Goal: Communication & Community: Answer question/provide support

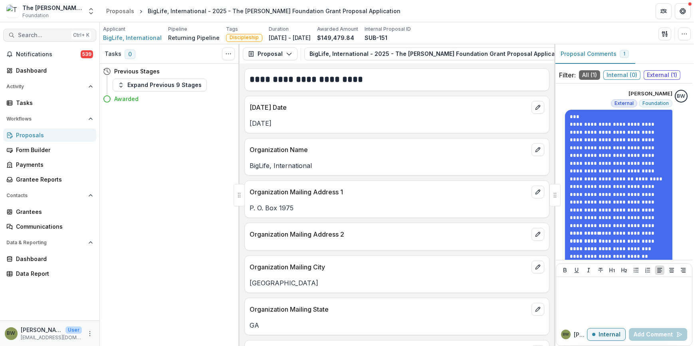
click at [52, 32] on span "Search..." at bounding box center [43, 35] width 50 height 7
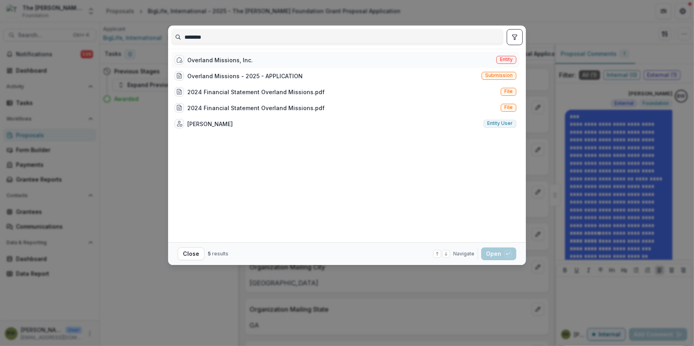
type input "********"
click at [500, 58] on span "Entity" at bounding box center [506, 60] width 13 height 6
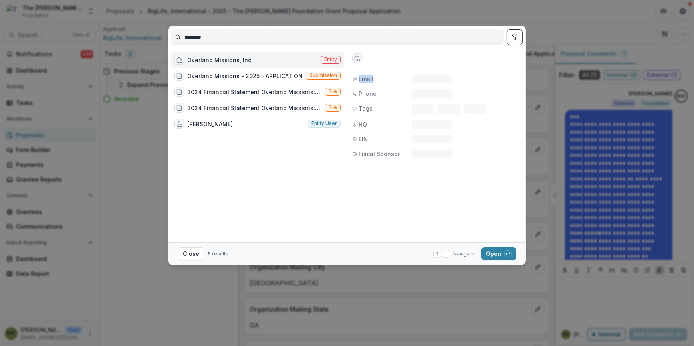
click at [499, 58] on div "Entity" at bounding box center [437, 59] width 172 height 20
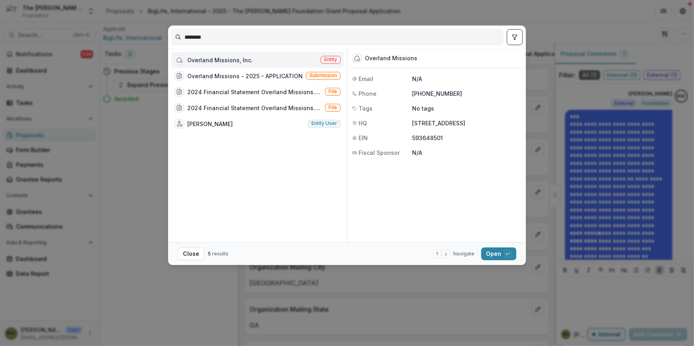
click at [326, 59] on span "Entity" at bounding box center [330, 60] width 13 height 6
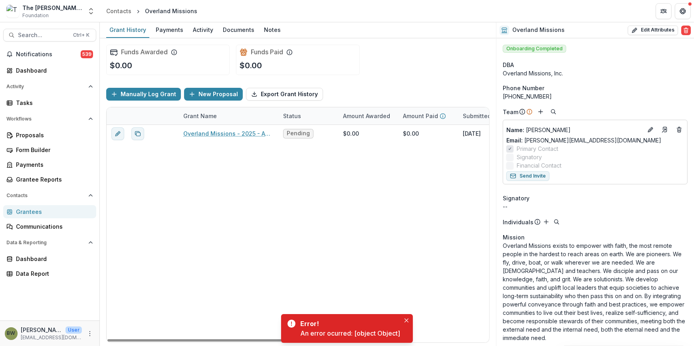
click at [313, 212] on div "Overland Missions - 2025 - APPLICATION Pending $0.00 $0.00 August 24, 2025 $35,…" at bounding box center [442, 234] width 671 height 218
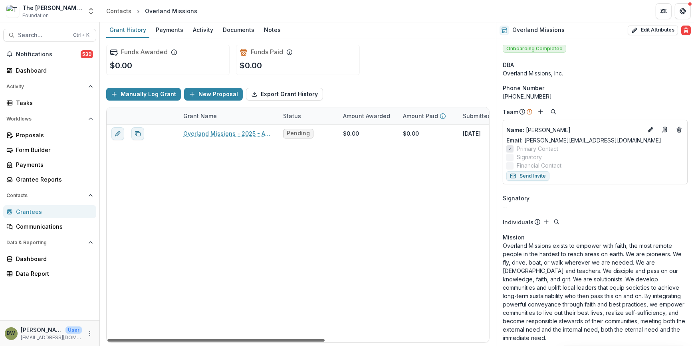
drag, startPoint x: 150, startPoint y: 339, endPoint x: 72, endPoint y: 342, distance: 78.7
click at [107, 342] on div at bounding box center [215, 340] width 217 height 2
click at [33, 67] on div "Dashboard" at bounding box center [53, 70] width 74 height 8
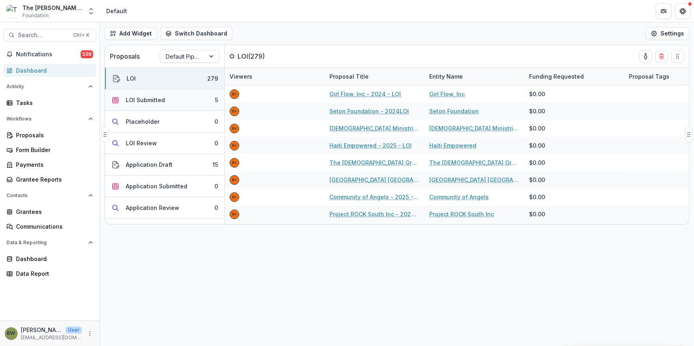
click at [133, 97] on div "LOI Submitted" at bounding box center [145, 100] width 39 height 8
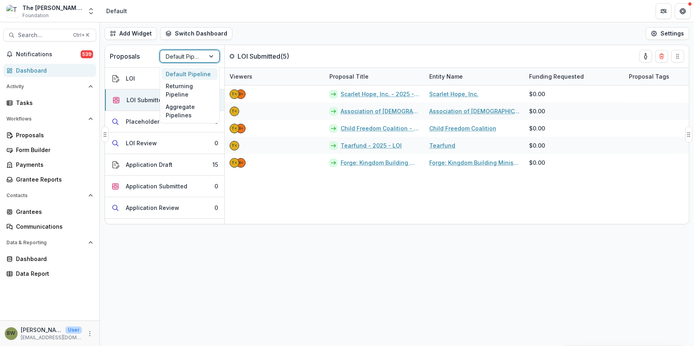
click at [200, 55] on div "Default Pipeline" at bounding box center [182, 57] width 45 height 12
click at [183, 91] on div "Returning Pipeline" at bounding box center [190, 90] width 56 height 21
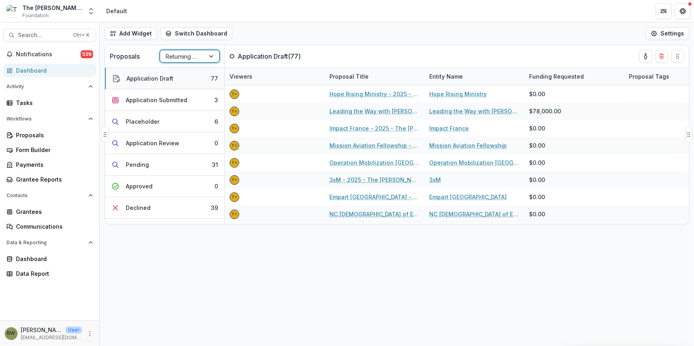
click at [186, 80] on button "Application Draft 77" at bounding box center [164, 79] width 119 height 22
click at [212, 56] on div at bounding box center [212, 56] width 14 height 12
click at [217, 287] on div "Add Widget Switch Dashboard Default New Dashboard Settings Proposals Returning …" at bounding box center [397, 184] width 594 height 324
click at [137, 164] on div "Pending" at bounding box center [137, 164] width 23 height 8
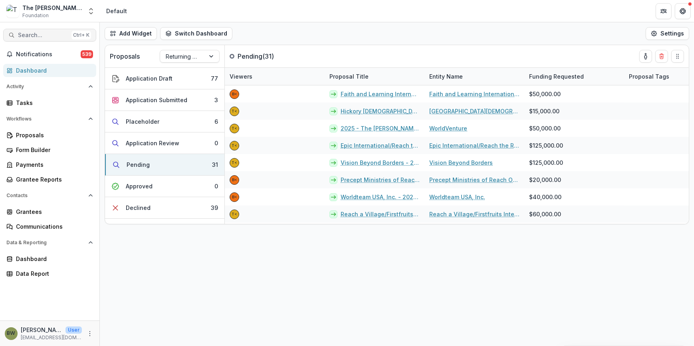
click at [56, 38] on button "Search... Ctrl + K" at bounding box center [49, 35] width 93 height 13
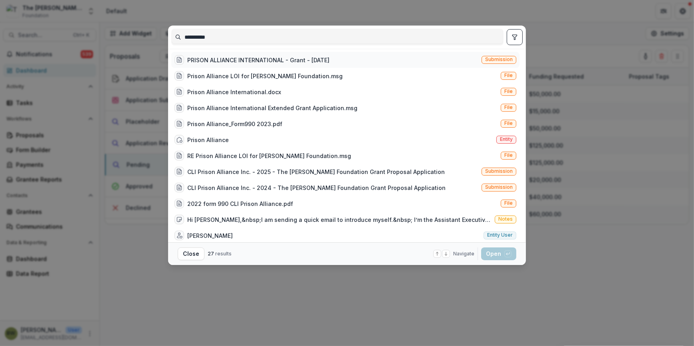
type input "**********"
click at [247, 60] on div "PRISON ALLIANCE INTERNATIONAL - Grant - 07/01/2022" at bounding box center [258, 60] width 142 height 8
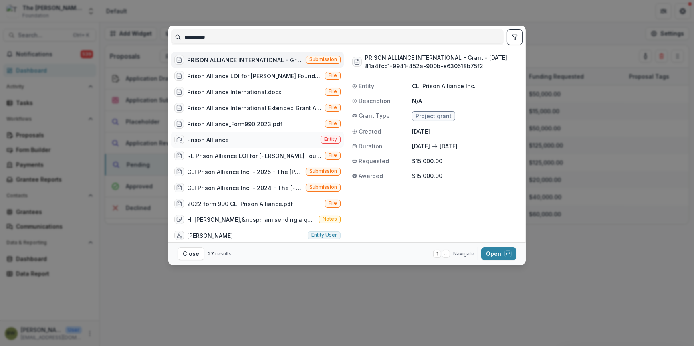
click at [216, 140] on div "Prison Alliance" at bounding box center [208, 140] width 42 height 8
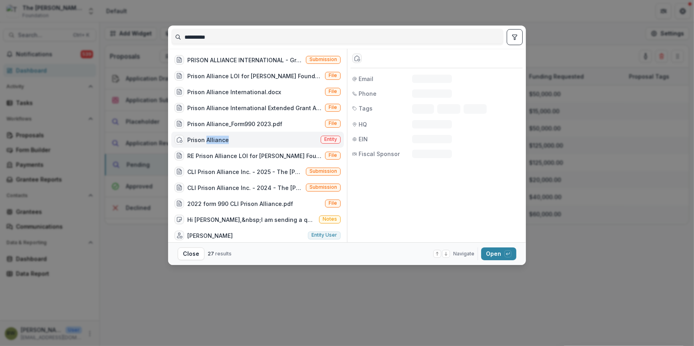
click at [216, 139] on div "Prison Alliance" at bounding box center [208, 140] width 42 height 8
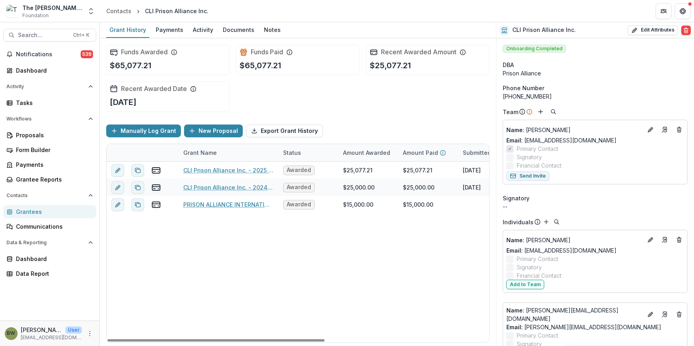
drag, startPoint x: 284, startPoint y: 339, endPoint x: 0, endPoint y: 323, distance: 284.3
click at [107, 339] on div at bounding box center [215, 340] width 217 height 2
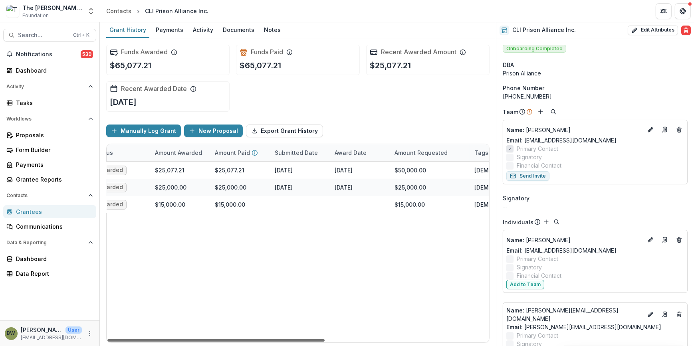
scroll to position [0, 207]
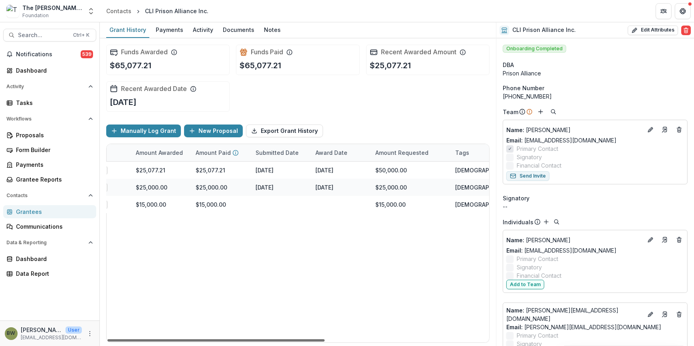
drag, startPoint x: 260, startPoint y: 342, endPoint x: 378, endPoint y: 342, distance: 117.8
click at [325, 342] on div at bounding box center [215, 340] width 217 height 2
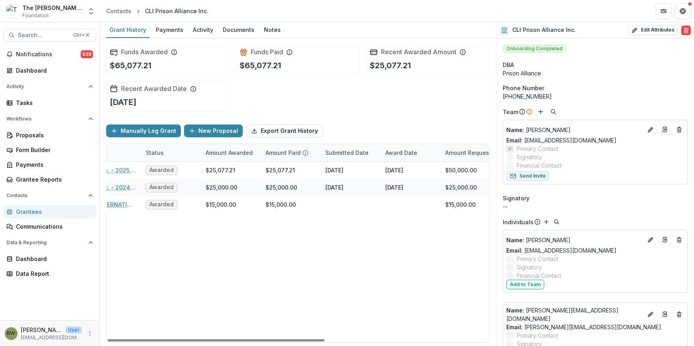
drag, startPoint x: 258, startPoint y: 339, endPoint x: 216, endPoint y: 344, distance: 42.3
click at [217, 342] on div at bounding box center [215, 340] width 217 height 2
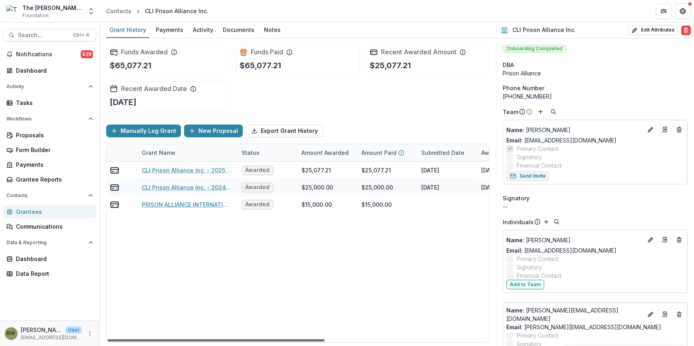
scroll to position [0, 0]
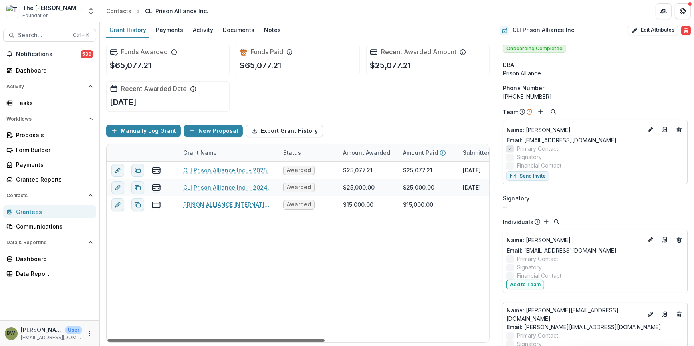
drag, startPoint x: 254, startPoint y: 340, endPoint x: 116, endPoint y: 341, distance: 137.7
click at [117, 342] on div at bounding box center [215, 340] width 217 height 2
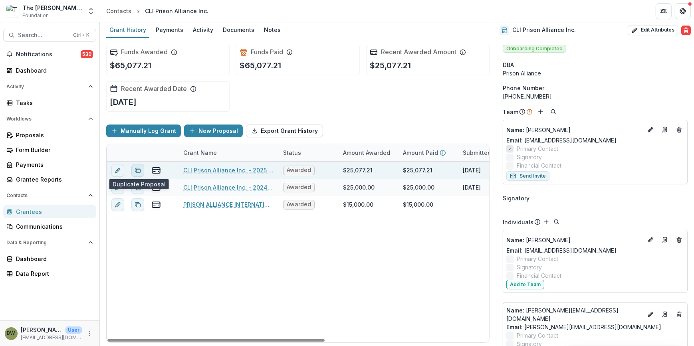
click at [137, 168] on icon "Duplicate proposal" at bounding box center [138, 170] width 6 height 6
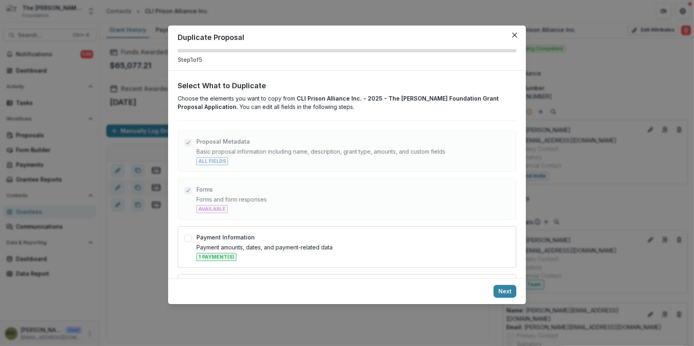
drag, startPoint x: 514, startPoint y: 35, endPoint x: 501, endPoint y: 39, distance: 13.9
click at [511, 36] on button "Close" at bounding box center [514, 35] width 13 height 13
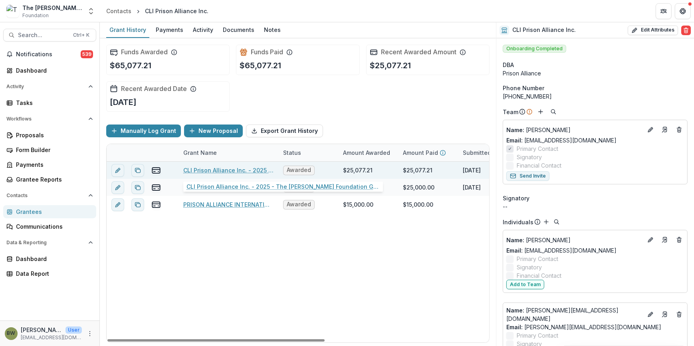
click at [203, 169] on link "CLI Prison Alliance Inc. - 2025 - The Bolick Foundation Grant Proposal Applicat…" at bounding box center [228, 170] width 90 height 8
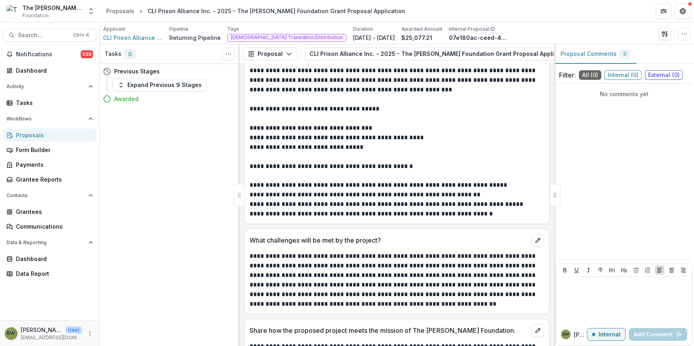
scroll to position [2411, 0]
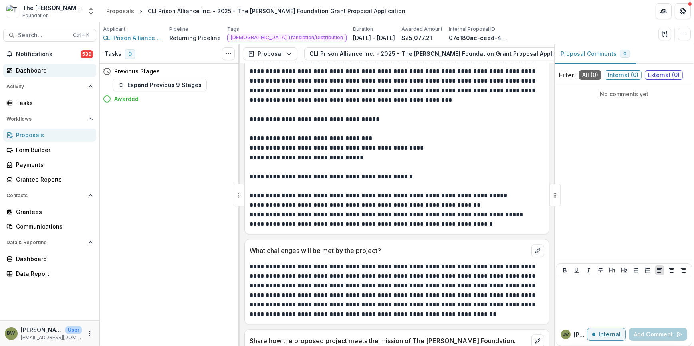
click at [33, 73] on div "Dashboard" at bounding box center [53, 70] width 74 height 8
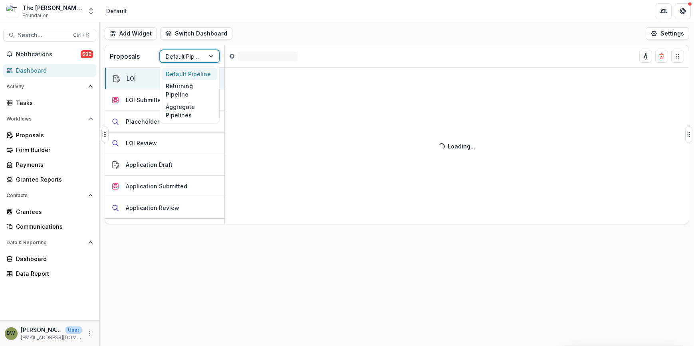
click at [211, 56] on div at bounding box center [212, 56] width 14 height 12
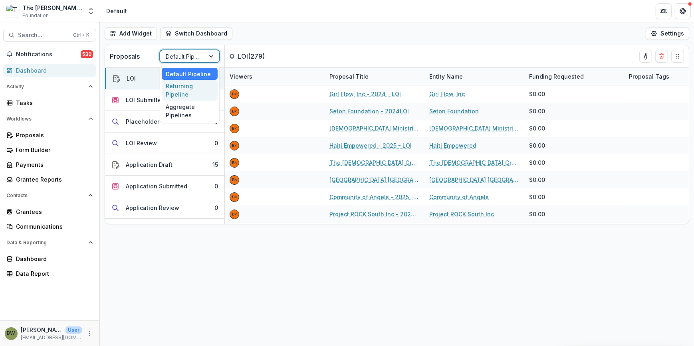
click at [195, 84] on div "Returning Pipeline" at bounding box center [190, 90] width 56 height 21
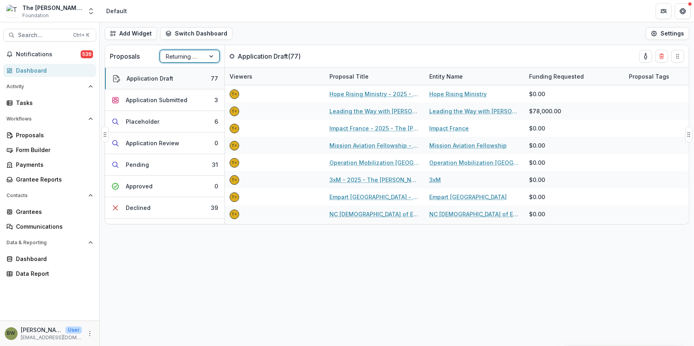
click at [182, 76] on button "Application Draft 77" at bounding box center [164, 79] width 119 height 22
click at [155, 79] on div "Application Draft" at bounding box center [150, 78] width 47 height 8
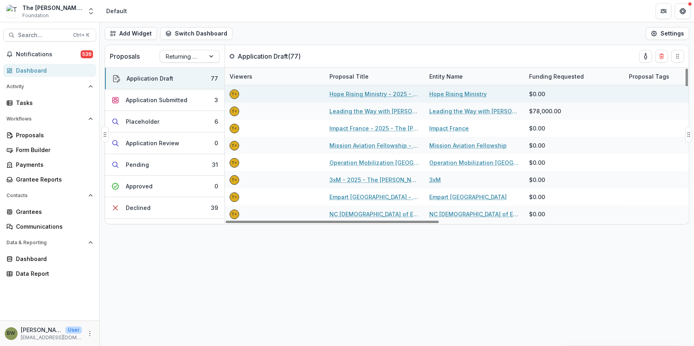
click at [367, 95] on link "Hope Rising Ministry - 2025 - The [PERSON_NAME] Foundation Grant Proposal Appli…" at bounding box center [374, 94] width 90 height 8
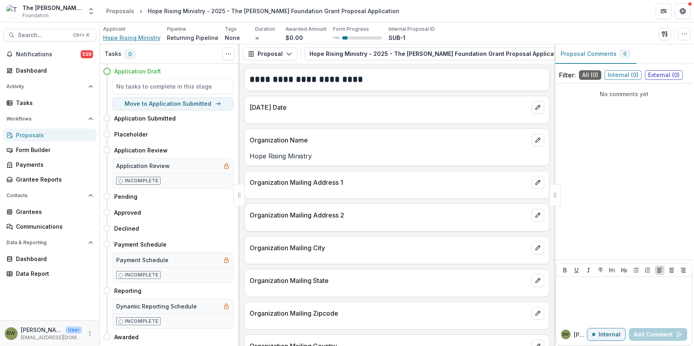
click at [139, 37] on span "Hope Rising Ministry" at bounding box center [131, 38] width 57 height 8
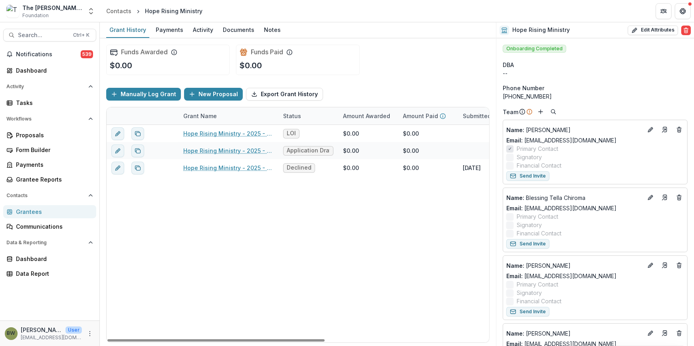
drag, startPoint x: 271, startPoint y: 339, endPoint x: 116, endPoint y: 307, distance: 158.2
click at [131, 339] on div at bounding box center [215, 340] width 217 height 2
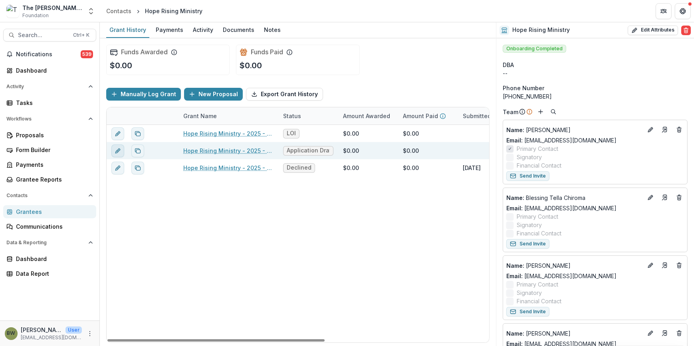
click at [117, 153] on button "edit" at bounding box center [117, 151] width 13 height 13
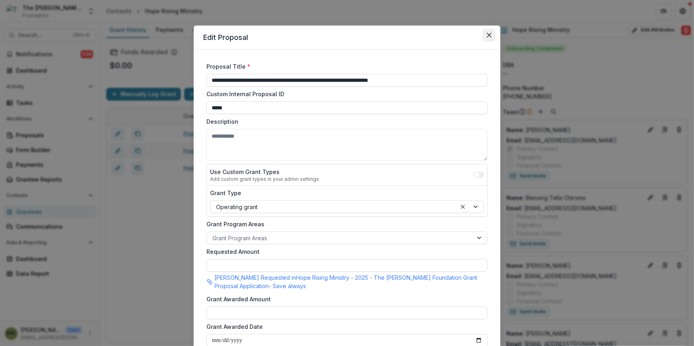
click at [490, 32] on button "Close" at bounding box center [489, 35] width 13 height 13
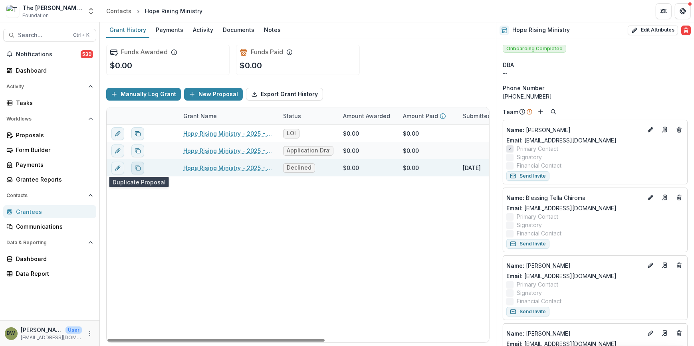
click at [139, 168] on icon "Duplicate proposal" at bounding box center [138, 168] width 6 height 6
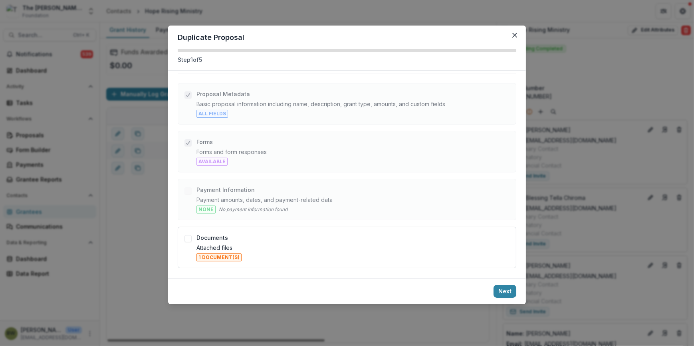
scroll to position [68, 0]
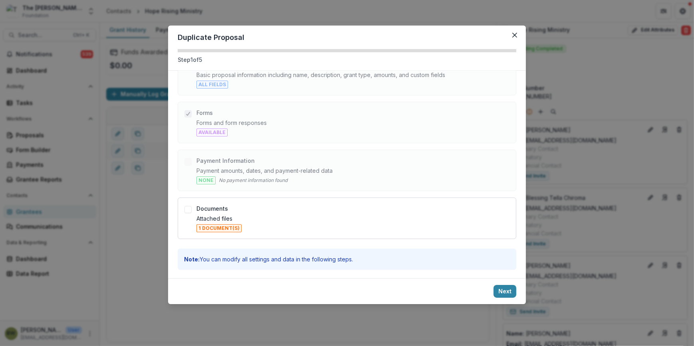
drag, startPoint x: 512, startPoint y: 35, endPoint x: 469, endPoint y: 66, distance: 52.6
click at [511, 36] on button "Close" at bounding box center [514, 35] width 13 height 13
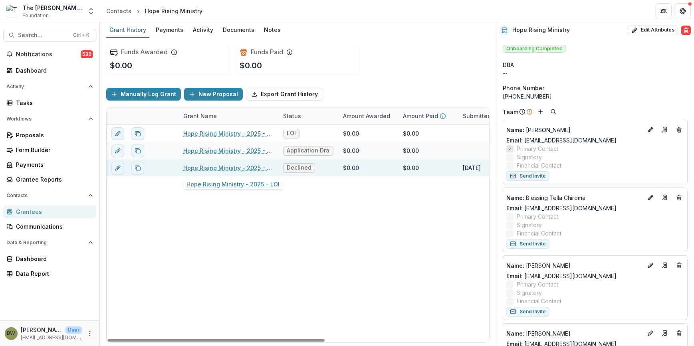
click at [257, 168] on link "Hope Rising Ministry - 2025 - LOI" at bounding box center [228, 168] width 90 height 8
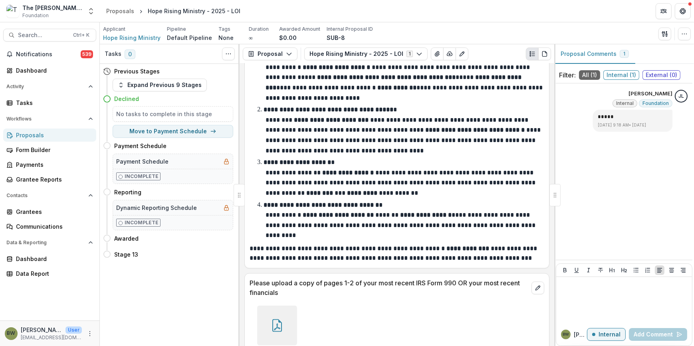
scroll to position [1939, 0]
click at [277, 319] on icon at bounding box center [277, 325] width 13 height 13
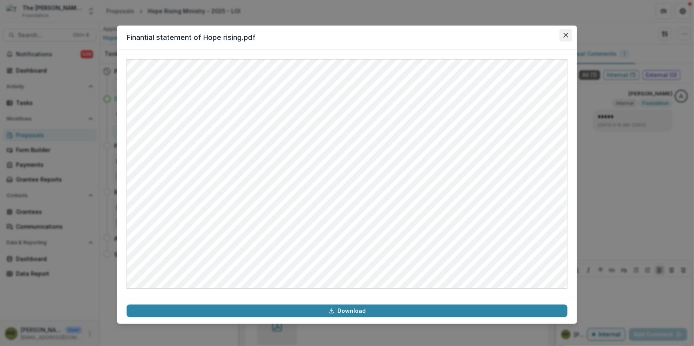
click at [562, 32] on button "Close" at bounding box center [565, 35] width 13 height 13
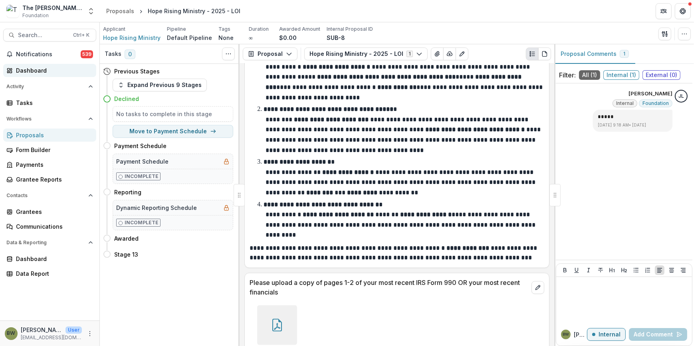
click at [29, 73] on div "Dashboard" at bounding box center [53, 70] width 74 height 8
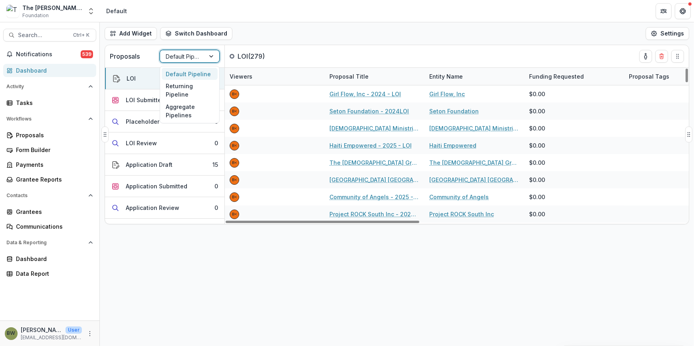
click at [180, 54] on div at bounding box center [183, 56] width 34 height 10
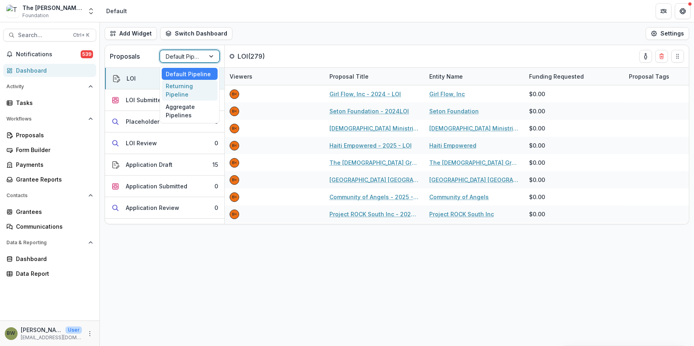
click at [182, 87] on div "Returning Pipeline" at bounding box center [190, 90] width 56 height 21
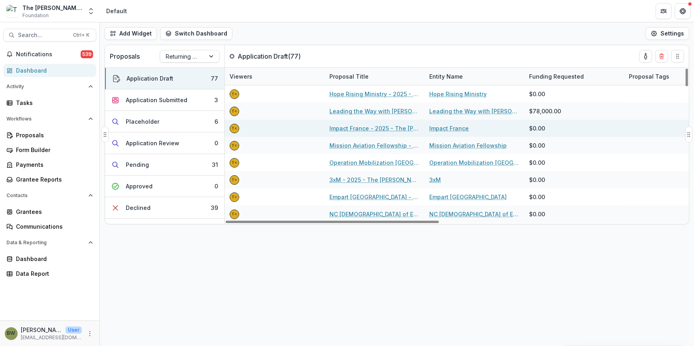
click at [337, 131] on link "Impact France - 2025 - The [PERSON_NAME] Foundation Grant Proposal Application" at bounding box center [374, 128] width 90 height 8
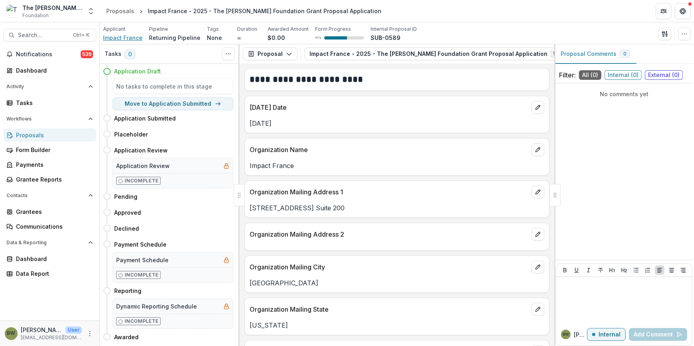
click at [127, 37] on span "Impact France" at bounding box center [123, 38] width 40 height 8
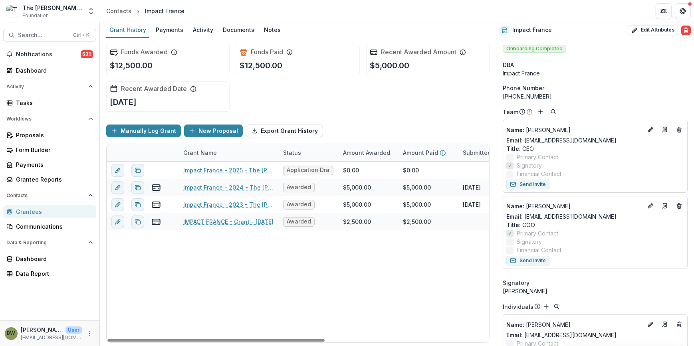
drag, startPoint x: 273, startPoint y: 344, endPoint x: 354, endPoint y: 345, distance: 80.6
click at [354, 345] on div "Funds Awarded $12,500.00 Funds Paid $12,500.00 Recent Awarded Amount $5,000.00 …" at bounding box center [298, 192] width 396 height 308
drag, startPoint x: 313, startPoint y: 339, endPoint x: -121, endPoint y: 346, distance: 434.0
click at [107, 342] on div at bounding box center [215, 340] width 217 height 2
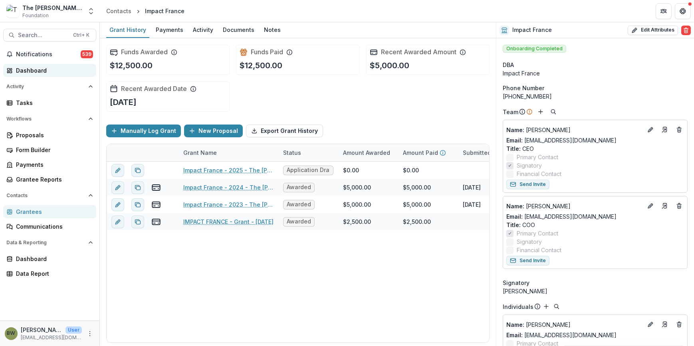
click at [36, 67] on div "Dashboard" at bounding box center [53, 70] width 74 height 8
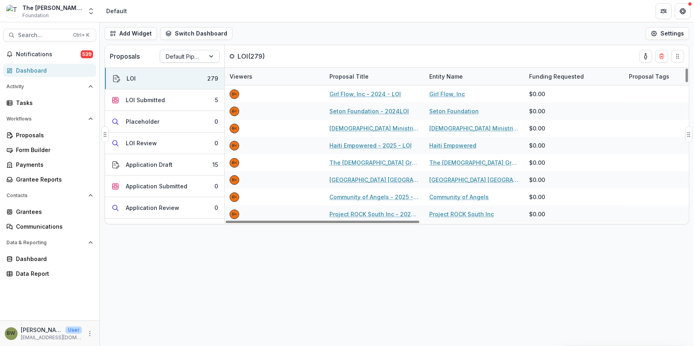
click at [182, 59] on div at bounding box center [183, 56] width 34 height 10
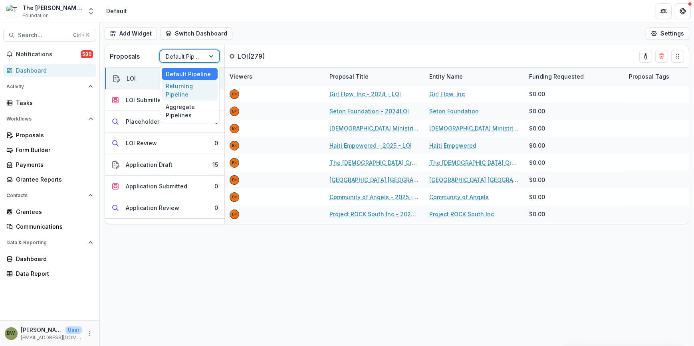
click at [182, 91] on div "Returning Pipeline" at bounding box center [190, 90] width 56 height 21
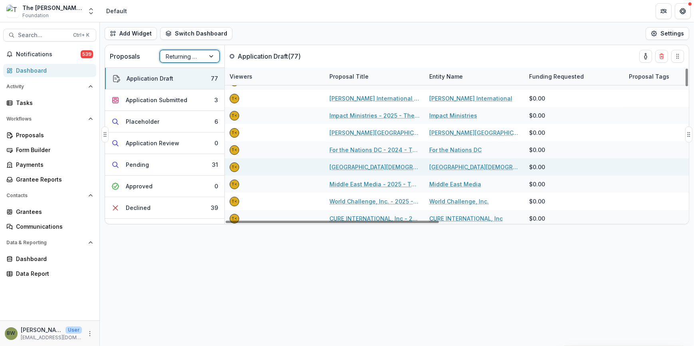
scroll to position [218, 0]
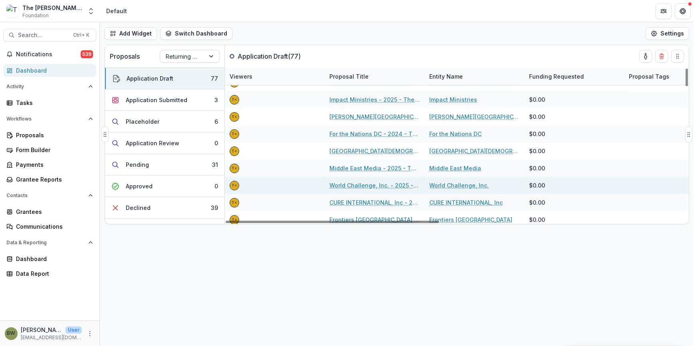
click at [378, 186] on link "World Challenge, Inc. - 2025 - The [PERSON_NAME] Foundation Grant Proposal Appl…" at bounding box center [374, 185] width 90 height 8
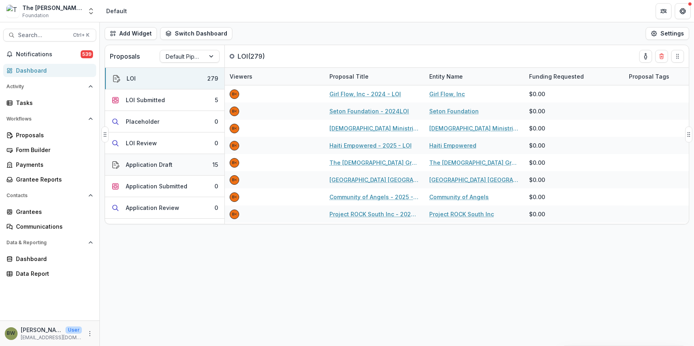
click at [146, 164] on div "Application Draft" at bounding box center [149, 164] width 47 height 8
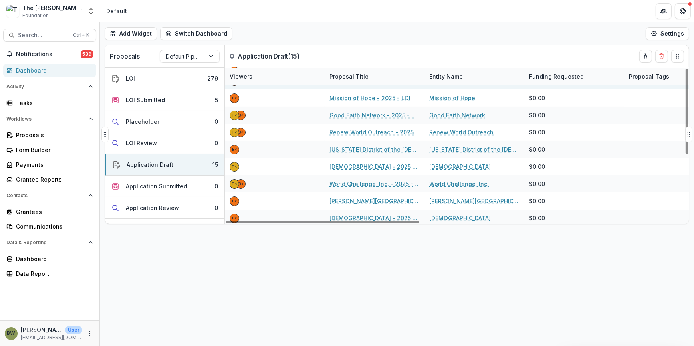
scroll to position [109, 0]
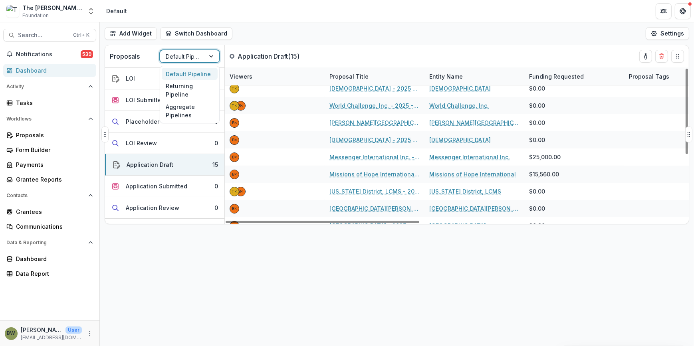
click at [195, 59] on div at bounding box center [183, 56] width 34 height 10
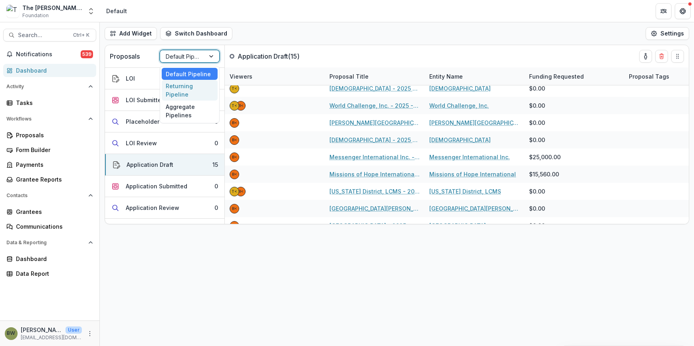
click at [190, 93] on div "Returning Pipeline" at bounding box center [190, 90] width 56 height 21
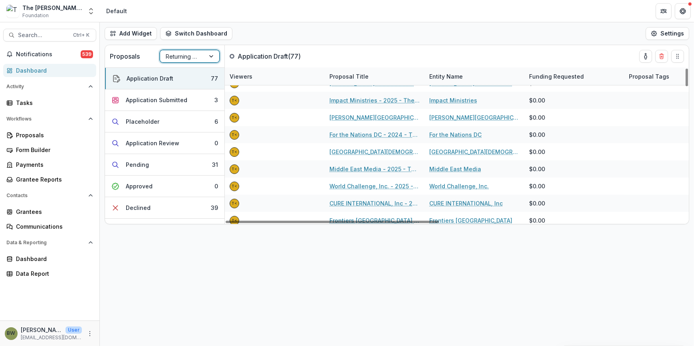
scroll to position [218, 0]
click at [159, 101] on div "Application Submitted" at bounding box center [156, 100] width 61 height 8
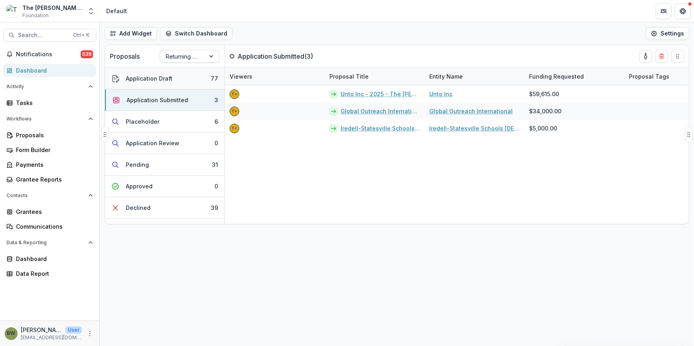
click at [169, 73] on button "Application Draft 77" at bounding box center [164, 79] width 119 height 22
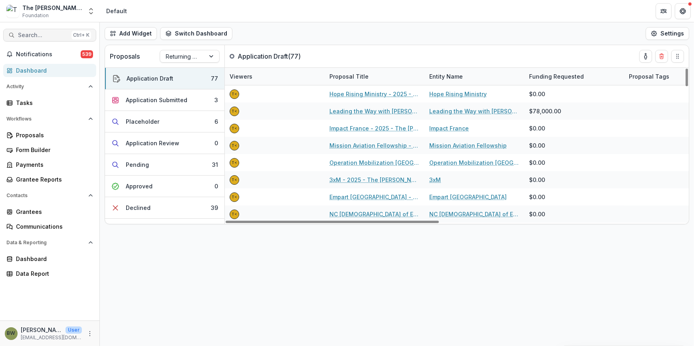
click at [32, 36] on span "Search..." at bounding box center [43, 35] width 50 height 7
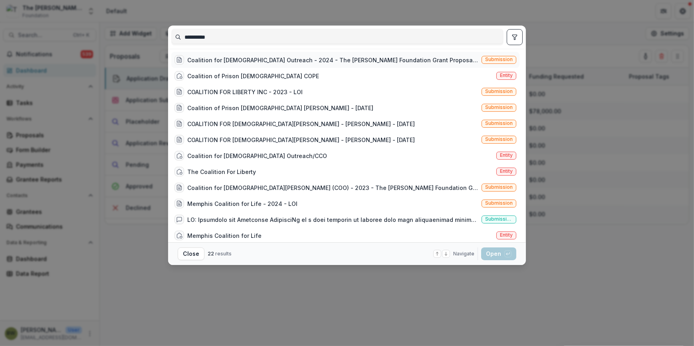
type input "*********"
click at [248, 61] on div "Coalition for Christian Outreach - 2024 - The Bolick Foundation Grant Proposal …" at bounding box center [332, 60] width 291 height 8
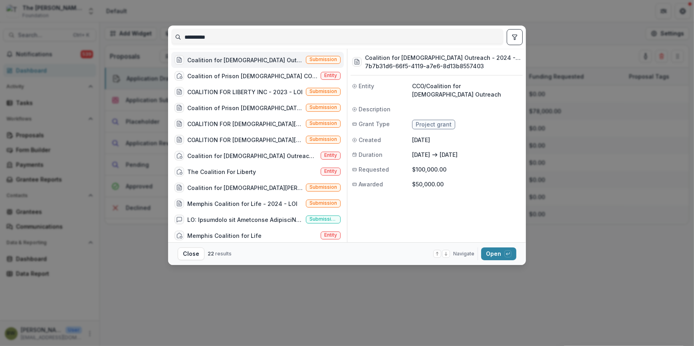
click at [314, 56] on span "Submission" at bounding box center [323, 60] width 35 height 8
click at [314, 56] on div "Coalition for Christian Outreach - 2024 - The Bolick Foundation Grant Proposal …" at bounding box center [258, 60] width 172 height 16
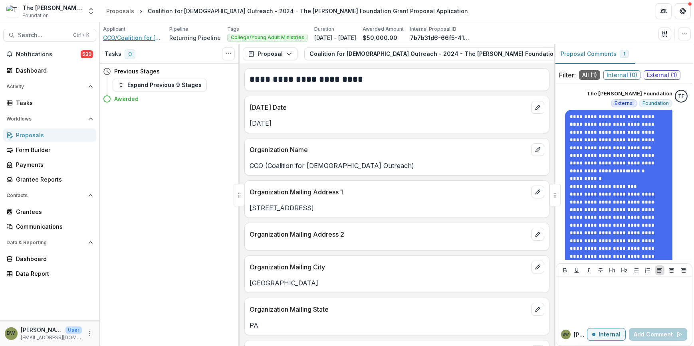
click at [136, 38] on span "CCO/Coalition for [DEMOGRAPHIC_DATA] Outreach" at bounding box center [133, 38] width 60 height 8
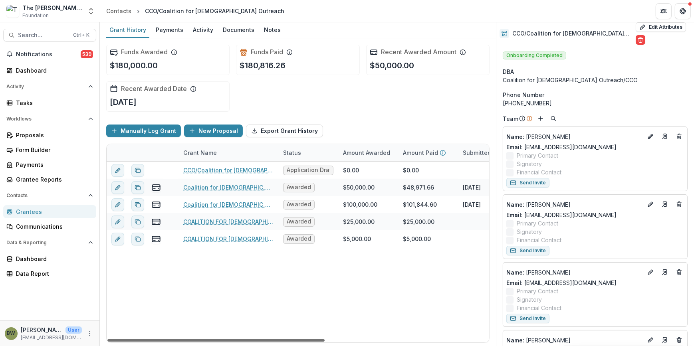
drag, startPoint x: 294, startPoint y: 340, endPoint x: 251, endPoint y: 347, distance: 43.3
click at [251, 342] on div at bounding box center [215, 340] width 217 height 2
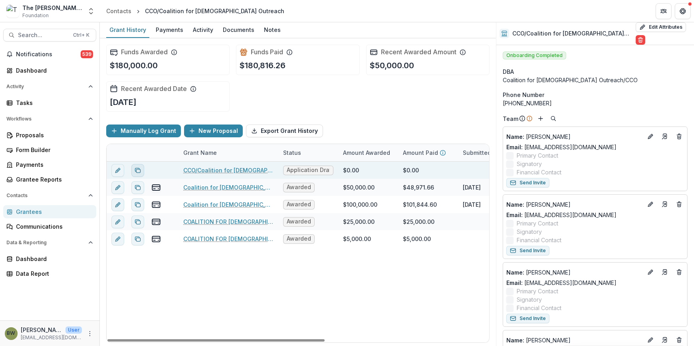
click at [139, 169] on rect "Duplicate proposal" at bounding box center [138, 170] width 4 height 3
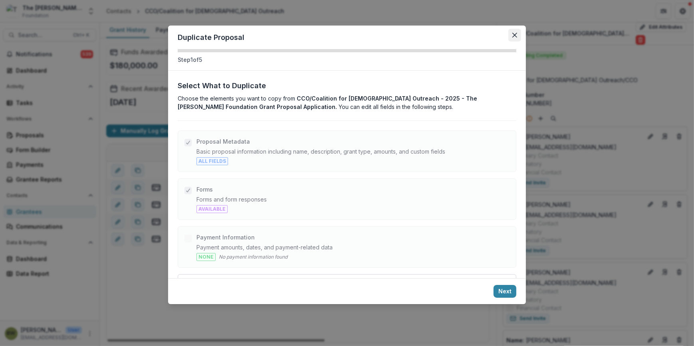
click at [520, 34] on button "Close" at bounding box center [514, 35] width 13 height 13
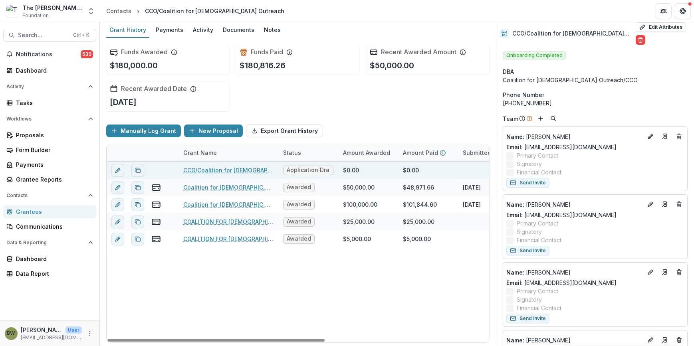
click at [307, 170] on span "Application Draft" at bounding box center [308, 170] width 43 height 7
click at [240, 171] on link "CCO/Coalition for [DEMOGRAPHIC_DATA] Outreach - 2025 - The [PERSON_NAME] Founda…" at bounding box center [228, 170] width 90 height 8
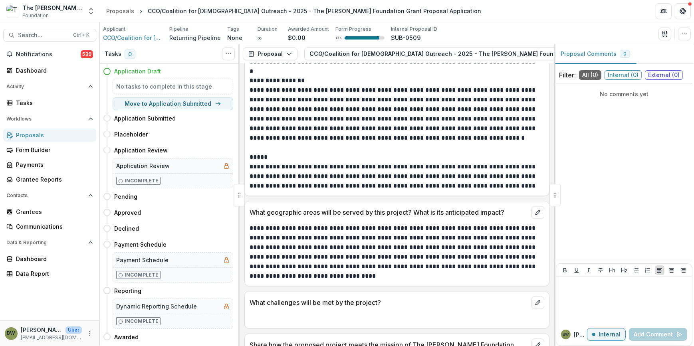
scroll to position [2402, 0]
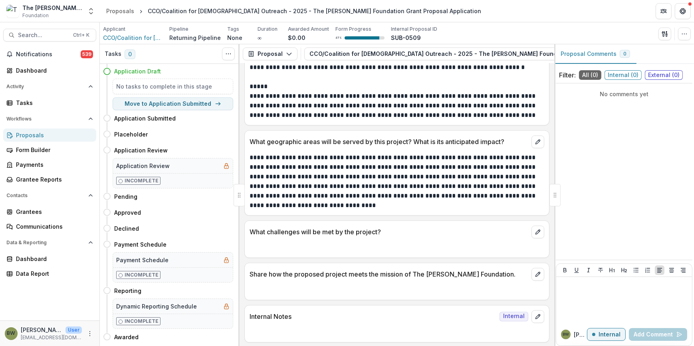
drag, startPoint x: 427, startPoint y: 140, endPoint x: 427, endPoint y: 150, distance: 10.8
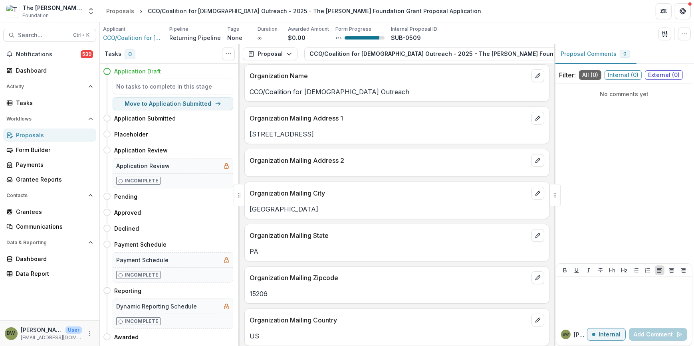
scroll to position [0, 0]
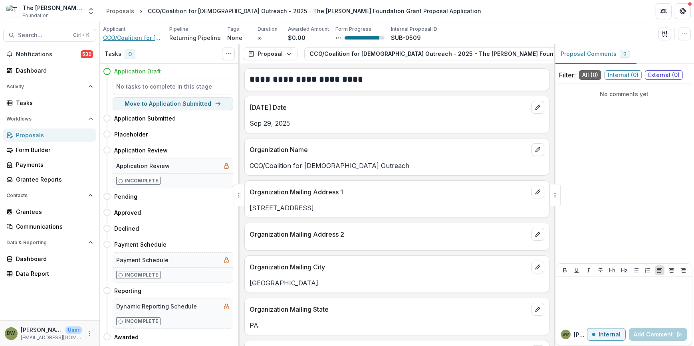
click at [139, 37] on span "CCO/Coalition for [DEMOGRAPHIC_DATA] Outreach" at bounding box center [133, 38] width 60 height 8
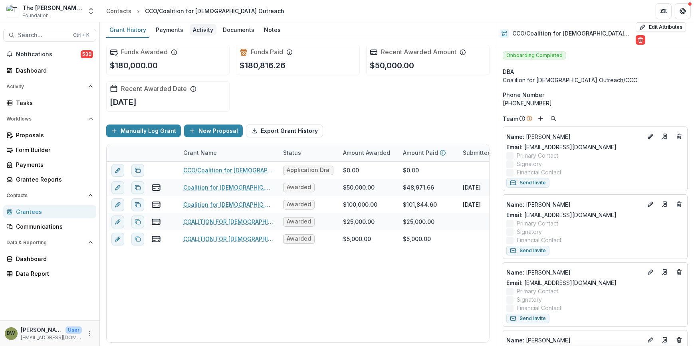
click at [193, 31] on div "Activity" at bounding box center [203, 30] width 27 height 12
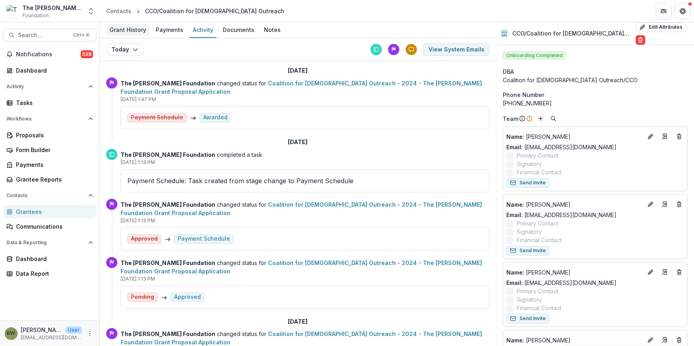
click at [121, 32] on div "Grant History" at bounding box center [127, 30] width 43 height 12
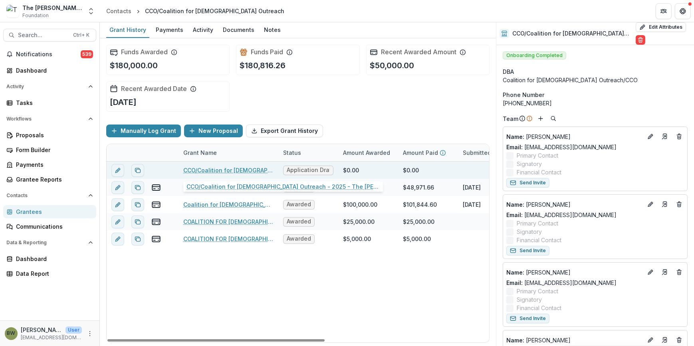
click at [246, 168] on link "CCO/Coalition for [DEMOGRAPHIC_DATA] Outreach - 2025 - The [PERSON_NAME] Founda…" at bounding box center [228, 170] width 90 height 8
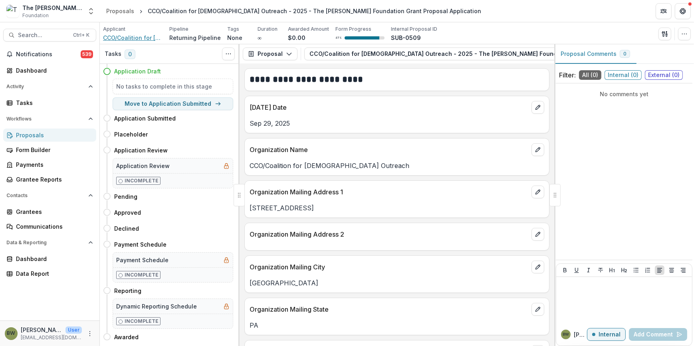
click at [120, 37] on span "CCO/Coalition for [DEMOGRAPHIC_DATA] Outreach" at bounding box center [133, 38] width 60 height 8
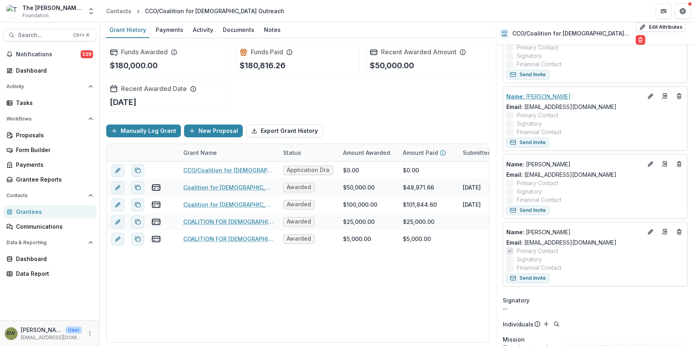
scroll to position [109, 0]
click at [197, 26] on div "Activity" at bounding box center [203, 30] width 27 height 12
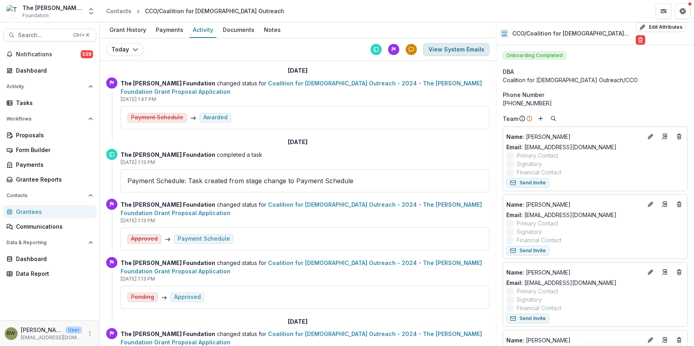
click at [463, 48] on button "View System Emails" at bounding box center [456, 49] width 66 height 13
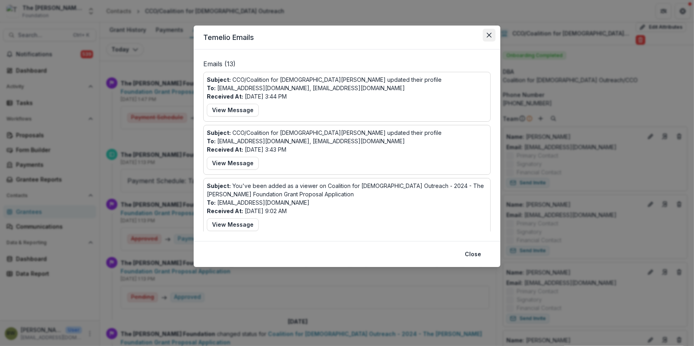
click at [489, 38] on button "Close" at bounding box center [489, 35] width 13 height 13
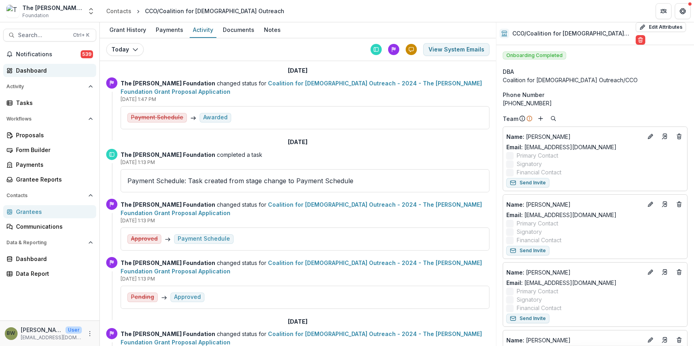
click at [34, 72] on div "Dashboard" at bounding box center [53, 70] width 74 height 8
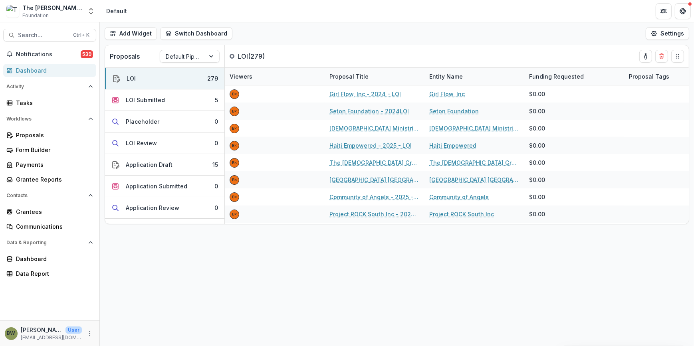
click at [72, 14] on div "The Bolick Foundation Foundation" at bounding box center [52, 12] width 60 height 16
click at [92, 14] on icon "Open entity switcher" at bounding box center [91, 11] width 8 height 8
click at [71, 80] on link "Admin Settings" at bounding box center [42, 77] width 112 height 13
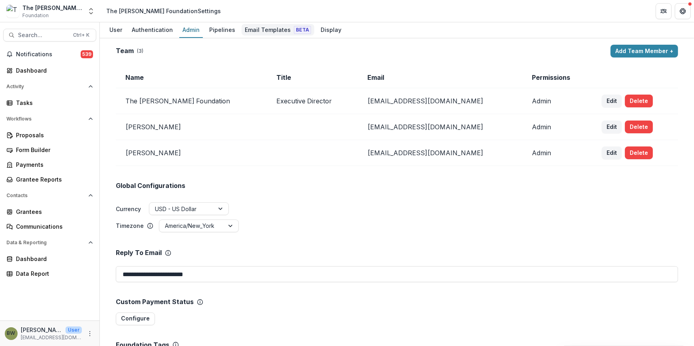
click at [252, 32] on div "Email Templates Beta" at bounding box center [278, 30] width 73 height 12
click at [262, 34] on div "Email Templates Beta" at bounding box center [278, 30] width 73 height 12
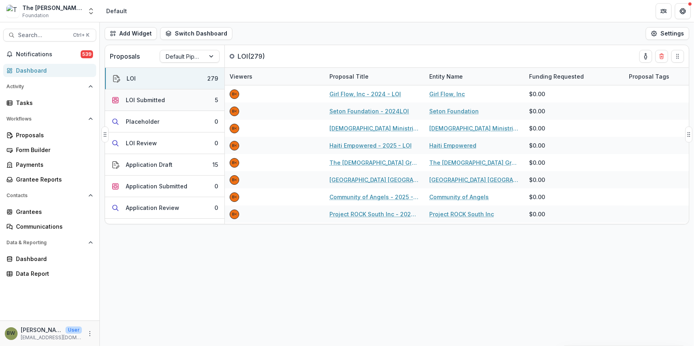
click at [156, 99] on div "LOI Submitted" at bounding box center [145, 100] width 39 height 8
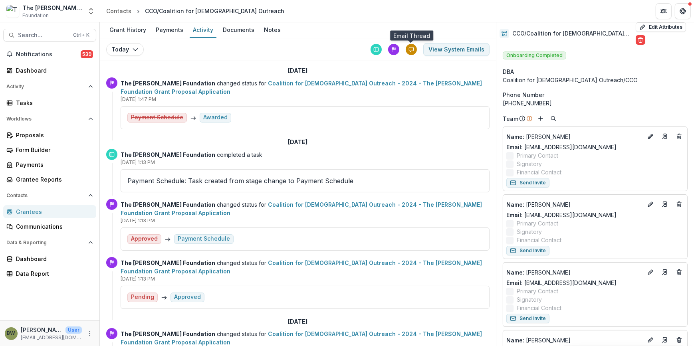
click at [411, 49] on icon at bounding box center [411, 50] width 6 height 6
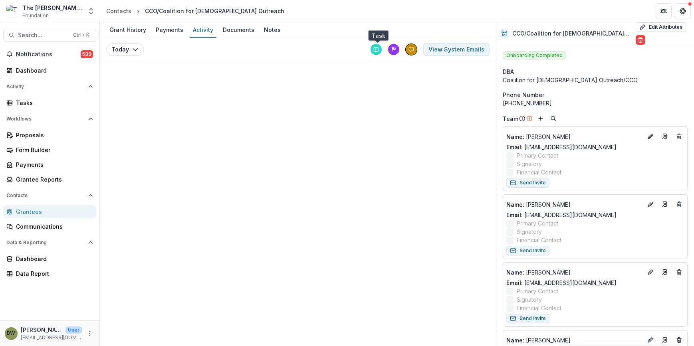
click at [376, 50] on icon at bounding box center [376, 50] width 6 height 6
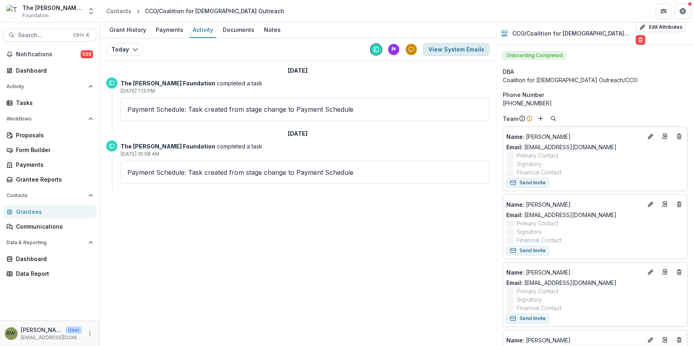
click at [452, 50] on button "View System Emails" at bounding box center [456, 49] width 66 height 13
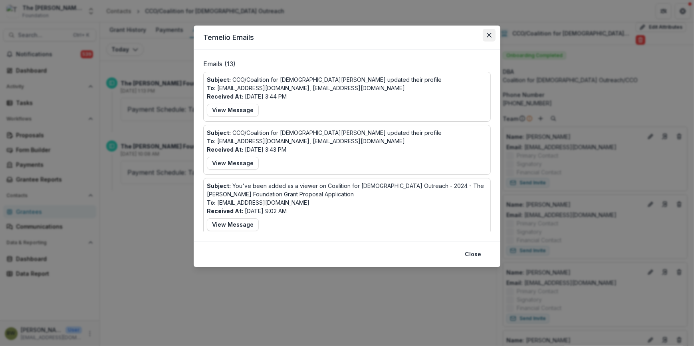
click at [488, 36] on icon "Close" at bounding box center [489, 35] width 5 height 5
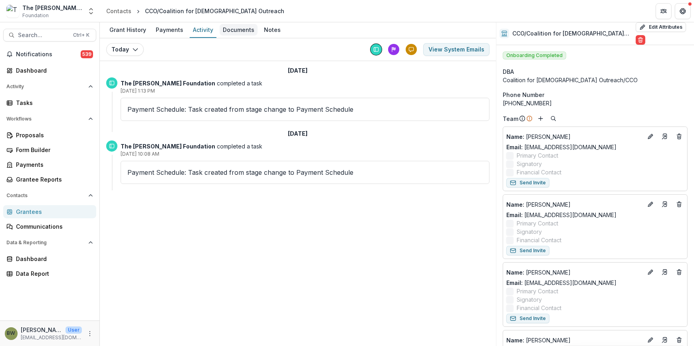
click at [238, 30] on div "Documents" at bounding box center [239, 30] width 38 height 12
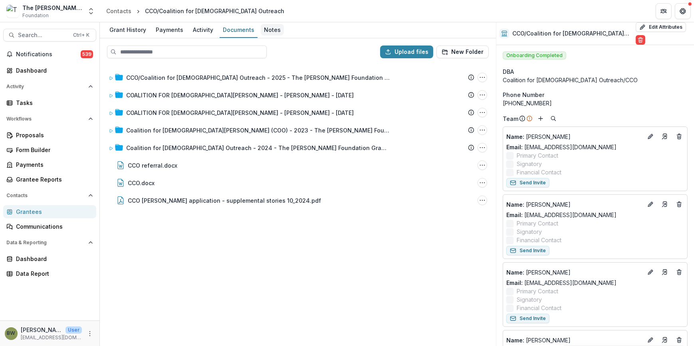
click at [276, 32] on div "Notes" at bounding box center [272, 30] width 23 height 12
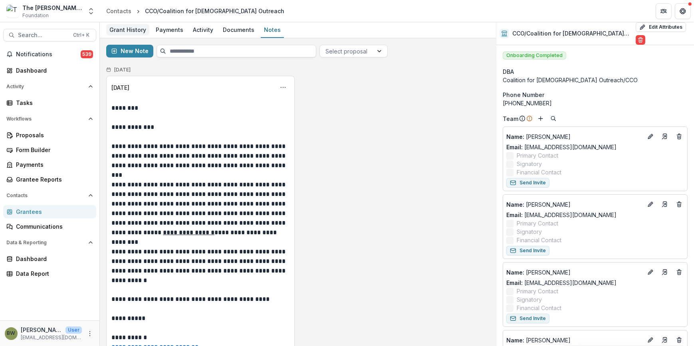
click at [133, 30] on div "Grant History" at bounding box center [127, 30] width 43 height 12
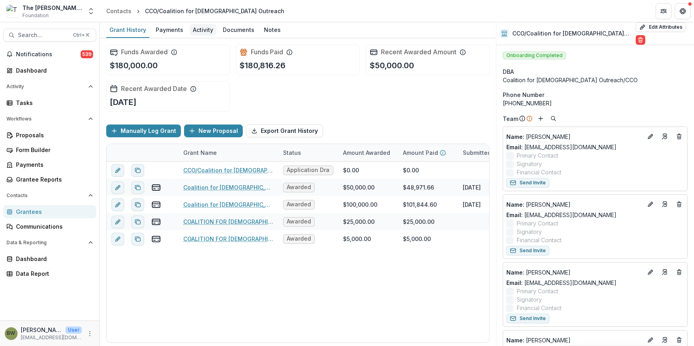
click at [205, 31] on div "Activity" at bounding box center [203, 30] width 27 height 12
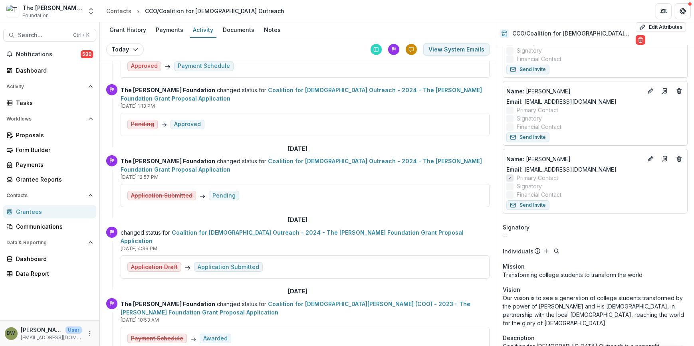
scroll to position [181, 0]
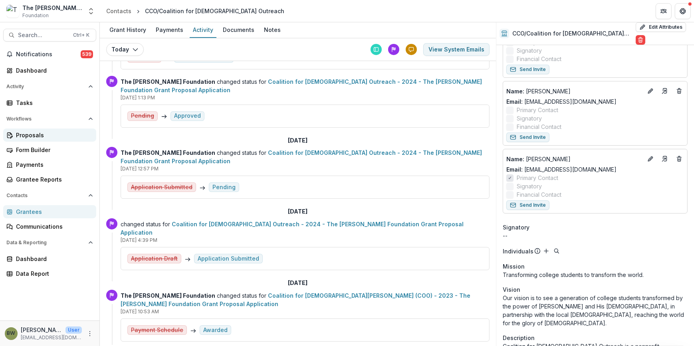
click at [32, 137] on div "Proposals" at bounding box center [53, 135] width 74 height 8
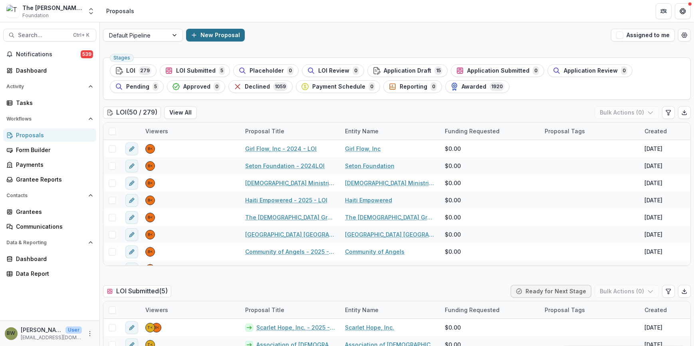
click at [232, 39] on button "New Proposal" at bounding box center [215, 35] width 59 height 13
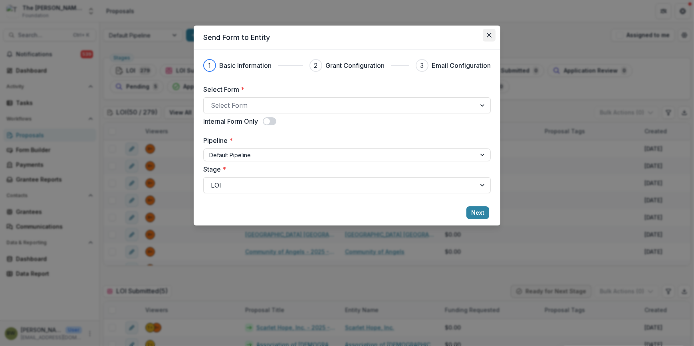
click at [491, 35] on icon "Close" at bounding box center [489, 35] width 5 height 5
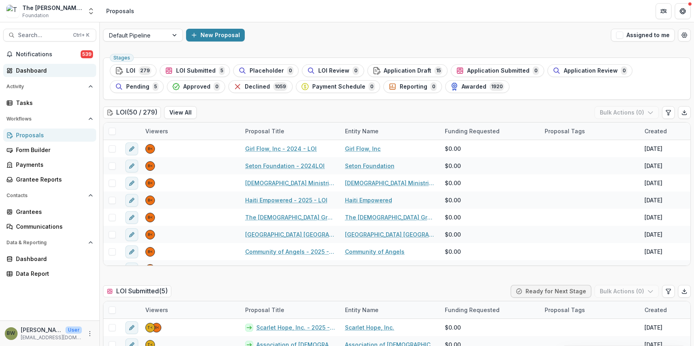
click at [23, 73] on div "Dashboard" at bounding box center [53, 70] width 74 height 8
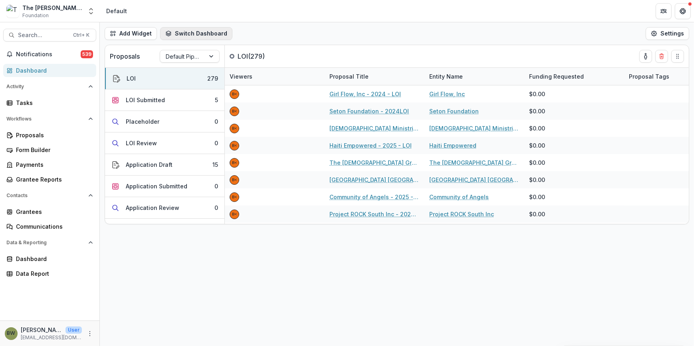
click at [198, 38] on button "Switch Dashboard" at bounding box center [196, 33] width 72 height 13
drag, startPoint x: 644, startPoint y: 59, endPoint x: 517, endPoint y: 60, distance: 126.2
click at [517, 60] on div "Proposals Default Pipeline LOI ( 279 )" at bounding box center [380, 56] width 550 height 22
click at [38, 53] on span "Notifications" at bounding box center [48, 54] width 65 height 7
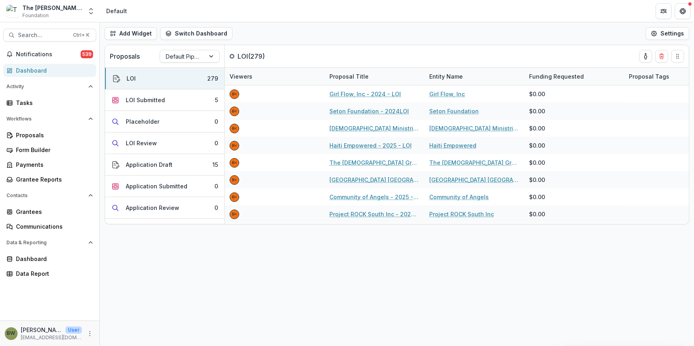
click at [306, 36] on div "Add Widget Switch Dashboard Default New Dashboard Settings" at bounding box center [397, 33] width 594 height 22
click at [146, 100] on div "LOI Submitted" at bounding box center [145, 100] width 39 height 8
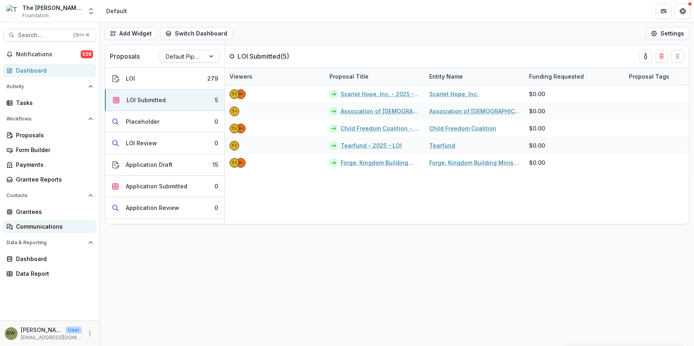
click at [40, 221] on link "Communications" at bounding box center [49, 226] width 93 height 13
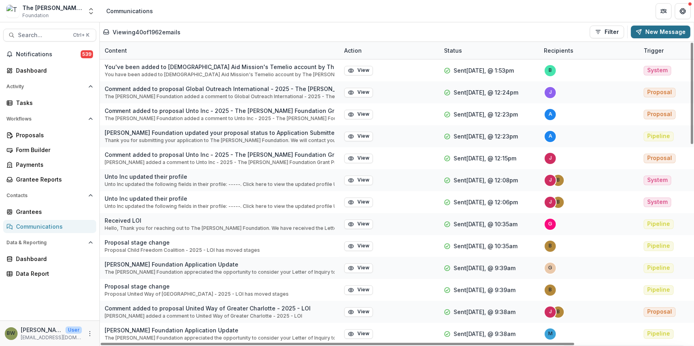
click at [656, 28] on button "New Message" at bounding box center [660, 32] width 59 height 13
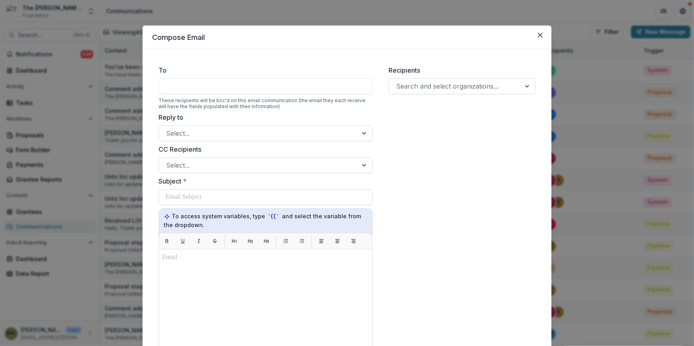
click at [222, 81] on div at bounding box center [265, 86] width 214 height 16
click at [480, 86] on div at bounding box center [454, 86] width 117 height 11
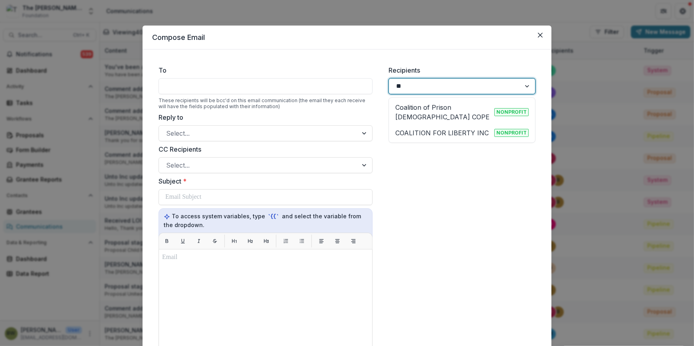
type input "*"
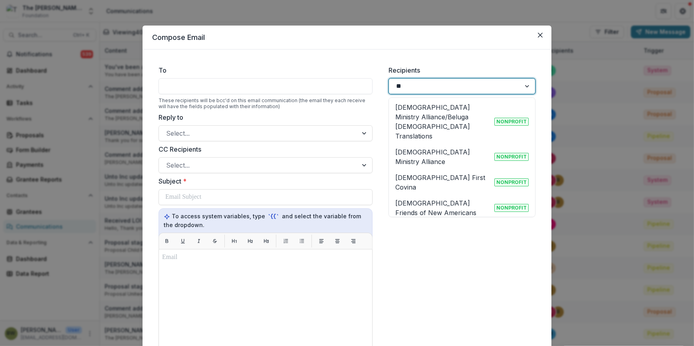
type input "*"
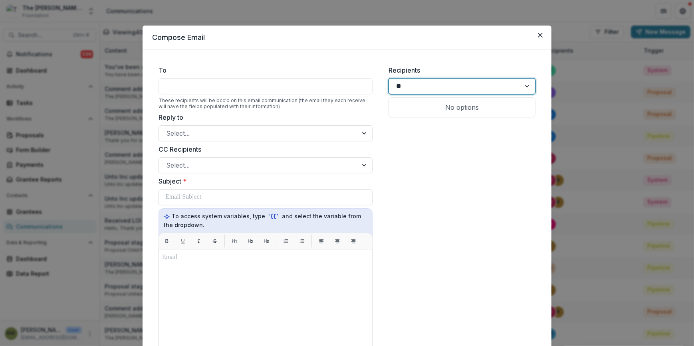
type input "*"
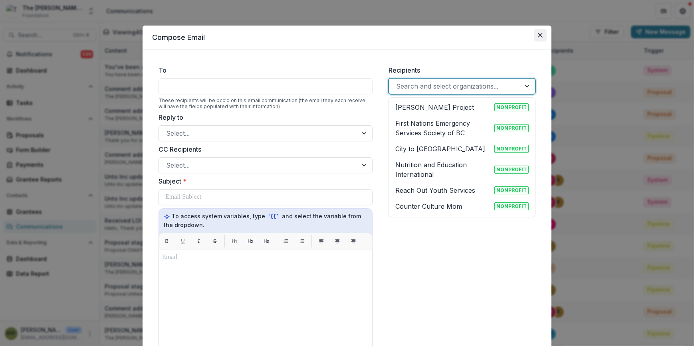
click at [540, 33] on icon "Close" at bounding box center [540, 35] width 5 height 5
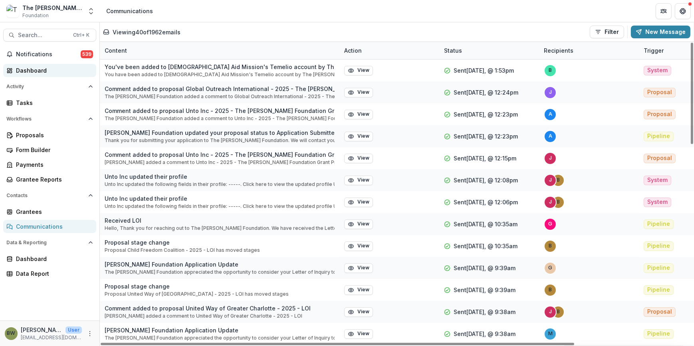
click at [22, 67] on div "Dashboard" at bounding box center [53, 70] width 74 height 8
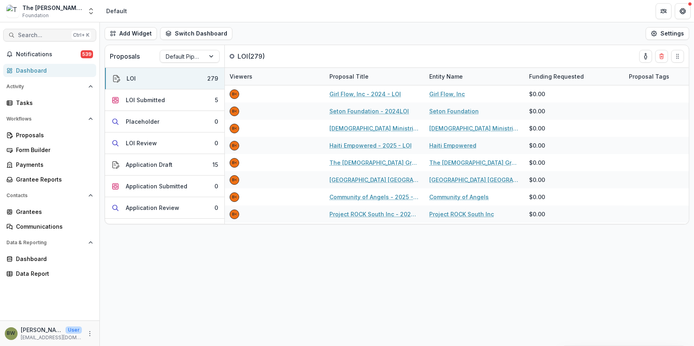
click at [36, 36] on span "Search..." at bounding box center [43, 35] width 50 height 7
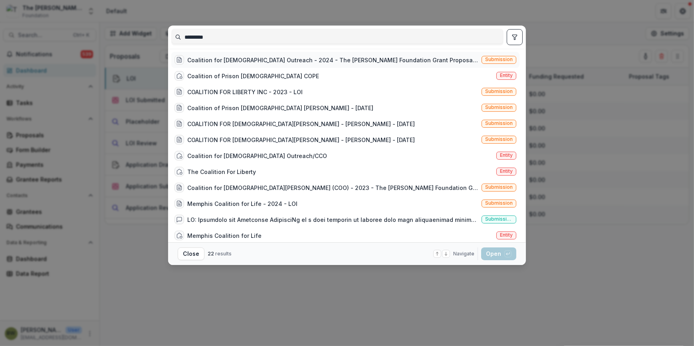
type input "*********"
click at [487, 57] on span "Submission" at bounding box center [499, 60] width 28 height 6
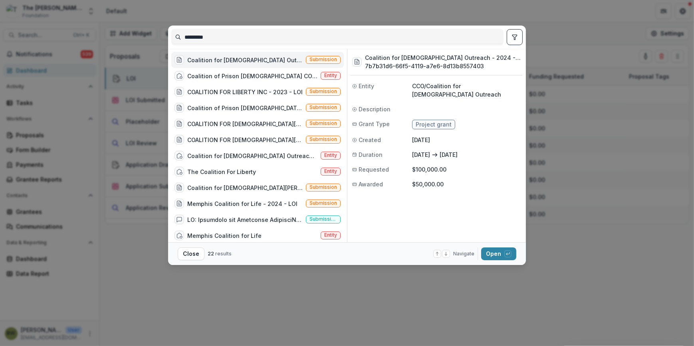
click at [212, 58] on div "Coalition for Christian Outreach - 2024 - The Bolick Foundation Grant Proposal …" at bounding box center [244, 60] width 115 height 8
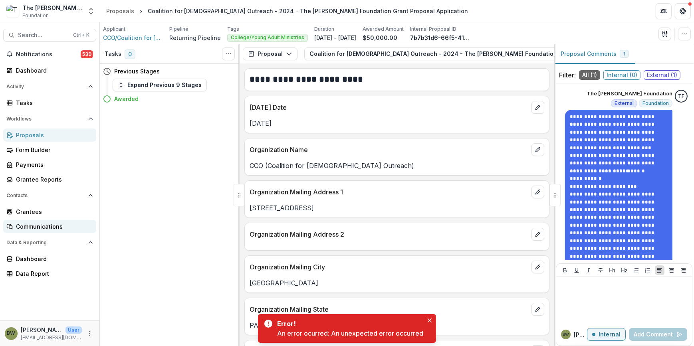
click at [36, 225] on div "Communications" at bounding box center [53, 226] width 74 height 8
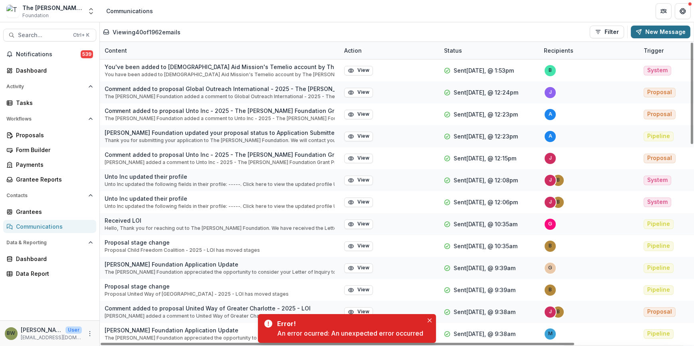
click at [657, 28] on button "New Message" at bounding box center [660, 32] width 59 height 13
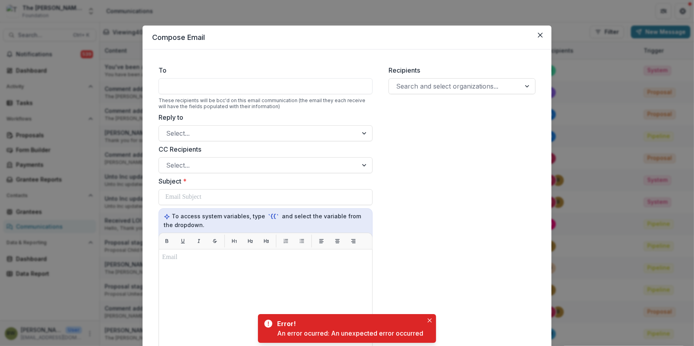
click at [171, 87] on div at bounding box center [265, 86] width 214 height 16
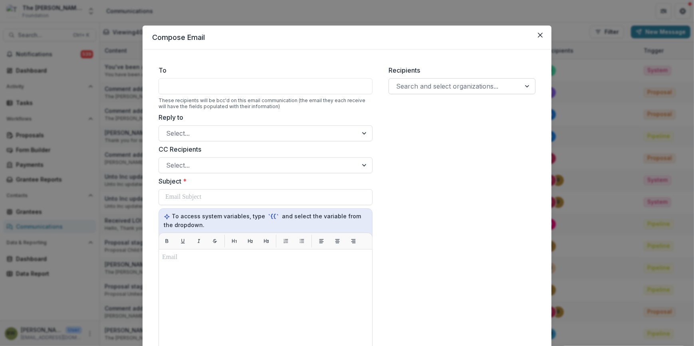
click at [426, 82] on div at bounding box center [454, 86] width 117 height 11
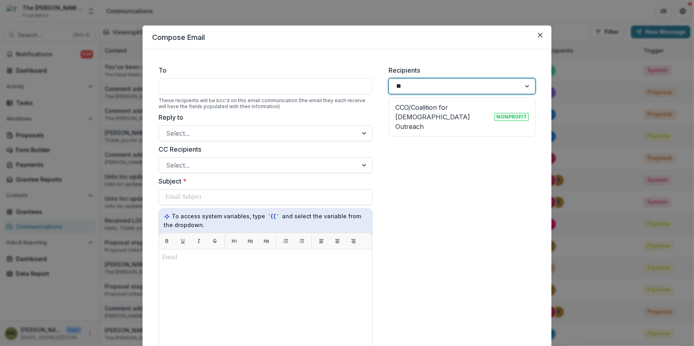
type input "***"
click at [435, 105] on p "CCO/Coalition for Christian Outreach" at bounding box center [443, 117] width 96 height 29
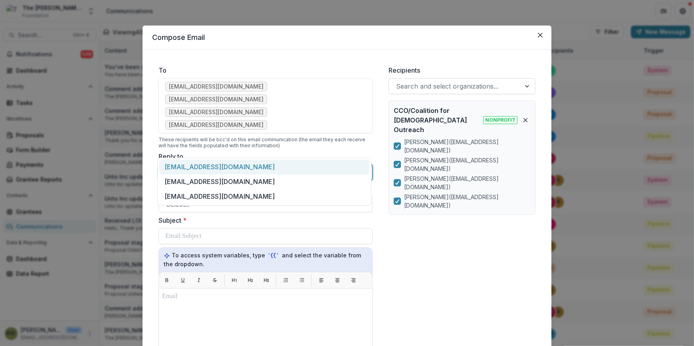
click at [183, 167] on div at bounding box center [258, 172] width 184 height 11
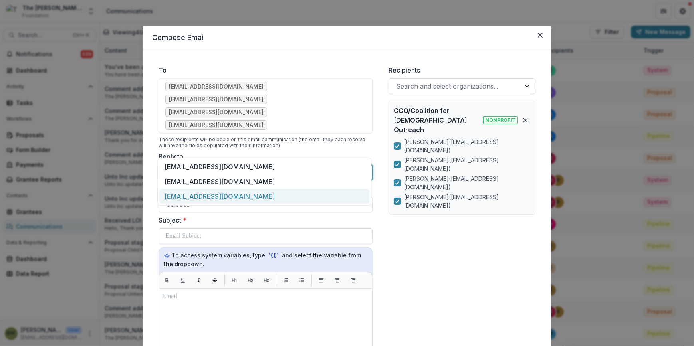
click at [187, 192] on div "[EMAIL_ADDRESS][DOMAIN_NAME]" at bounding box center [264, 196] width 210 height 15
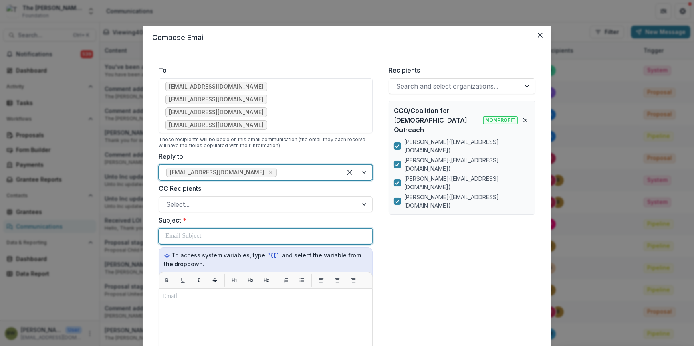
click at [191, 232] on p at bounding box center [183, 237] width 36 height 10
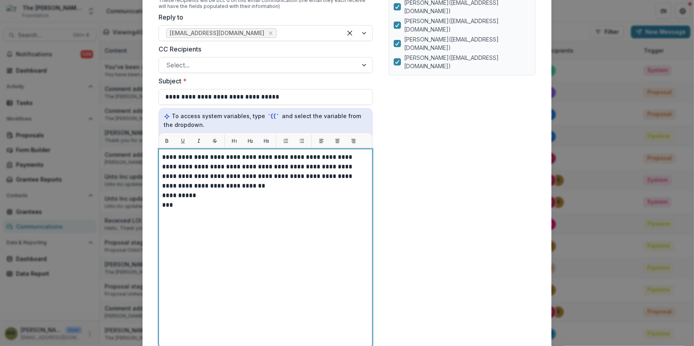
scroll to position [145, 0]
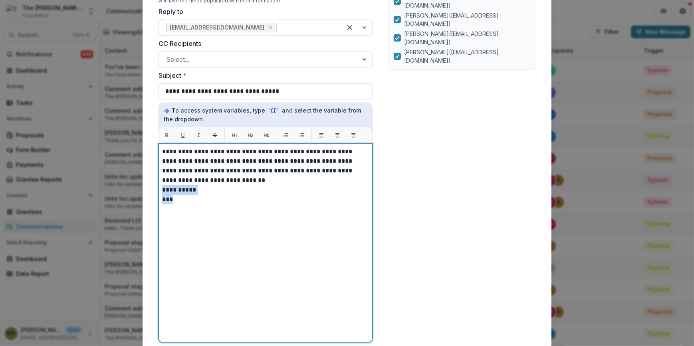
drag, startPoint x: 161, startPoint y: 164, endPoint x: 184, endPoint y: 177, distance: 26.6
click at [184, 177] on div "**********" at bounding box center [265, 243] width 207 height 192
drag, startPoint x: 223, startPoint y: 135, endPoint x: 237, endPoint y: 135, distance: 14.4
click at [237, 147] on p "**********" at bounding box center [265, 166] width 207 height 38
click at [313, 206] on div "**********" at bounding box center [265, 243] width 207 height 192
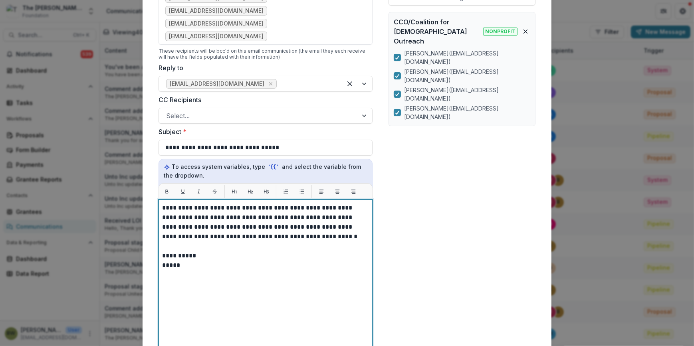
scroll to position [0, 0]
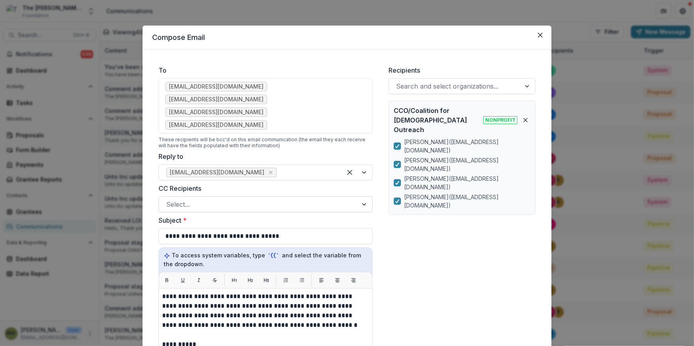
click at [213, 199] on div at bounding box center [258, 204] width 184 height 11
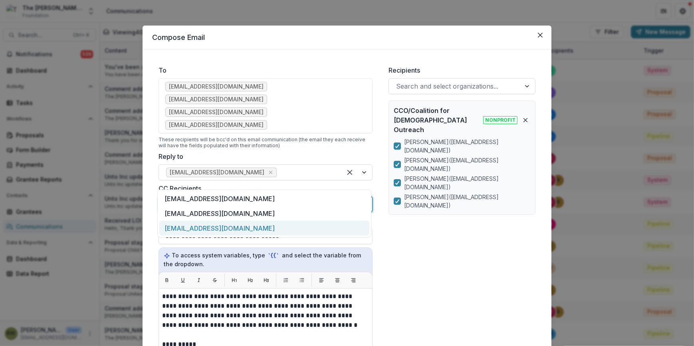
click at [211, 231] on div "[EMAIL_ADDRESS][DOMAIN_NAME]" at bounding box center [264, 228] width 210 height 15
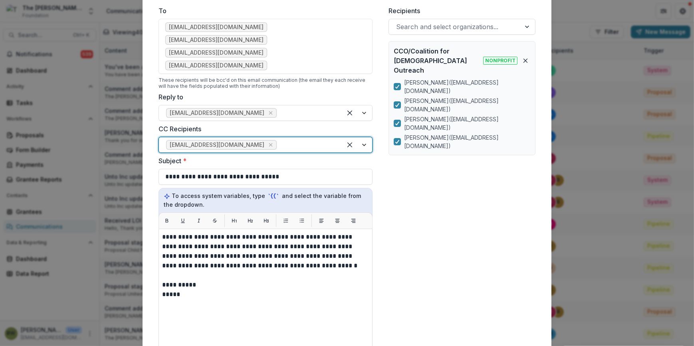
scroll to position [109, 0]
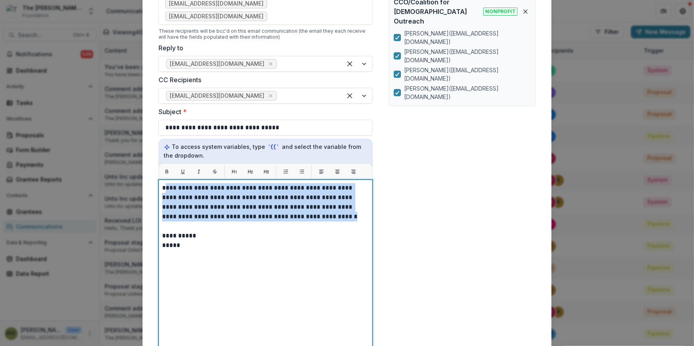
drag, startPoint x: 164, startPoint y: 160, endPoint x: 313, endPoint y: 192, distance: 152.3
click at [313, 192] on p "**********" at bounding box center [265, 202] width 207 height 38
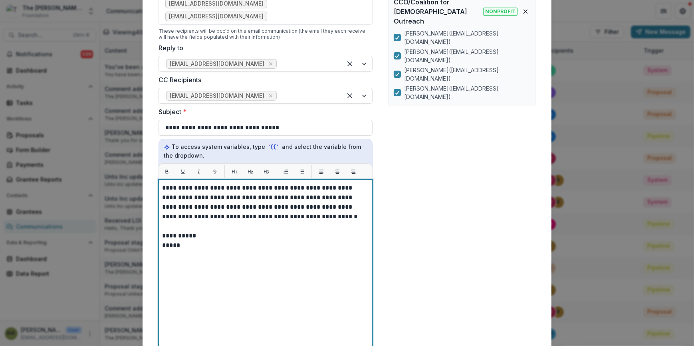
click at [308, 222] on p at bounding box center [265, 227] width 207 height 10
click at [182, 241] on p "*****" at bounding box center [265, 246] width 207 height 10
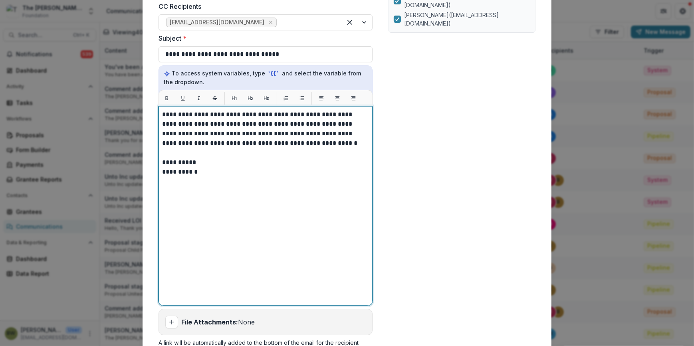
scroll to position [224, 0]
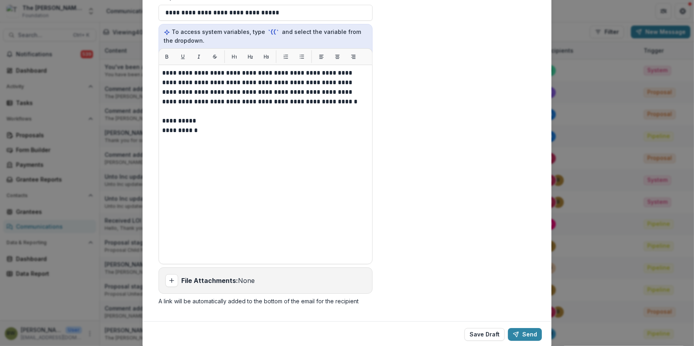
click at [529, 321] on footer "Save Draft Send" at bounding box center [347, 334] width 409 height 26
click at [529, 328] on button "Send" at bounding box center [525, 334] width 34 height 13
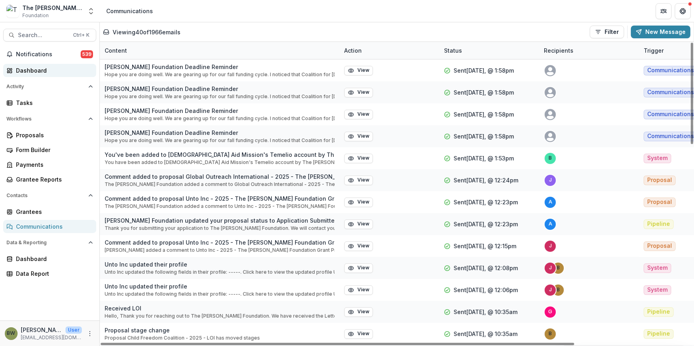
click at [44, 65] on link "Dashboard" at bounding box center [49, 70] width 93 height 13
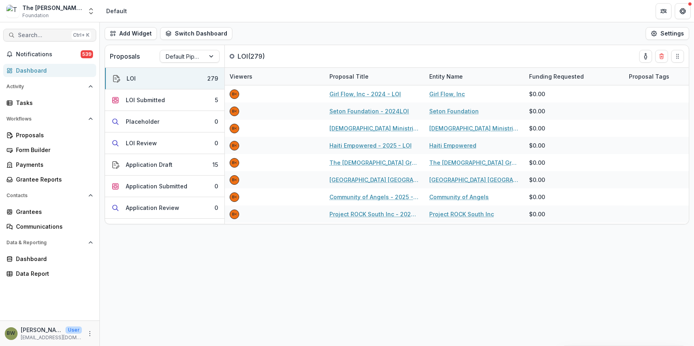
click at [46, 36] on span "Search..." at bounding box center [43, 35] width 50 height 7
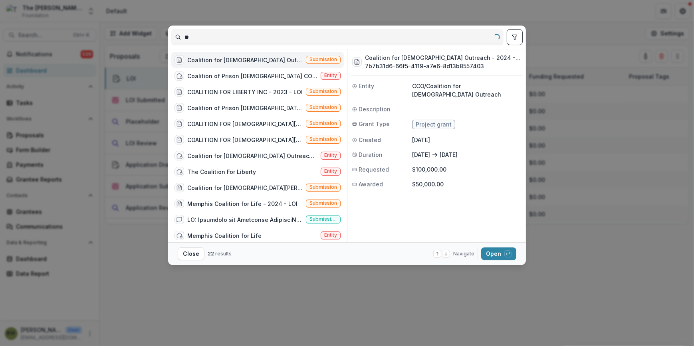
type input "*"
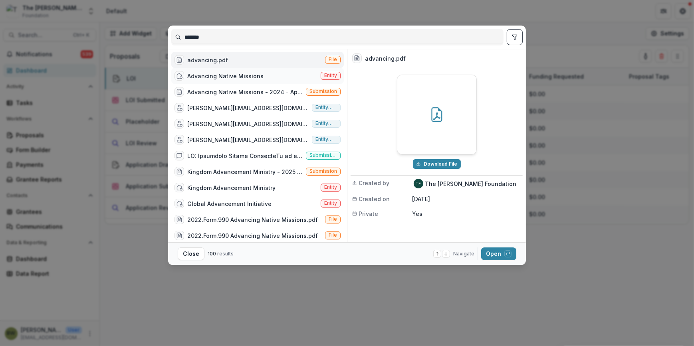
type input "*******"
click at [325, 75] on span "Entity" at bounding box center [330, 76] width 13 height 6
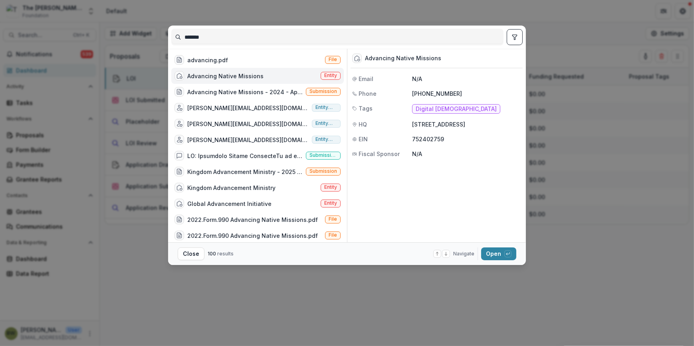
click at [328, 75] on span "Entity" at bounding box center [330, 76] width 13 height 6
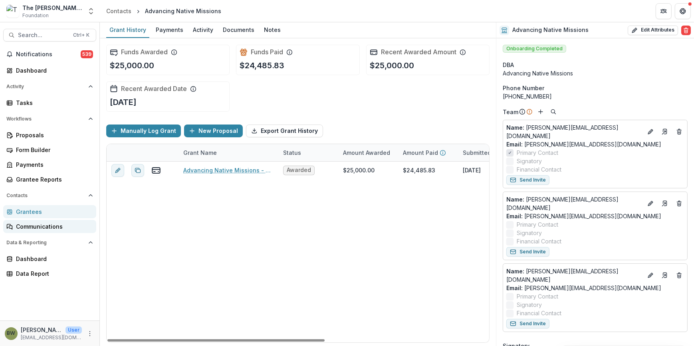
click at [42, 223] on div "Communications" at bounding box center [53, 226] width 74 height 8
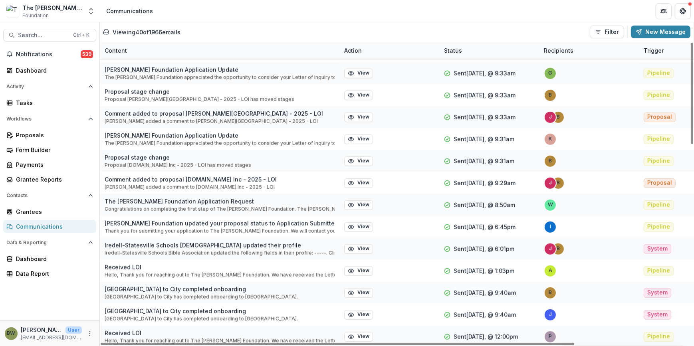
scroll to position [591, 0]
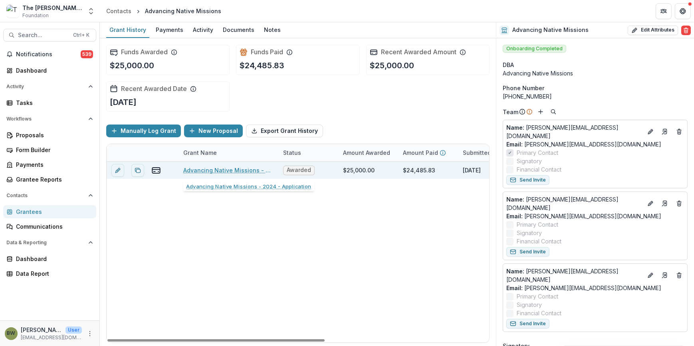
click at [240, 171] on link "Advancing Native Missions - 2024 - Application" at bounding box center [228, 170] width 90 height 8
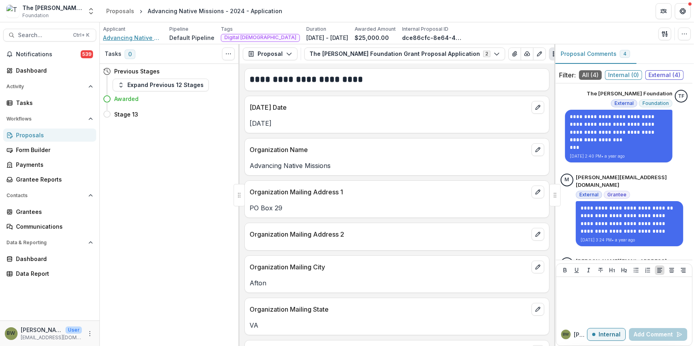
click at [107, 40] on span "Advancing Native Missions" at bounding box center [133, 38] width 60 height 8
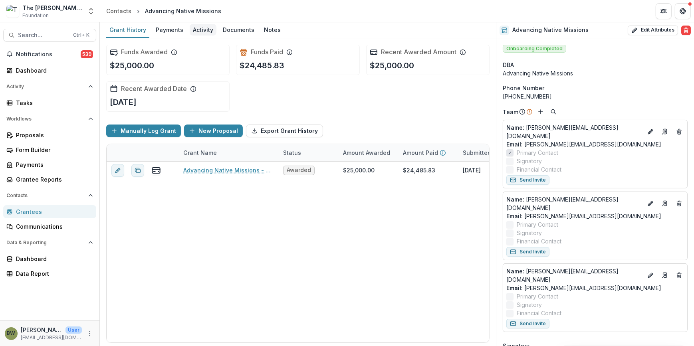
click at [196, 30] on div "Activity" at bounding box center [203, 30] width 27 height 12
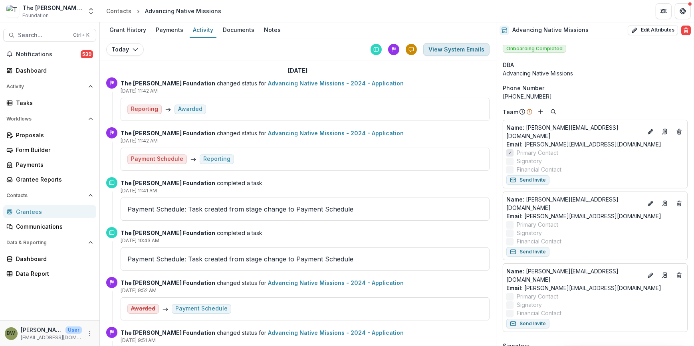
click at [474, 49] on button "View System Emails" at bounding box center [456, 49] width 66 height 13
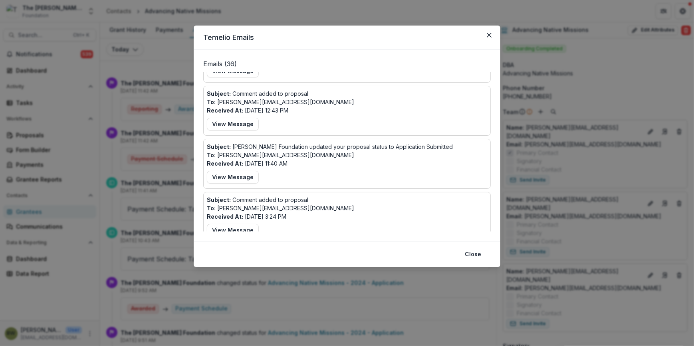
scroll to position [580, 0]
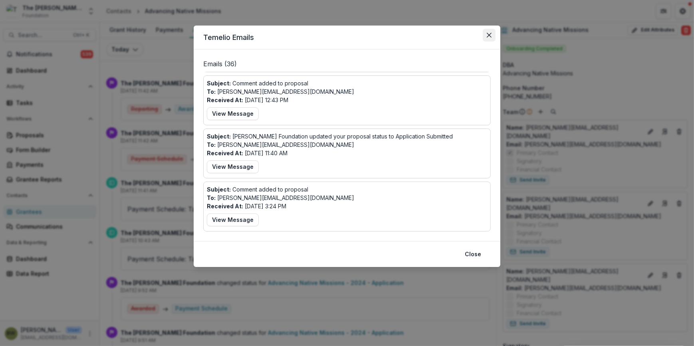
click at [491, 36] on icon "Close" at bounding box center [489, 35] width 5 height 5
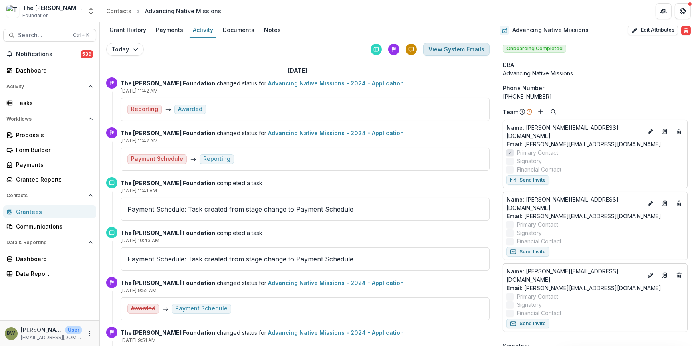
click at [464, 48] on button "View System Emails" at bounding box center [456, 49] width 66 height 13
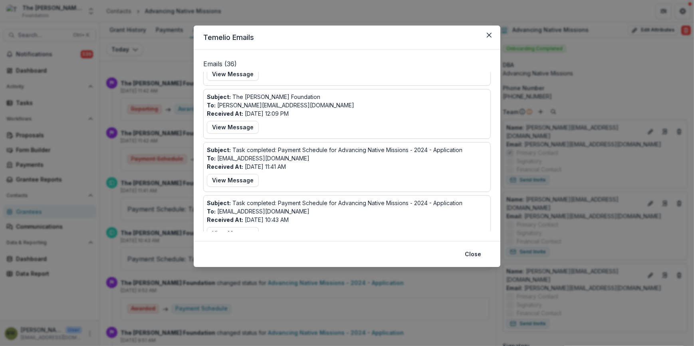
scroll to position [0, 0]
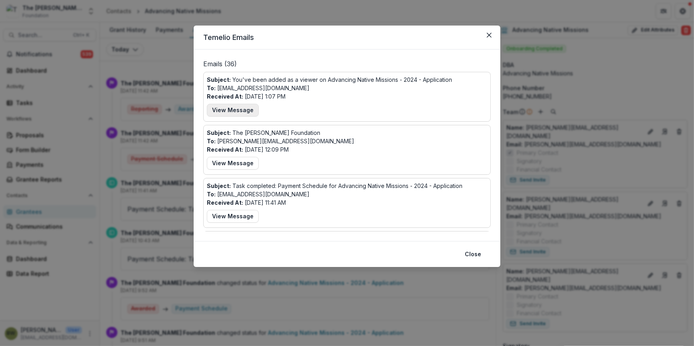
click at [224, 113] on button "View Message" at bounding box center [233, 110] width 52 height 13
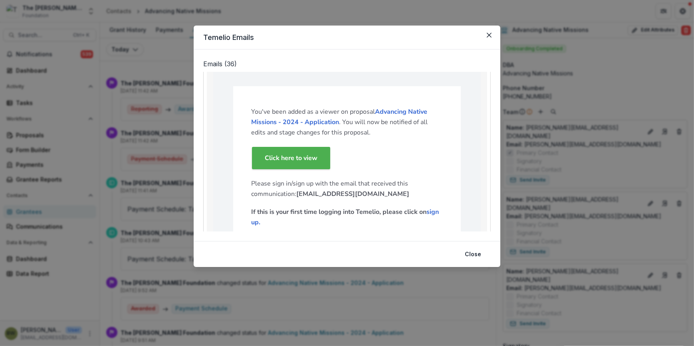
scroll to position [36, 0]
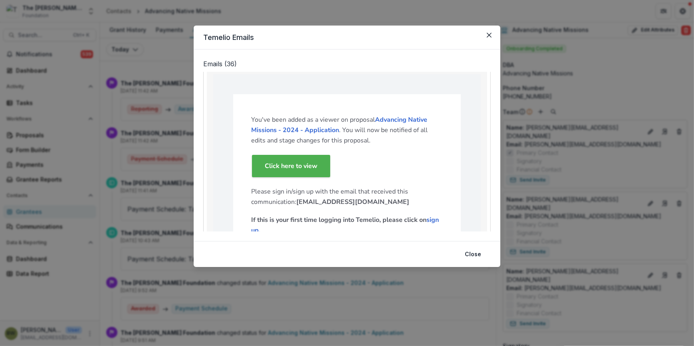
click at [267, 161] on link "Click here to view" at bounding box center [291, 166] width 78 height 22
click at [491, 36] on icon "Close" at bounding box center [489, 35] width 5 height 5
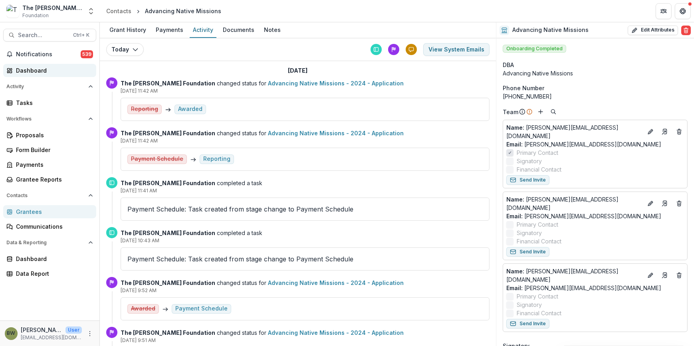
click at [39, 67] on div "Dashboard" at bounding box center [53, 70] width 74 height 8
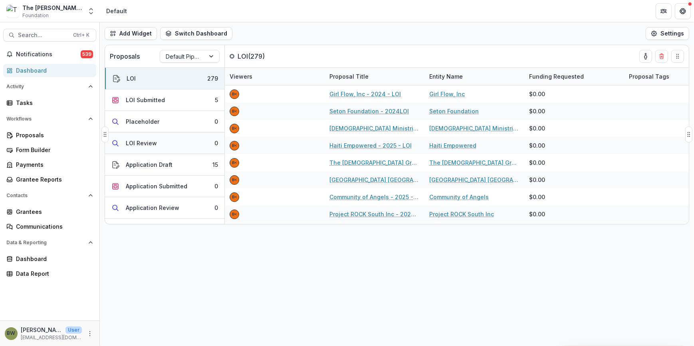
click at [157, 145] on button "LOI Review 0" at bounding box center [164, 144] width 119 height 22
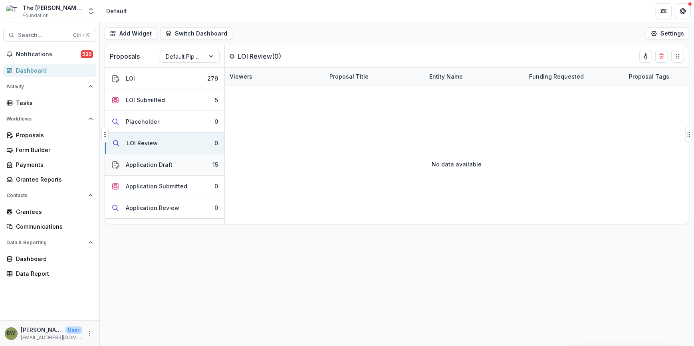
click at [151, 162] on div "Application Draft" at bounding box center [149, 164] width 47 height 8
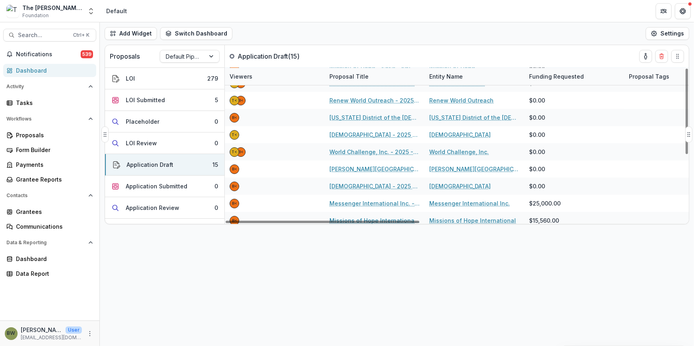
scroll to position [72, 0]
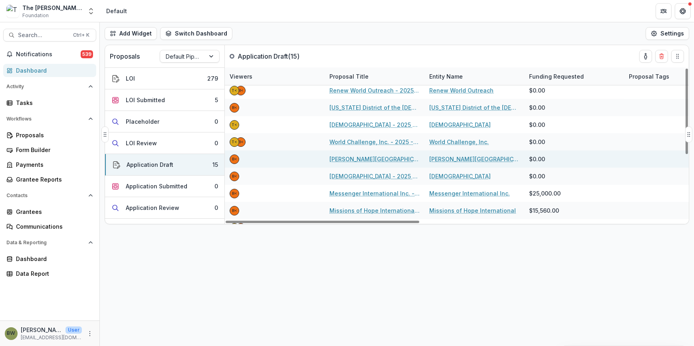
click at [359, 159] on link "Asbury Theological Seminary - 2025 - LOI" at bounding box center [374, 159] width 90 height 8
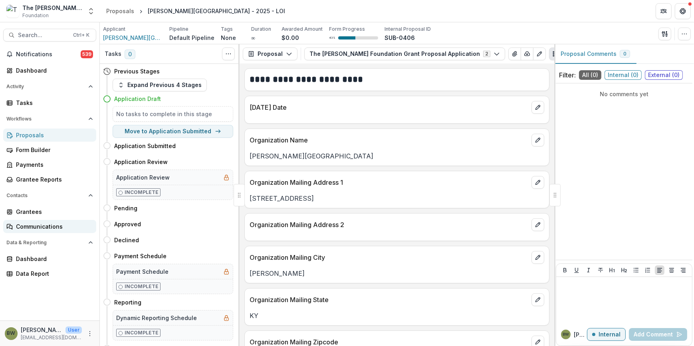
click at [33, 228] on div "Communications" at bounding box center [53, 226] width 74 height 8
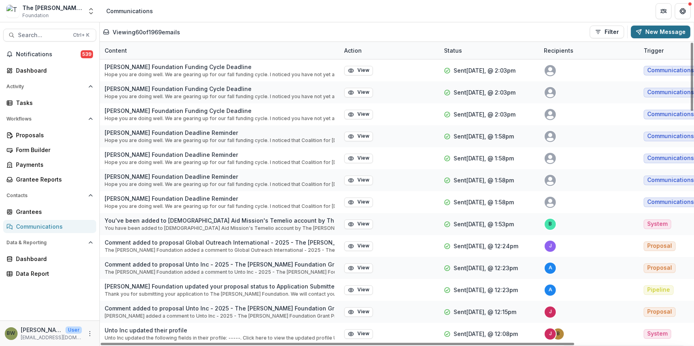
click at [661, 33] on button "New Message" at bounding box center [660, 32] width 59 height 13
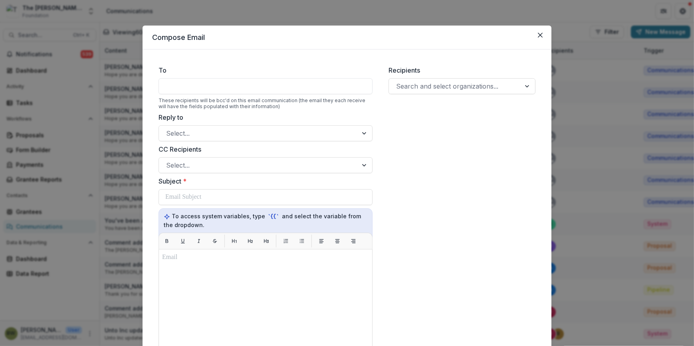
click at [180, 83] on div at bounding box center [265, 86] width 214 height 16
click at [418, 83] on div at bounding box center [454, 86] width 117 height 11
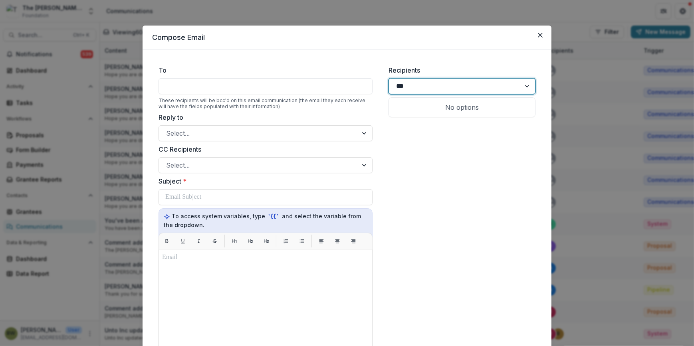
type input "****"
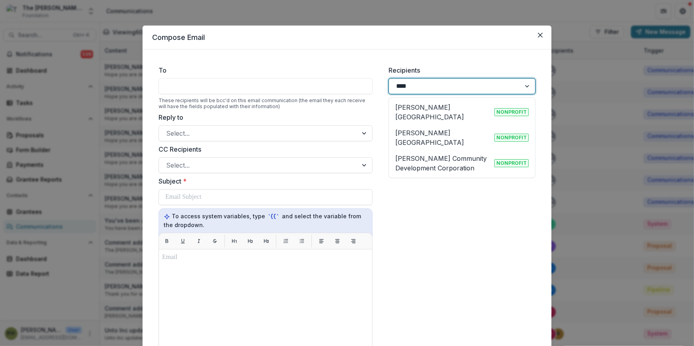
click at [420, 109] on p "Asbury Theological Seminary" at bounding box center [443, 112] width 96 height 19
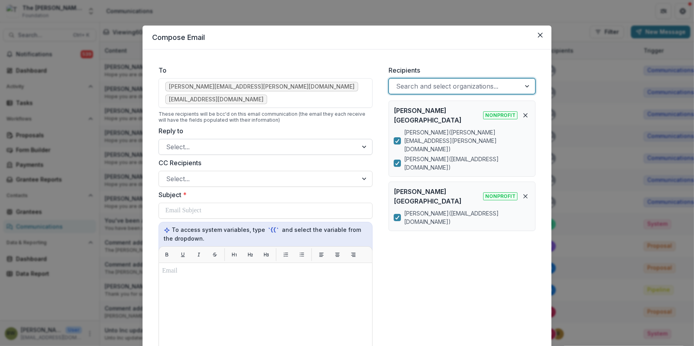
click at [207, 144] on div at bounding box center [258, 146] width 184 height 11
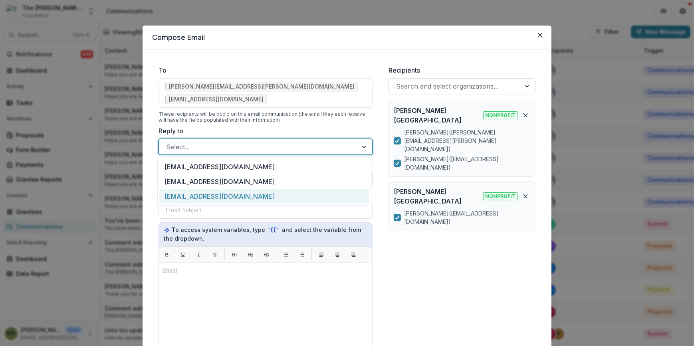
click at [202, 196] on div "[EMAIL_ADDRESS][DOMAIN_NAME]" at bounding box center [264, 196] width 210 height 15
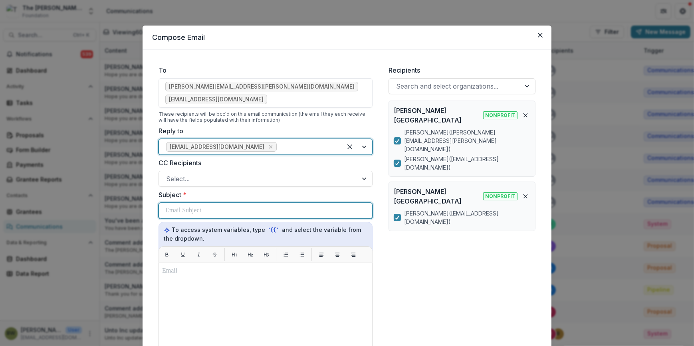
click at [187, 213] on p at bounding box center [183, 211] width 36 height 10
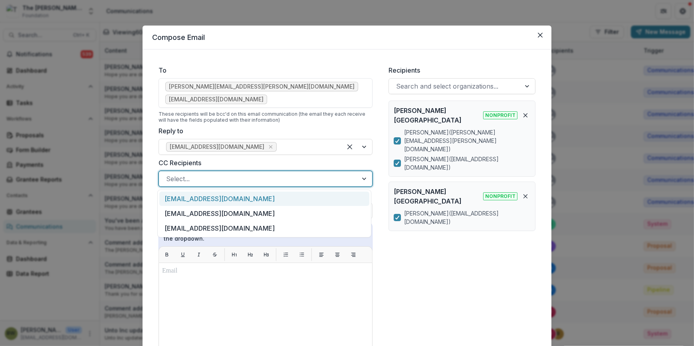
click at [191, 181] on div at bounding box center [258, 178] width 184 height 11
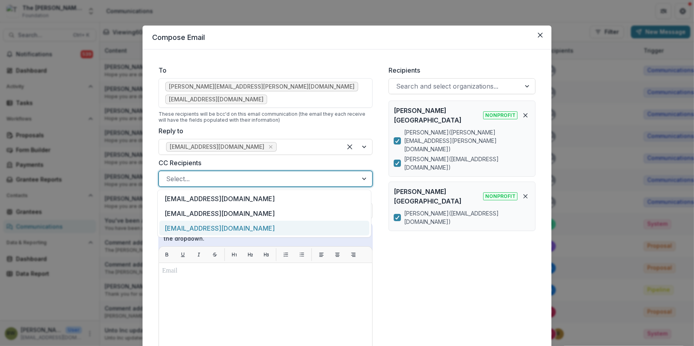
click at [192, 226] on div "[EMAIL_ADDRESS][DOMAIN_NAME]" at bounding box center [264, 228] width 210 height 15
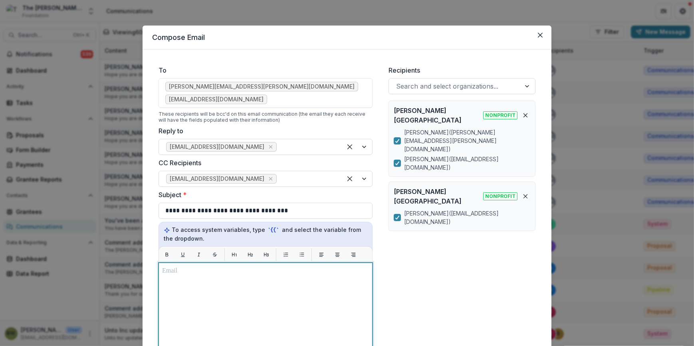
click at [175, 271] on p at bounding box center [265, 271] width 207 height 10
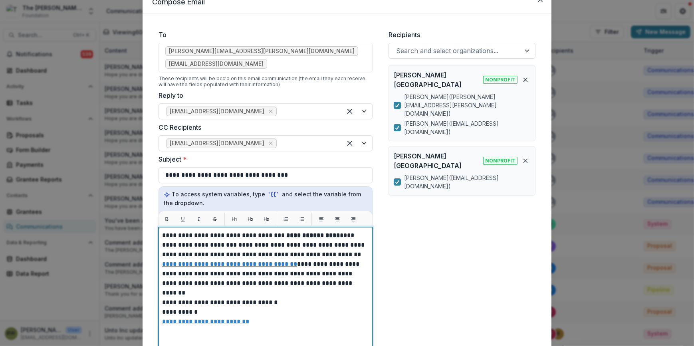
scroll to position [52, 0]
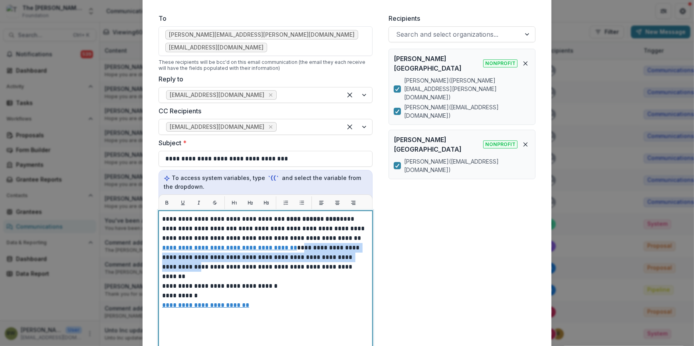
drag, startPoint x: 293, startPoint y: 244, endPoint x: 359, endPoint y: 255, distance: 66.4
click at [359, 255] on p "**********" at bounding box center [265, 242] width 207 height 57
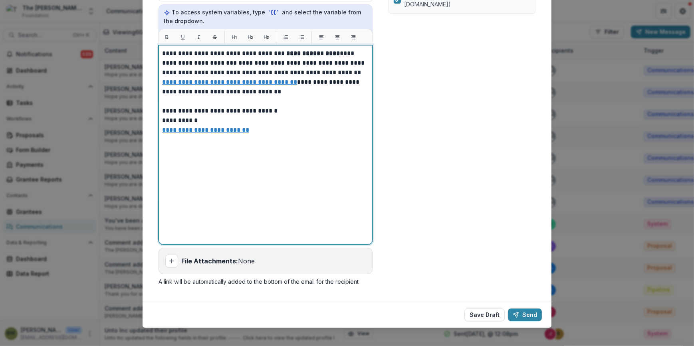
scroll to position [224, 0]
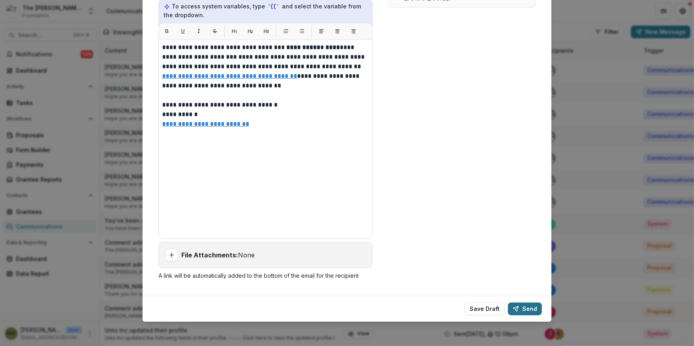
click at [531, 307] on button "Send" at bounding box center [525, 309] width 34 height 13
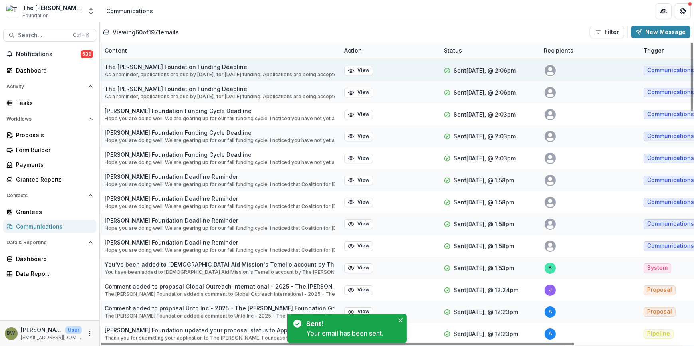
click at [160, 75] on p "As a reminder, applications are due by October 31, 2025, for December 2025 fund…" at bounding box center [220, 74] width 230 height 7
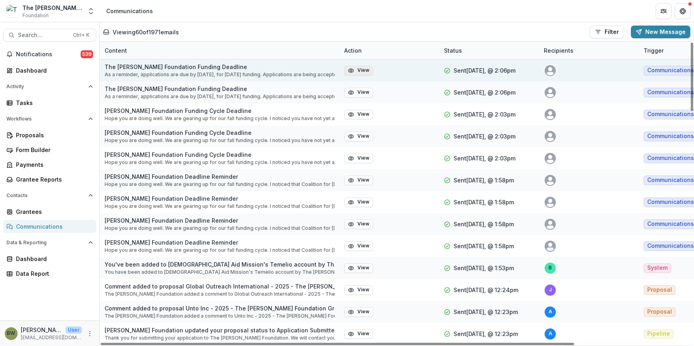
click at [364, 70] on button "View" at bounding box center [358, 71] width 29 height 10
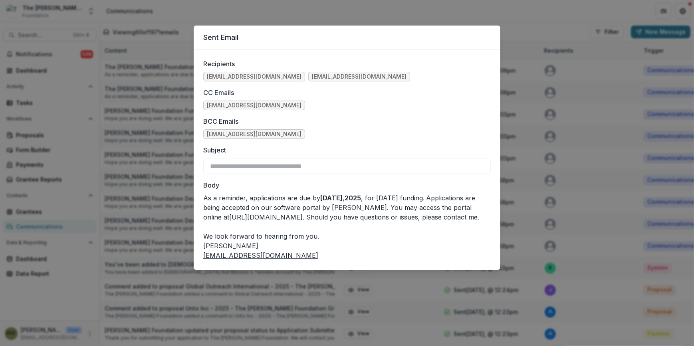
click at [512, 12] on div "**********" at bounding box center [347, 173] width 694 height 346
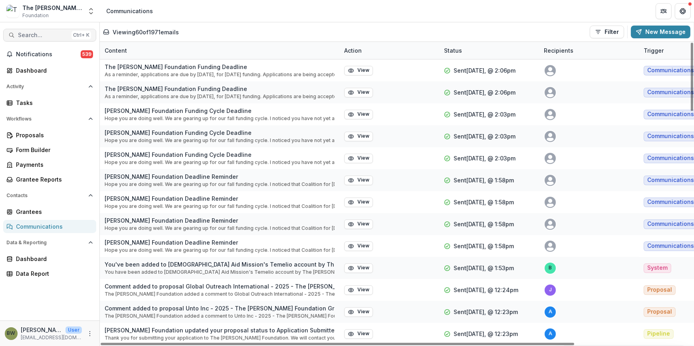
click at [46, 36] on span "Search..." at bounding box center [43, 35] width 50 height 7
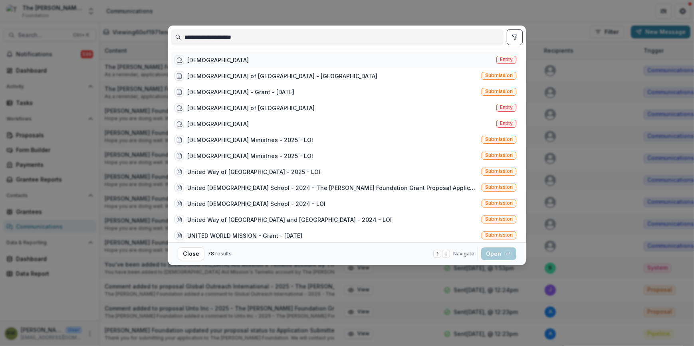
type input "**********"
click at [504, 60] on span "Entity" at bounding box center [506, 60] width 13 height 6
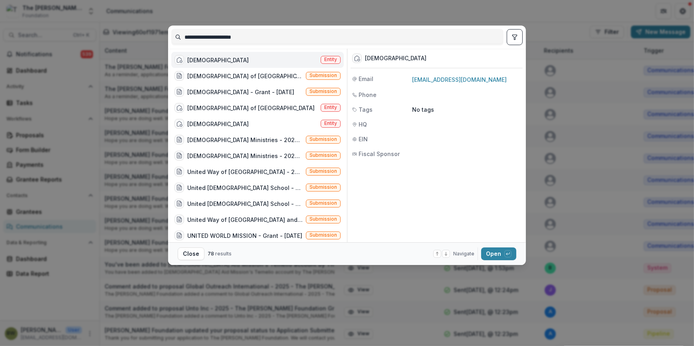
click at [332, 59] on span "Entity" at bounding box center [330, 60] width 13 height 6
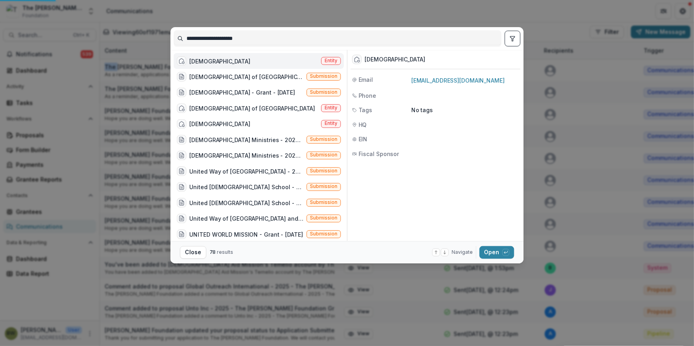
click at [332, 59] on div "Content" at bounding box center [220, 50] width 240 height 17
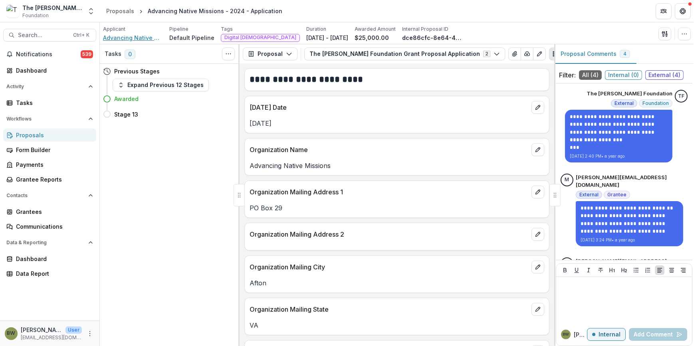
click at [134, 36] on span "Advancing Native Missions" at bounding box center [133, 38] width 60 height 8
click at [38, 39] on button "Search... Ctrl + K" at bounding box center [49, 35] width 93 height 13
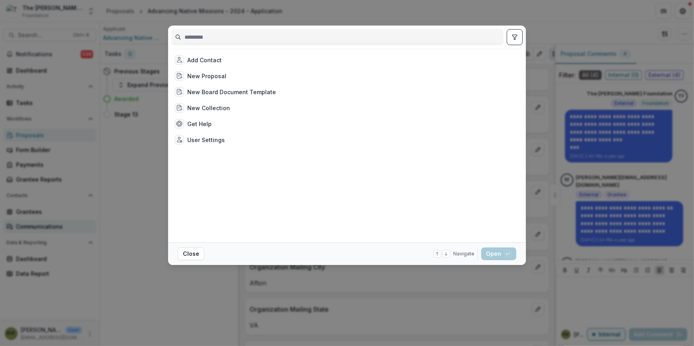
drag, startPoint x: 123, startPoint y: 209, endPoint x: 93, endPoint y: 225, distance: 33.7
click at [123, 209] on div "Add Contact New Proposal New Board Document Template New Collection Get Help Us…" at bounding box center [347, 173] width 694 height 346
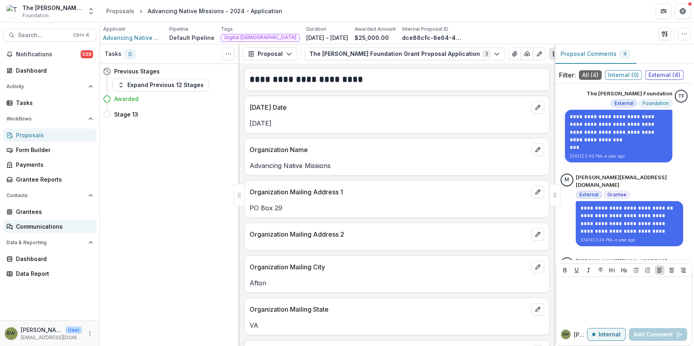
click at [55, 230] on div "Communications" at bounding box center [53, 226] width 74 height 8
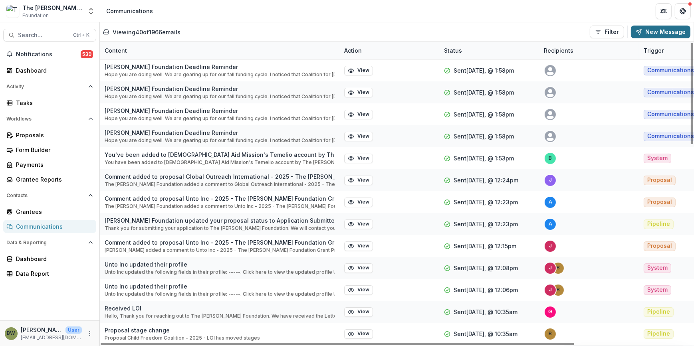
click at [662, 31] on button "New Message" at bounding box center [660, 32] width 59 height 13
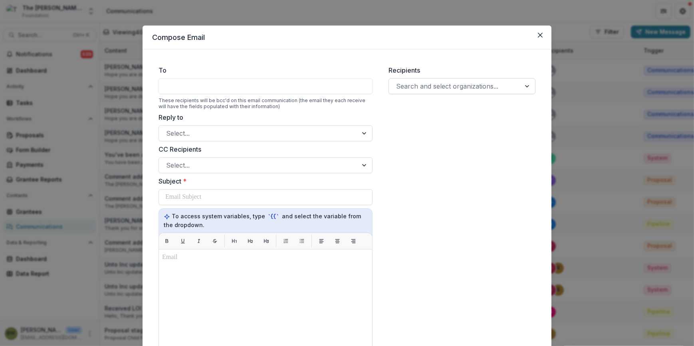
click at [421, 87] on div at bounding box center [454, 86] width 117 height 11
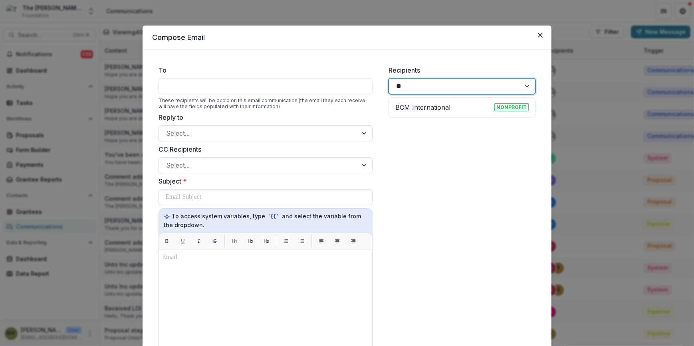
type input "***"
click at [427, 105] on p "BCM International" at bounding box center [422, 108] width 55 height 10
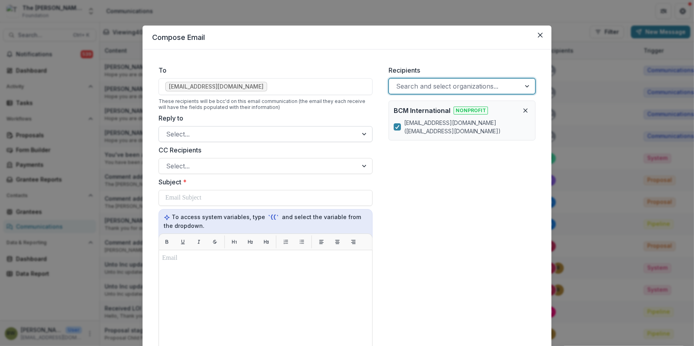
click at [196, 132] on div at bounding box center [258, 134] width 184 height 11
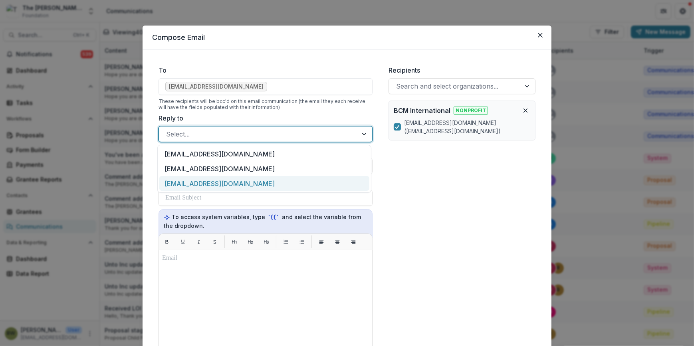
click at [199, 179] on div "[EMAIL_ADDRESS][DOMAIN_NAME]" at bounding box center [264, 183] width 210 height 15
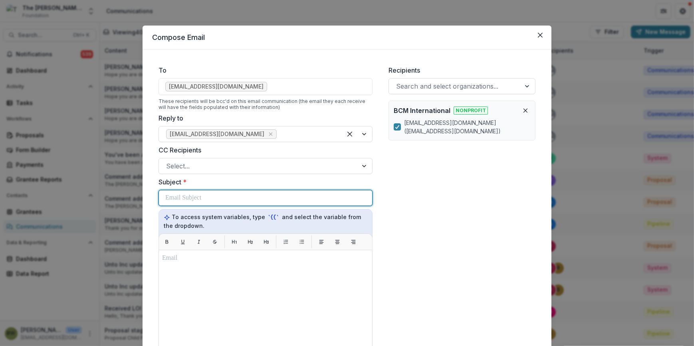
click at [187, 198] on p at bounding box center [183, 198] width 36 height 10
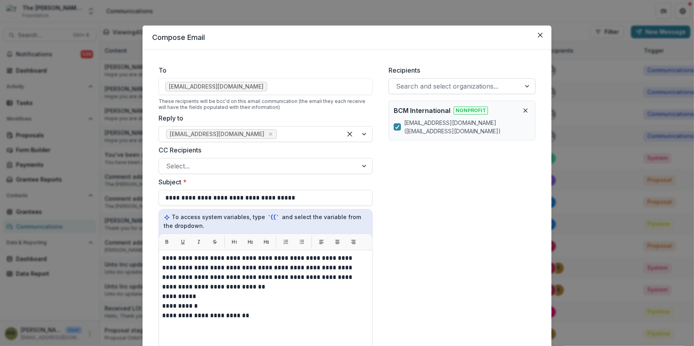
click at [407, 85] on div at bounding box center [454, 86] width 117 height 11
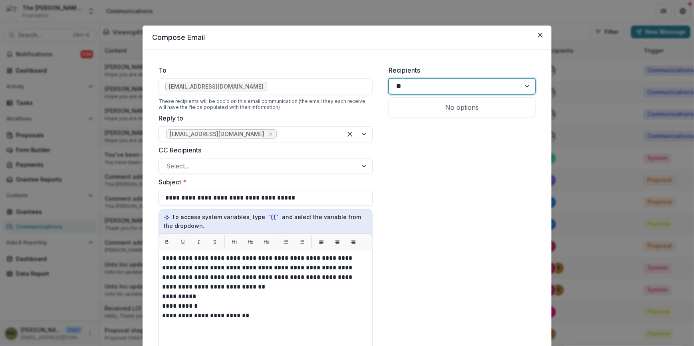
type input "*"
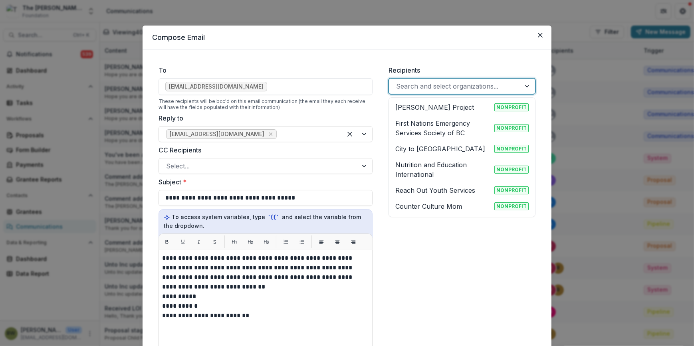
type input "*"
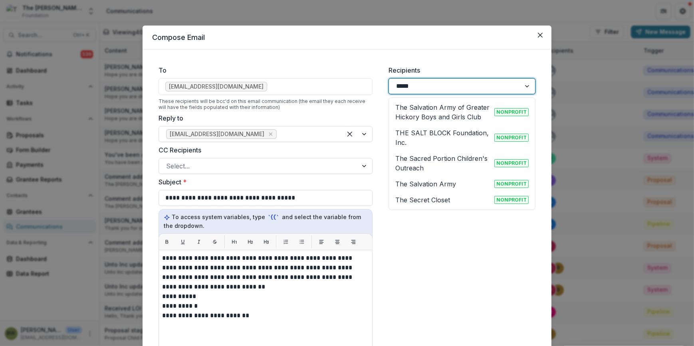
type input "******"
click at [438, 183] on p "The Salvation Army" at bounding box center [425, 184] width 61 height 10
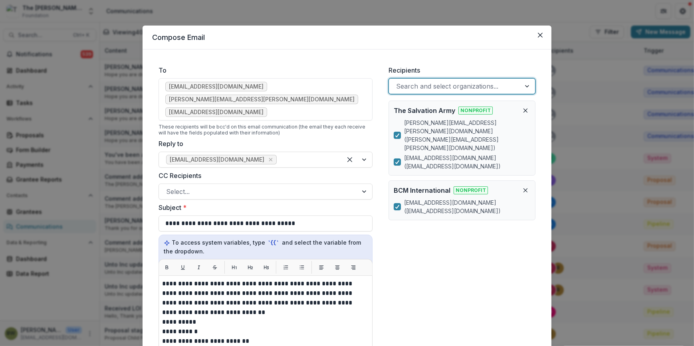
click at [449, 83] on div at bounding box center [454, 86] width 117 height 11
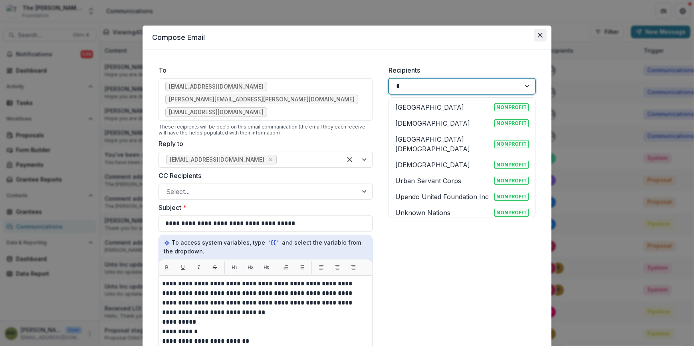
type input "*"
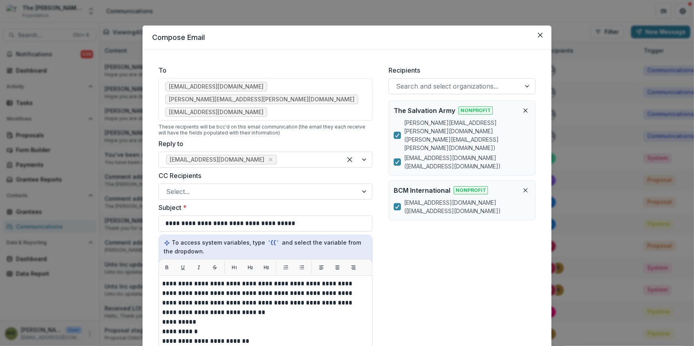
drag, startPoint x: 540, startPoint y: 34, endPoint x: 74, endPoint y: 296, distance: 534.6
click at [0, 271] on html "Skip to content The Bolick Foundation Foundation Aggregate Analysis Foundations…" at bounding box center [347, 173] width 694 height 346
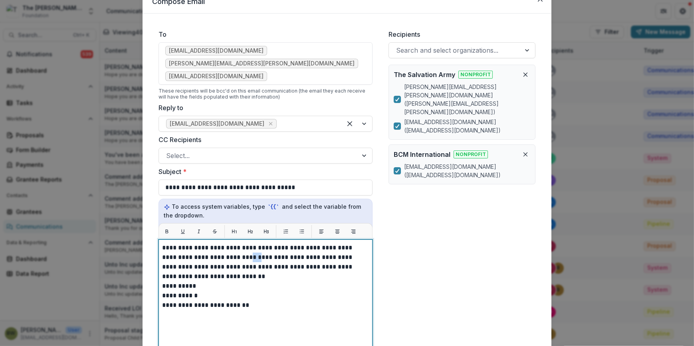
drag, startPoint x: 238, startPoint y: 243, endPoint x: 224, endPoint y: 243, distance: 14.4
click at [223, 243] on p "**********" at bounding box center [265, 262] width 207 height 38
drag, startPoint x: 224, startPoint y: 244, endPoint x: 212, endPoint y: 244, distance: 11.2
click at [212, 244] on p "**********" at bounding box center [265, 257] width 207 height 29
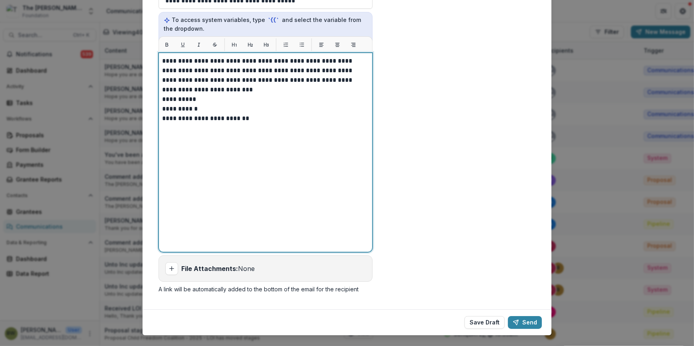
scroll to position [224, 0]
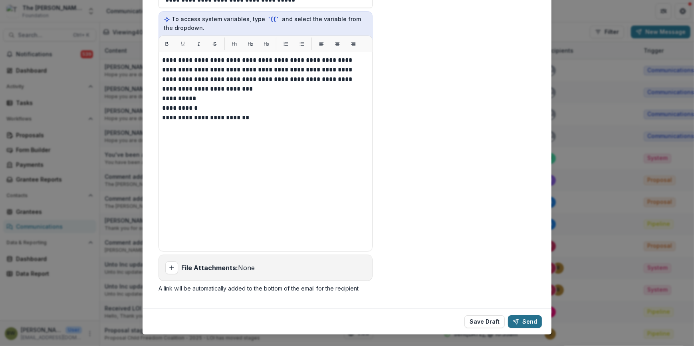
click at [530, 315] on button "Send" at bounding box center [525, 321] width 34 height 13
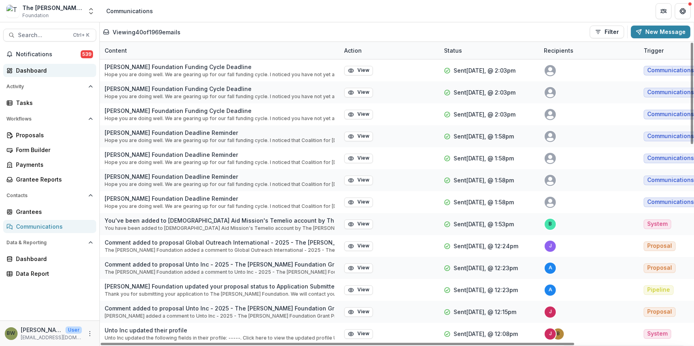
click at [28, 71] on div "Dashboard" at bounding box center [53, 70] width 74 height 8
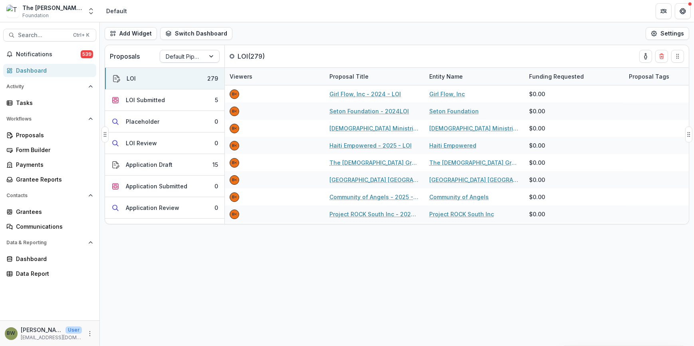
click at [189, 60] on div at bounding box center [183, 56] width 34 height 10
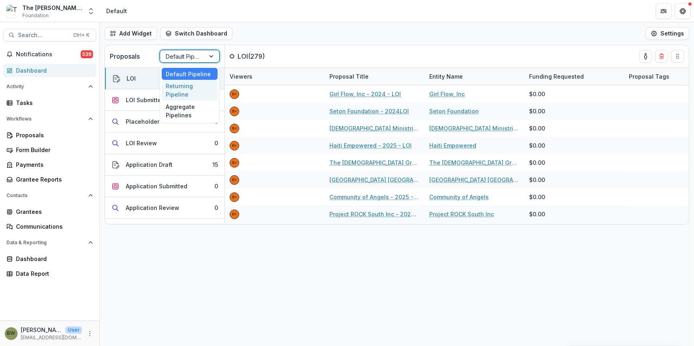
click at [195, 89] on div "Returning Pipeline" at bounding box center [190, 90] width 56 height 21
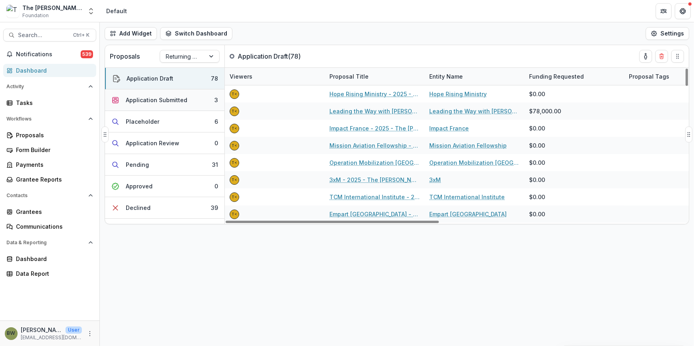
click at [149, 99] on div "Application Submitted" at bounding box center [156, 100] width 61 height 8
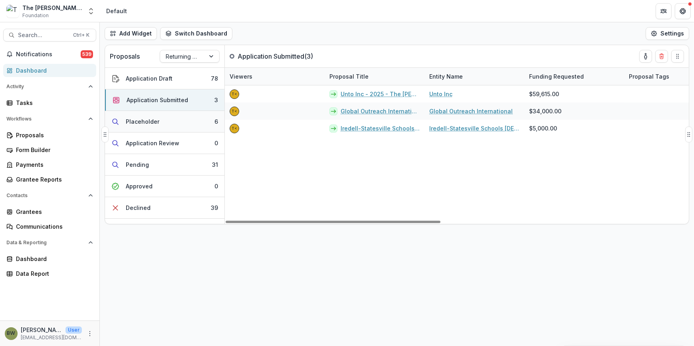
click at [147, 125] on div "Placeholder" at bounding box center [143, 121] width 34 height 8
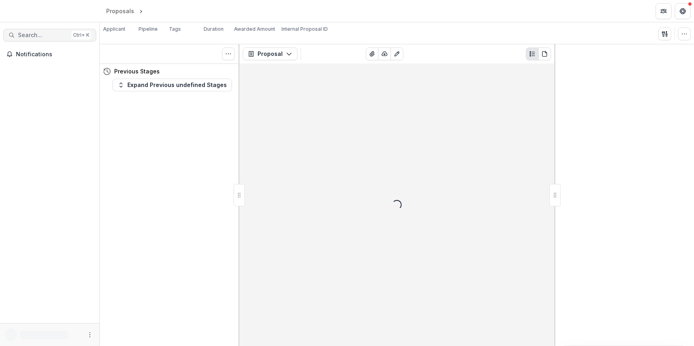
click at [25, 34] on span "Search..." at bounding box center [43, 35] width 50 height 7
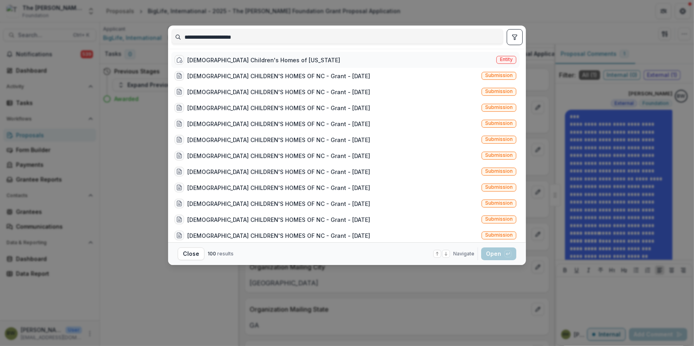
type input "**********"
click at [293, 60] on div "[DEMOGRAPHIC_DATA] Children's Homes of [US_STATE]" at bounding box center [263, 60] width 153 height 8
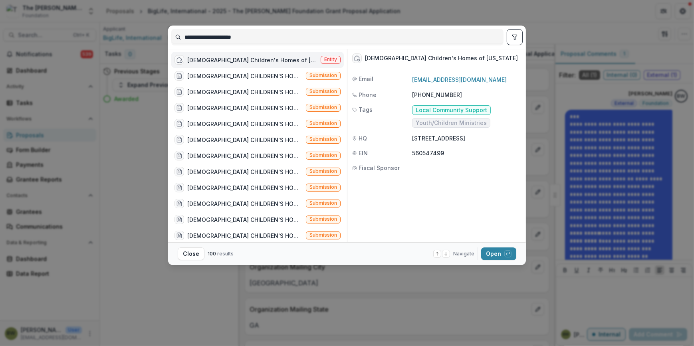
click at [329, 60] on span "Entity" at bounding box center [330, 60] width 13 height 6
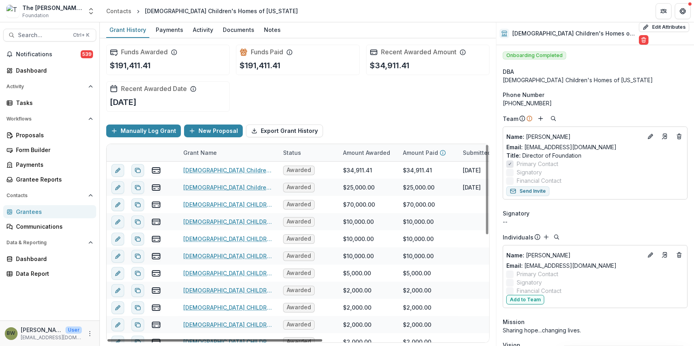
drag, startPoint x: 318, startPoint y: 338, endPoint x: 206, endPoint y: 351, distance: 112.6
click at [206, 342] on div at bounding box center [214, 340] width 215 height 2
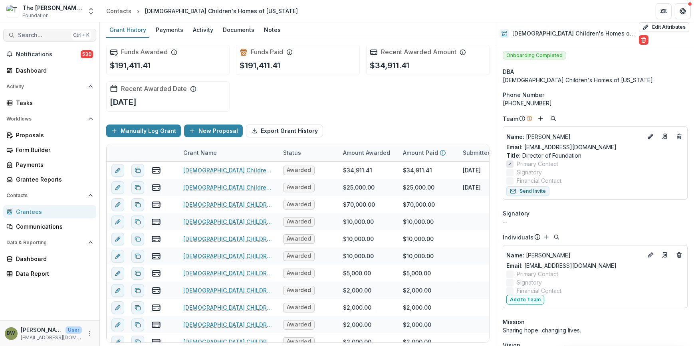
click at [38, 36] on span "Search..." at bounding box center [43, 35] width 50 height 7
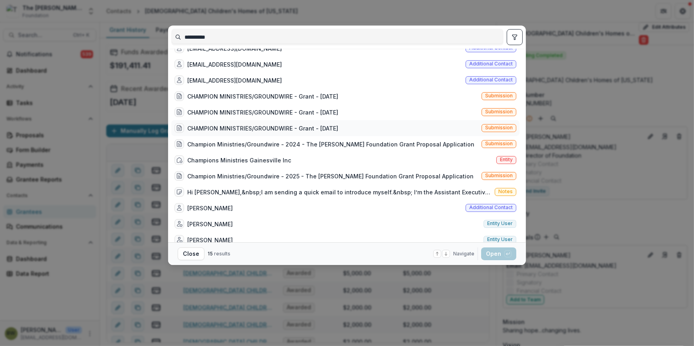
scroll to position [52, 0]
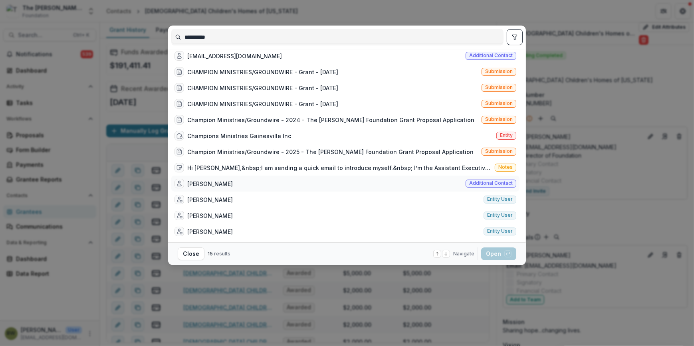
type input "**********"
click at [219, 180] on div "Sean Dunn Additional contact" at bounding box center [345, 184] width 348 height 16
click at [206, 182] on div "Sean Dunn" at bounding box center [210, 184] width 46 height 8
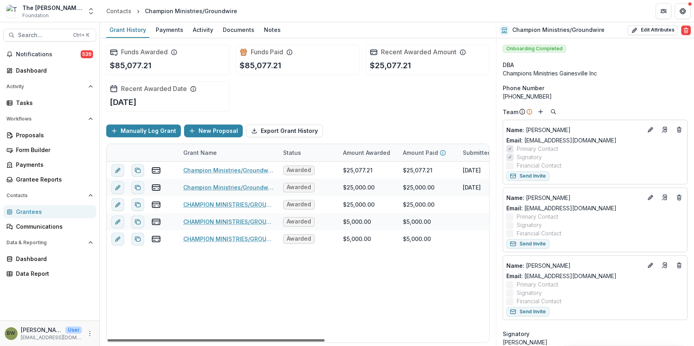
drag, startPoint x: 262, startPoint y: 339, endPoint x: 7, endPoint y: 333, distance: 254.8
click at [107, 339] on div at bounding box center [215, 340] width 217 height 2
click at [64, 37] on span "Search..." at bounding box center [43, 35] width 50 height 7
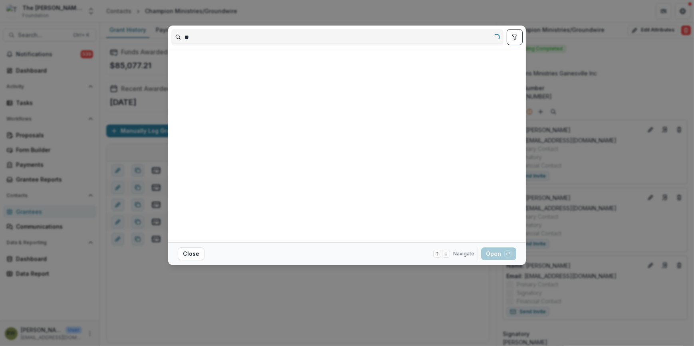
type input "*"
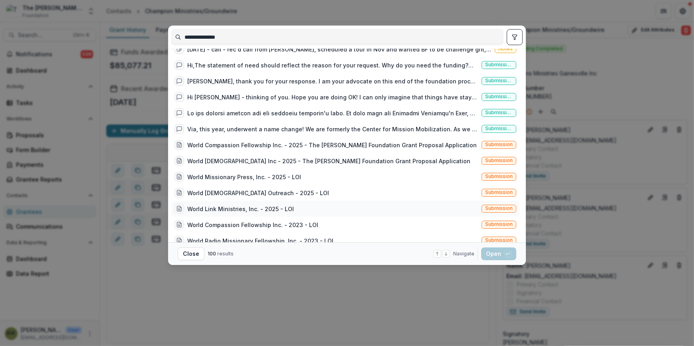
scroll to position [145, 0]
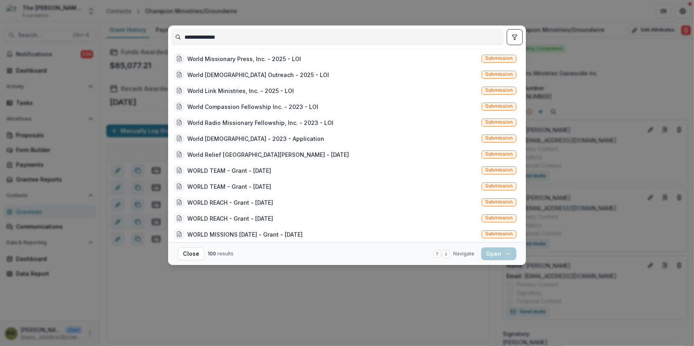
type input "**********"
click at [496, 9] on div "**********" at bounding box center [347, 173] width 694 height 346
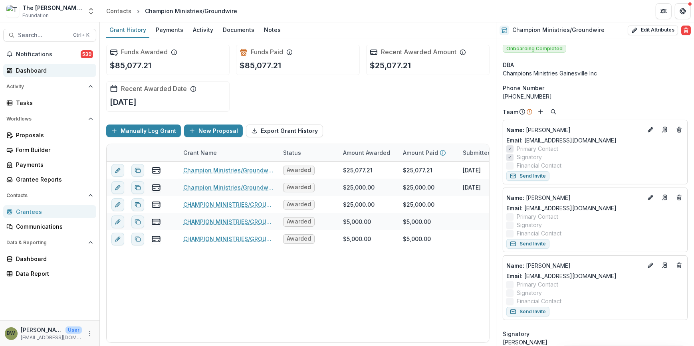
click at [44, 71] on div "Dashboard" at bounding box center [53, 70] width 74 height 8
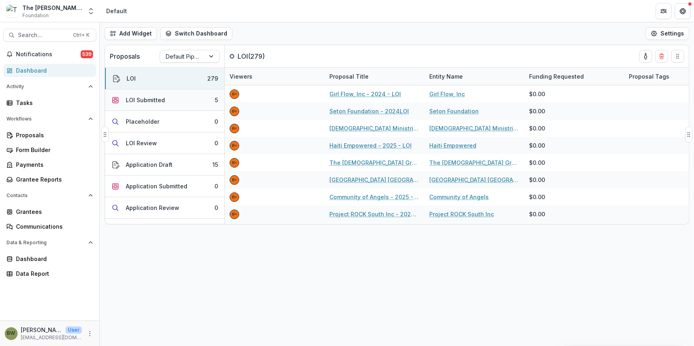
click at [150, 99] on div "LOI Submitted" at bounding box center [145, 100] width 39 height 8
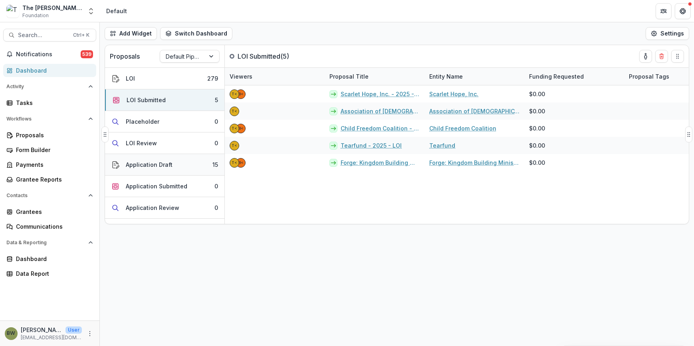
click at [148, 164] on div "Application Draft" at bounding box center [149, 164] width 47 height 8
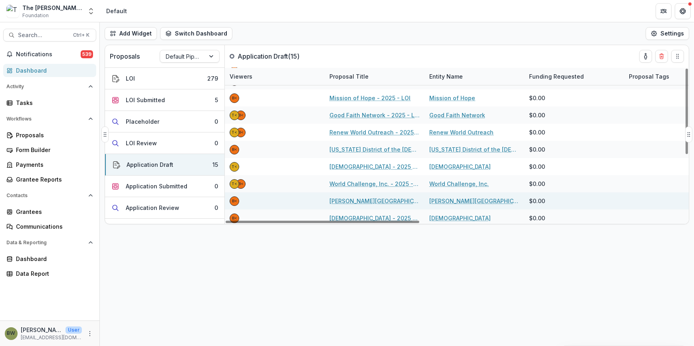
scroll to position [72, 0]
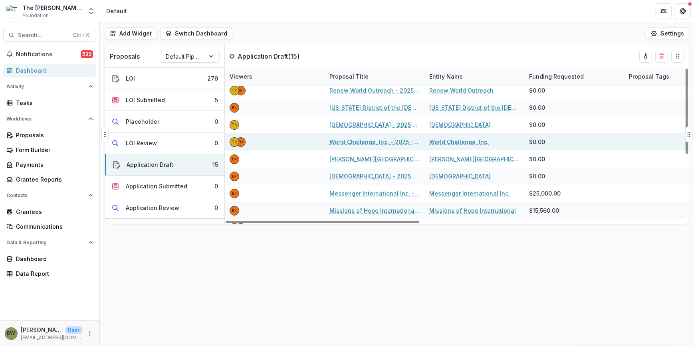
click at [351, 144] on link "World Challenge, Inc. - 2025 - LOI" at bounding box center [374, 142] width 90 height 8
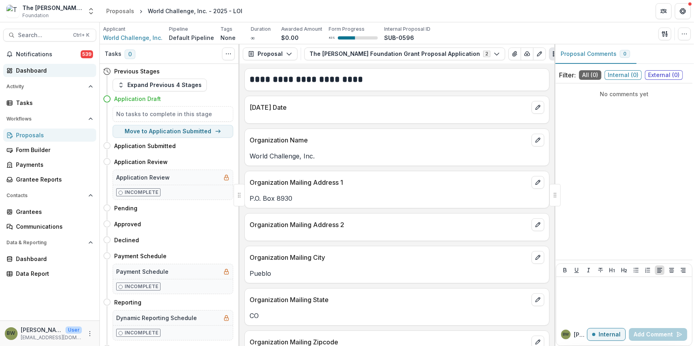
click at [34, 69] on div "Dashboard" at bounding box center [53, 70] width 74 height 8
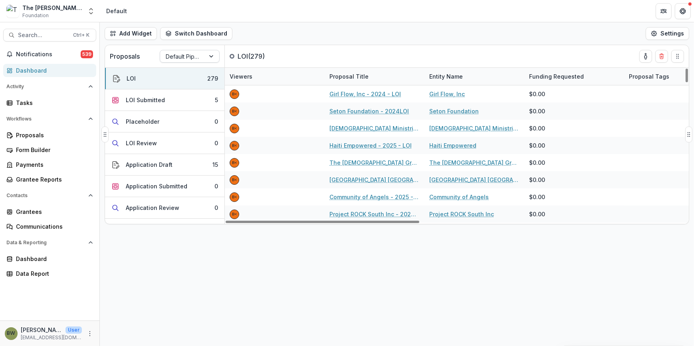
click at [212, 55] on div at bounding box center [212, 56] width 14 height 12
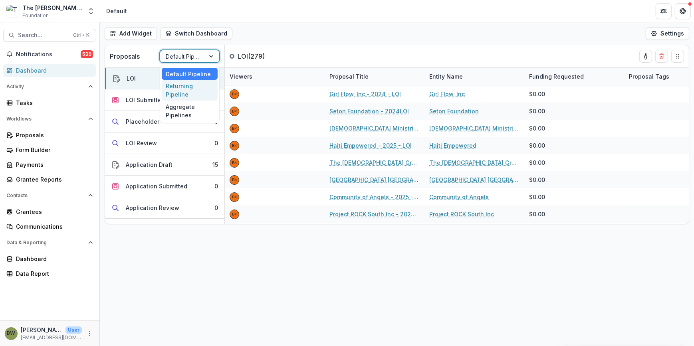
click at [192, 97] on div "Returning Pipeline" at bounding box center [190, 90] width 56 height 21
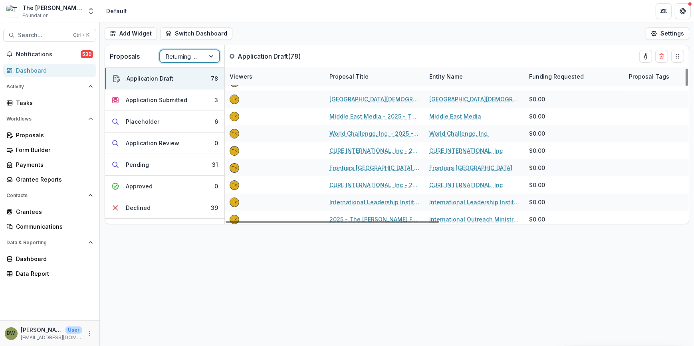
scroll to position [290, 0]
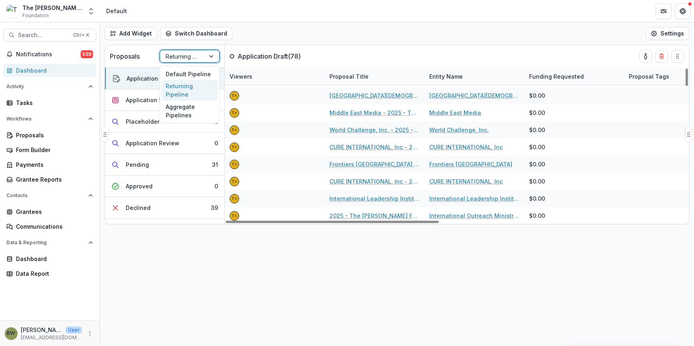
click at [212, 56] on div at bounding box center [212, 56] width 14 height 12
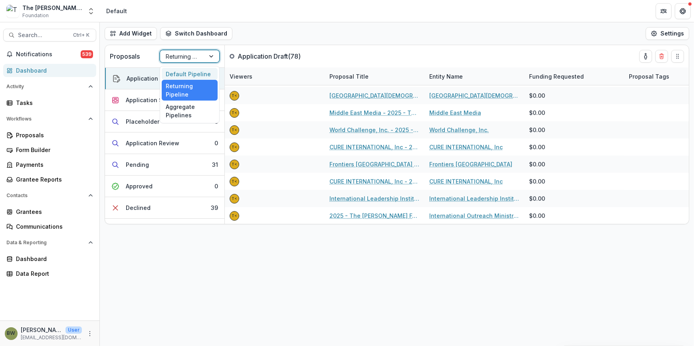
click at [199, 72] on div "Default Pipeline" at bounding box center [190, 74] width 56 height 12
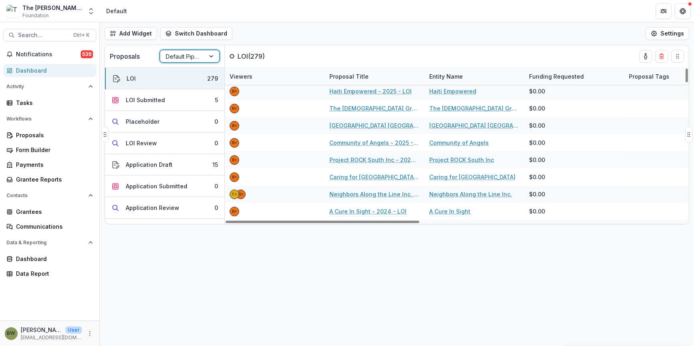
scroll to position [72, 0]
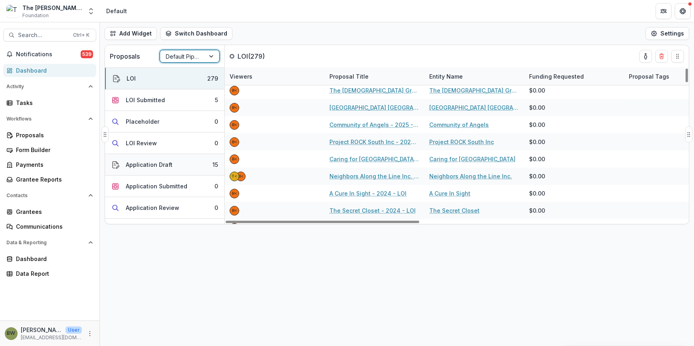
click at [160, 166] on div "Application Draft" at bounding box center [149, 164] width 47 height 8
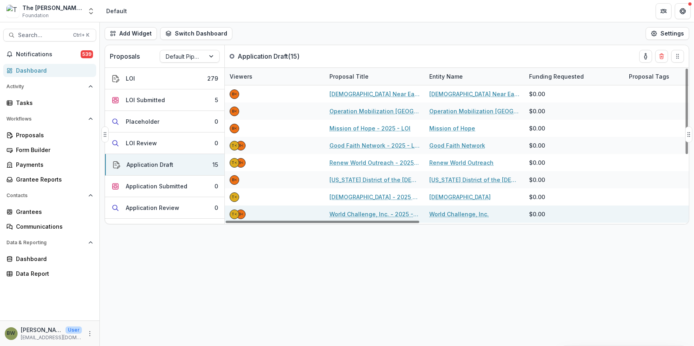
click at [454, 214] on link "World Challenge, Inc." at bounding box center [458, 214] width 59 height 8
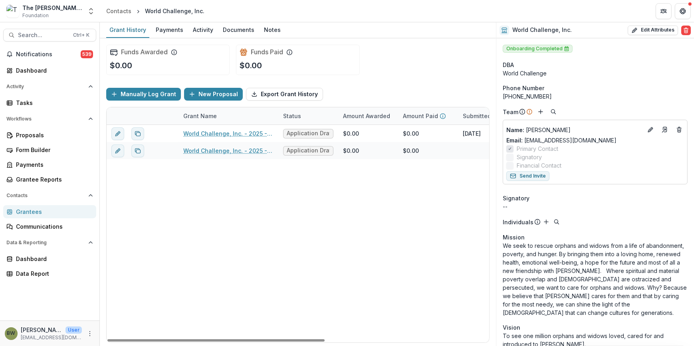
drag, startPoint x: 277, startPoint y: 342, endPoint x: 179, endPoint y: 321, distance: 100.0
click at [188, 342] on div at bounding box center [215, 340] width 217 height 2
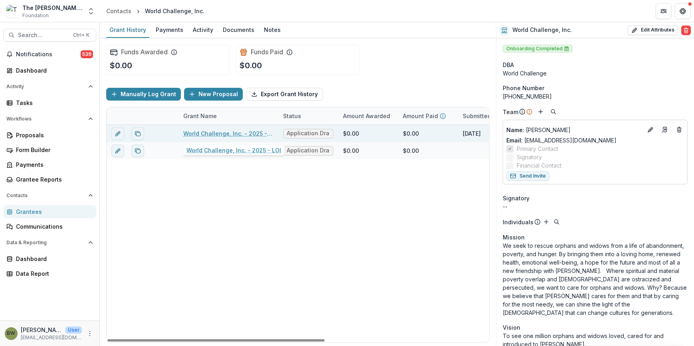
click at [210, 135] on link "World Challenge, Inc. - 2025 - LOI" at bounding box center [228, 133] width 90 height 8
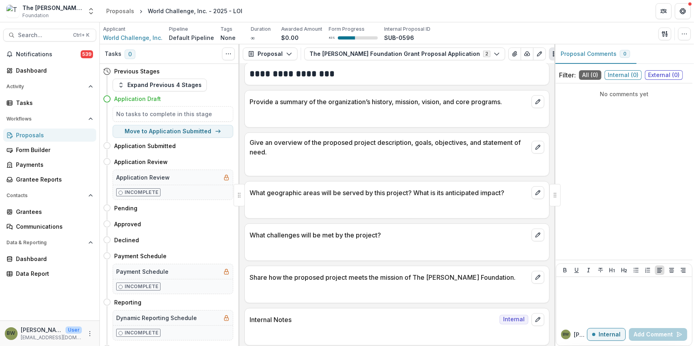
scroll to position [1012, 0]
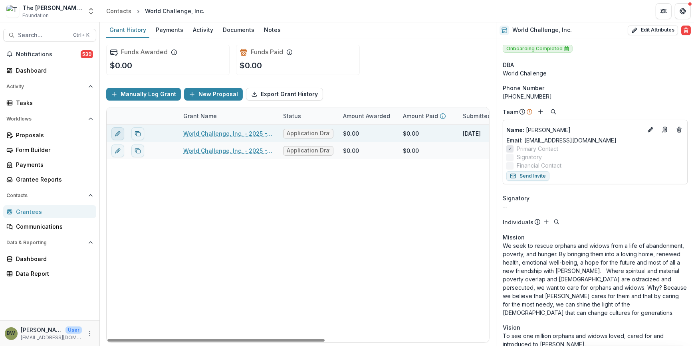
click at [114, 132] on button "edit" at bounding box center [117, 133] width 13 height 13
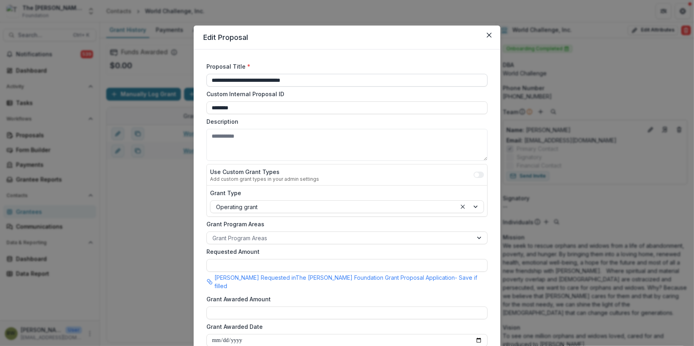
drag, startPoint x: 487, startPoint y: 34, endPoint x: 243, endPoint y: 95, distance: 251.9
click at [487, 34] on icon "Close" at bounding box center [489, 35] width 5 height 5
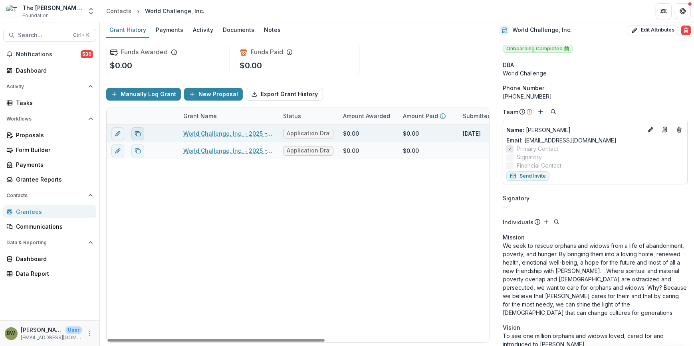
click at [138, 135] on icon "Duplicate proposal" at bounding box center [138, 134] width 6 height 6
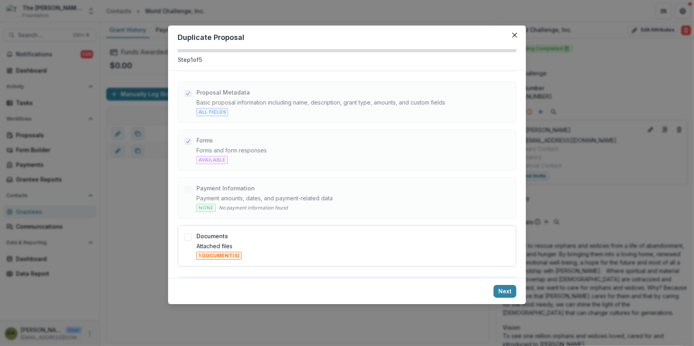
scroll to position [68, 0]
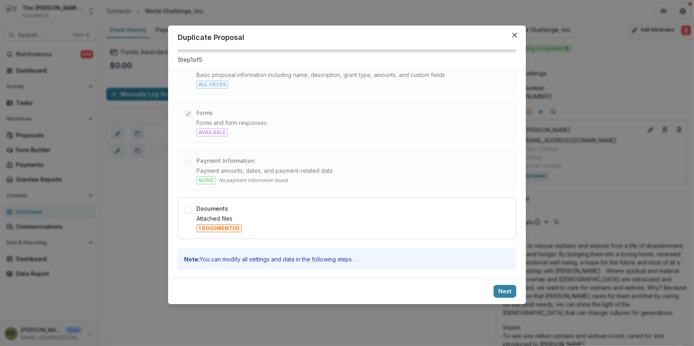
click at [184, 211] on div "Documents Attached files 1 document(s)" at bounding box center [347, 219] width 339 height 42
click at [189, 208] on span at bounding box center [187, 209] width 7 height 7
click at [494, 291] on button "Next" at bounding box center [504, 291] width 23 height 13
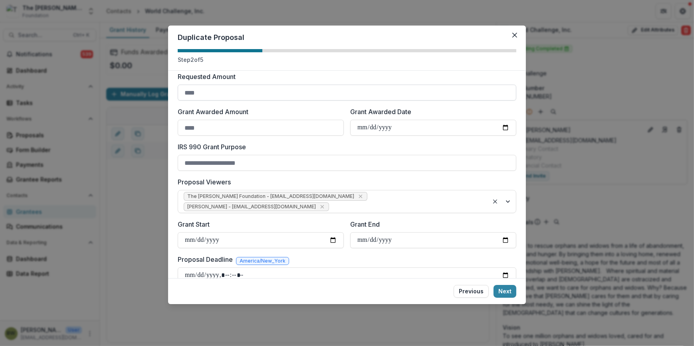
scroll to position [223, 0]
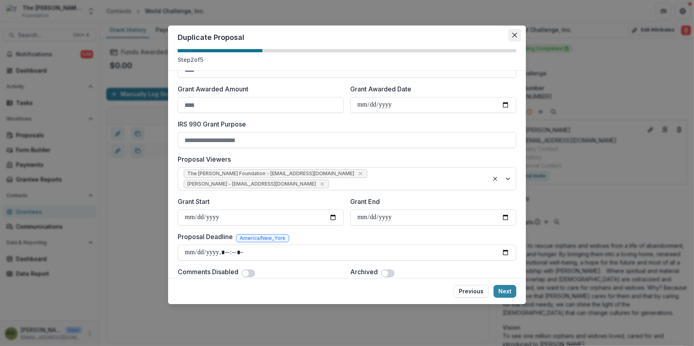
click at [520, 36] on button "Close" at bounding box center [514, 35] width 13 height 13
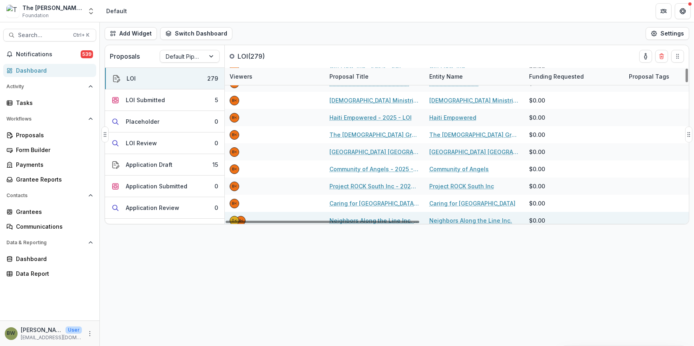
scroll to position [72, 0]
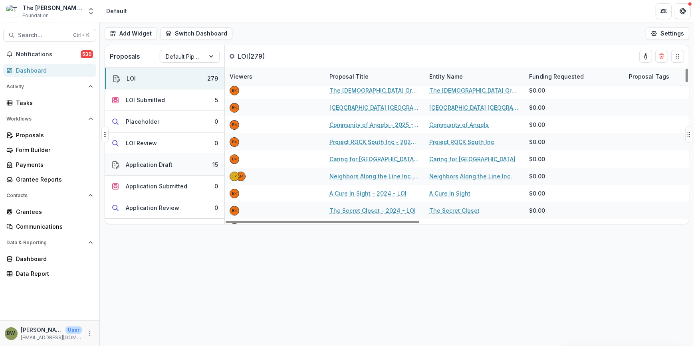
click at [139, 164] on div "Application Draft" at bounding box center [149, 164] width 47 height 8
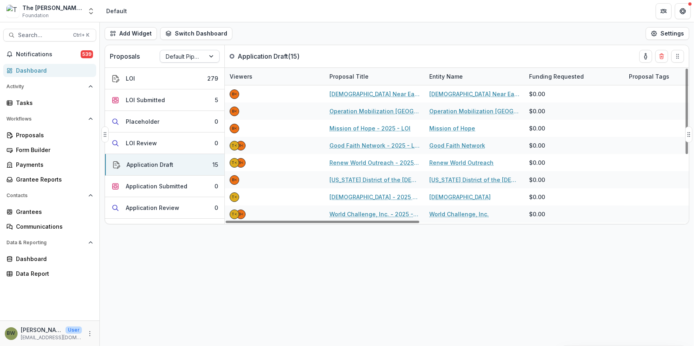
click at [202, 57] on div "Default Pipeline" at bounding box center [182, 57] width 45 height 12
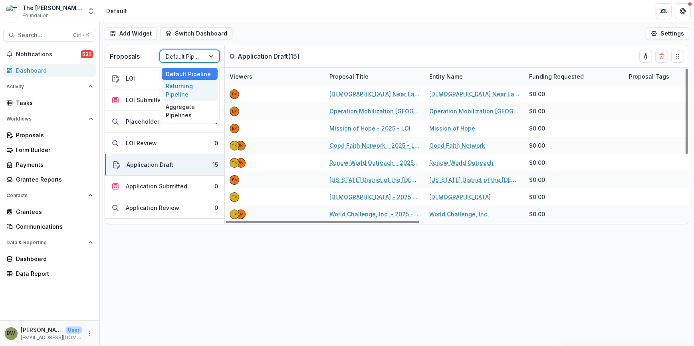
click at [195, 99] on div "Returning Pipeline" at bounding box center [190, 90] width 56 height 21
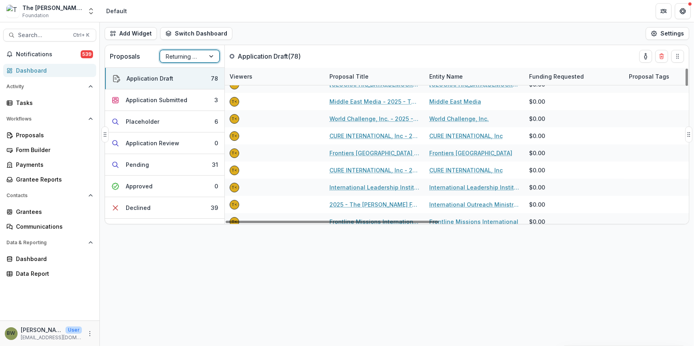
scroll to position [290, 0]
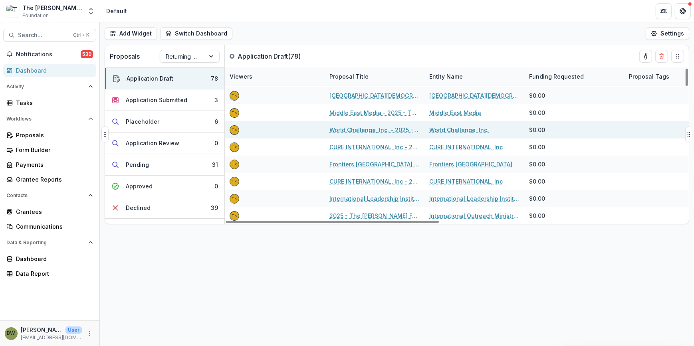
click at [366, 126] on link "World Challenge, Inc. - 2025 - The Bolick Foundation Grant Proposal Application" at bounding box center [374, 130] width 90 height 8
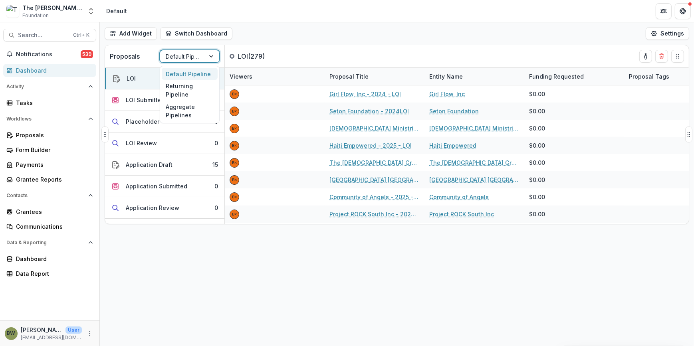
click at [196, 55] on div at bounding box center [183, 56] width 34 height 10
click at [190, 90] on div "Returning Pipeline" at bounding box center [190, 90] width 56 height 21
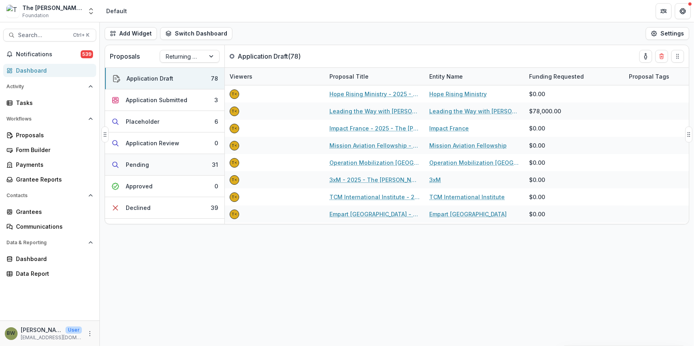
click at [135, 166] on div "Pending" at bounding box center [137, 164] width 23 height 8
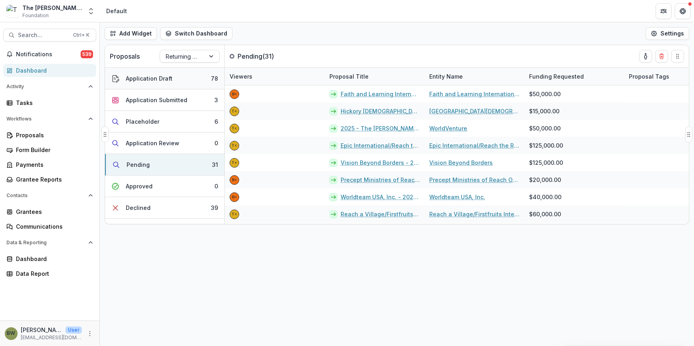
click at [146, 77] on div "Application Draft" at bounding box center [149, 78] width 47 height 8
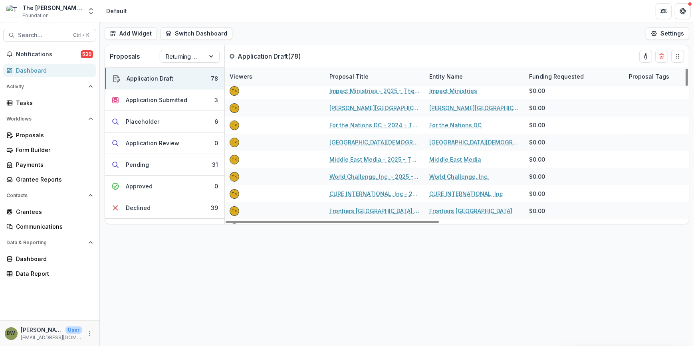
scroll to position [254, 0]
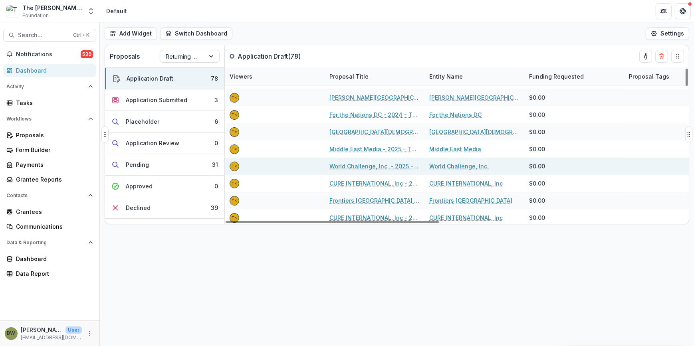
click at [372, 164] on link "World Challenge, Inc. - 2025 - The Bolick Foundation Grant Proposal Application" at bounding box center [374, 166] width 90 height 8
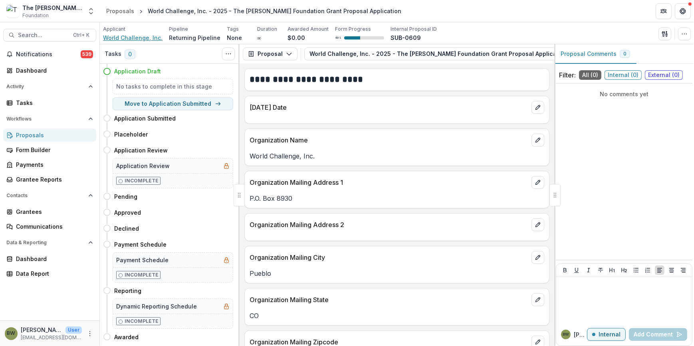
click at [133, 39] on span "World Challenge, Inc." at bounding box center [132, 38] width 59 height 8
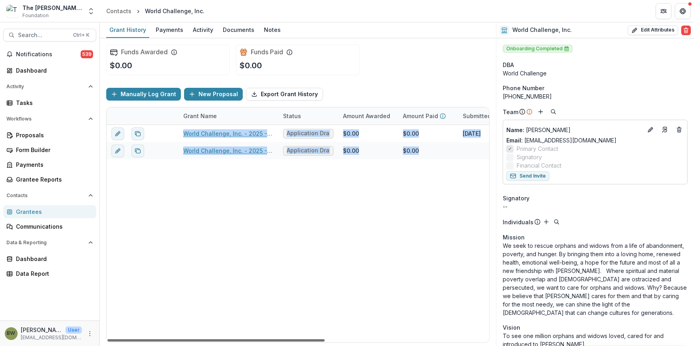
drag, startPoint x: 235, startPoint y: 343, endPoint x: 295, endPoint y: 342, distance: 60.3
click at [295, 342] on div "Grant Name Status Amount Awarded Amount Paid Submitted Date Award Date Amount R…" at bounding box center [297, 225] width 383 height 236
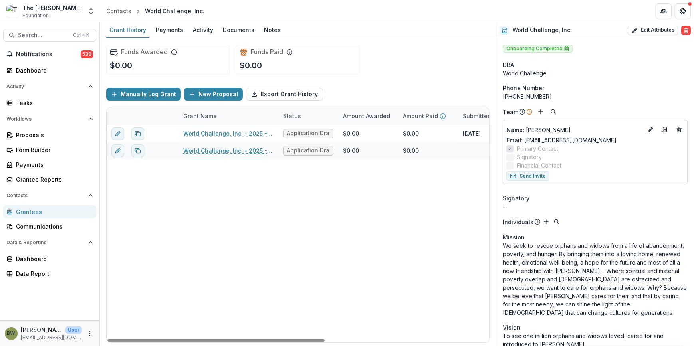
drag, startPoint x: 295, startPoint y: 342, endPoint x: 299, endPoint y: 242, distance: 100.3
click at [299, 242] on div "World Challenge, Inc. - 2025 - LOI Application Draft $0.00 $0.00 October 9, 202…" at bounding box center [442, 234] width 671 height 218
drag, startPoint x: 224, startPoint y: 339, endPoint x: 100, endPoint y: 236, distance: 160.8
click at [150, 339] on div at bounding box center [215, 340] width 217 height 2
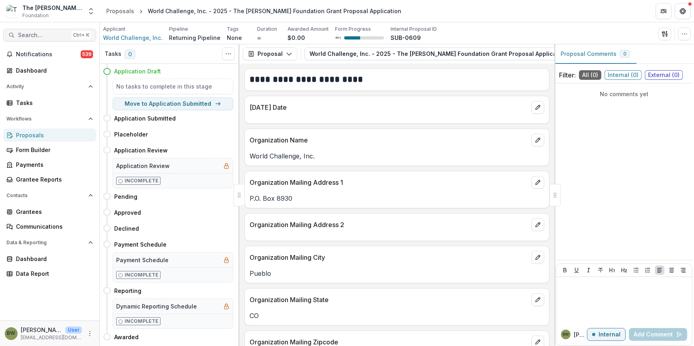
click at [24, 32] on span "Search..." at bounding box center [43, 35] width 50 height 7
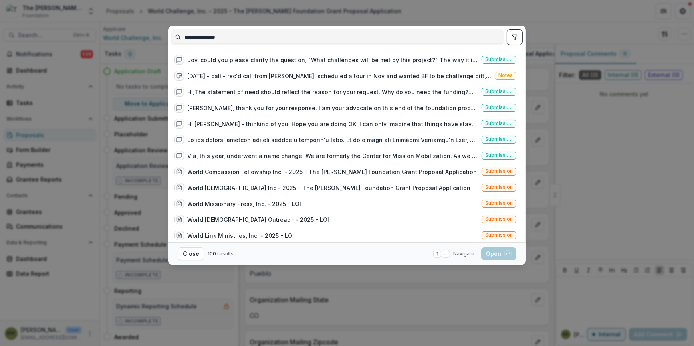
click at [219, 39] on input "**********" at bounding box center [337, 37] width 331 height 13
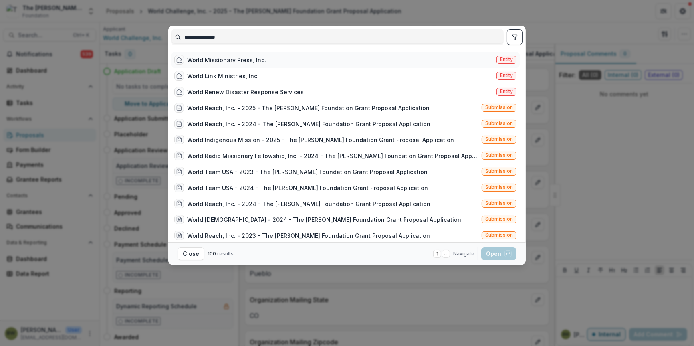
scroll to position [1234, 0]
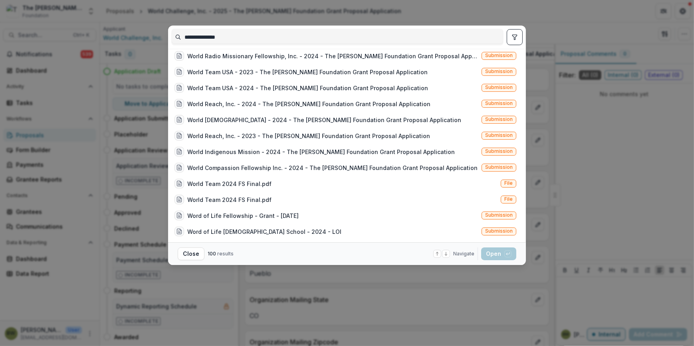
type input "**********"
drag, startPoint x: 511, startPoint y: 4, endPoint x: 480, endPoint y: 11, distance: 32.3
click at [511, 4] on div "**********" at bounding box center [347, 173] width 694 height 346
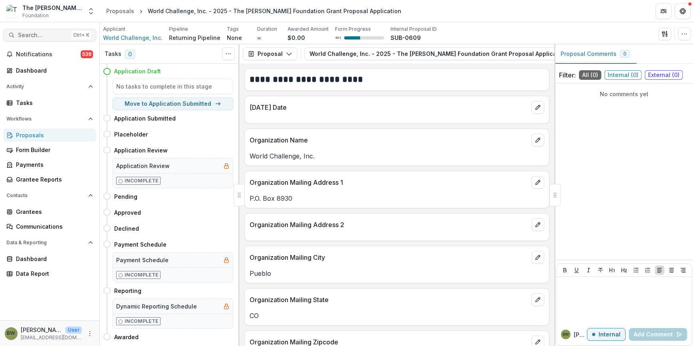
click at [34, 32] on span "Search..." at bounding box center [43, 35] width 50 height 7
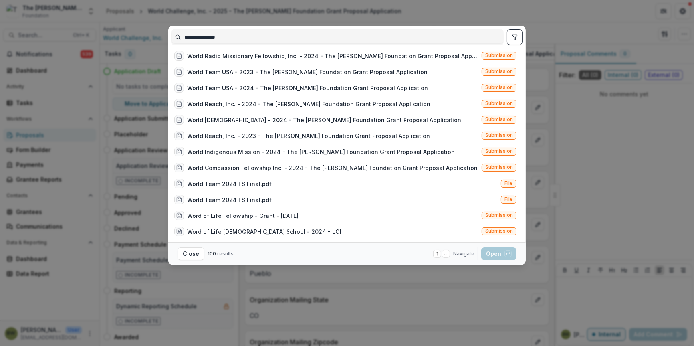
drag, startPoint x: 267, startPoint y: 36, endPoint x: 77, endPoint y: 30, distance: 190.1
click at [77, 30] on div "**********" at bounding box center [347, 173] width 694 height 346
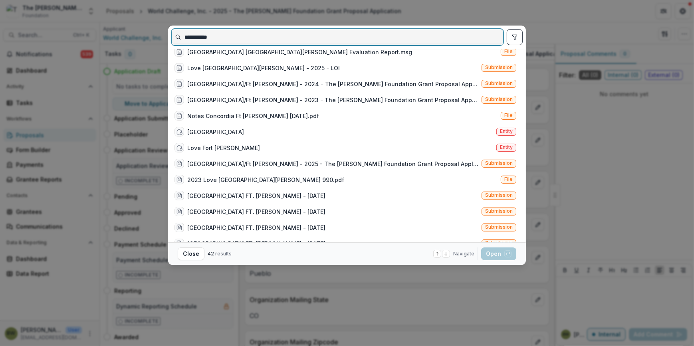
scroll to position [218, 0]
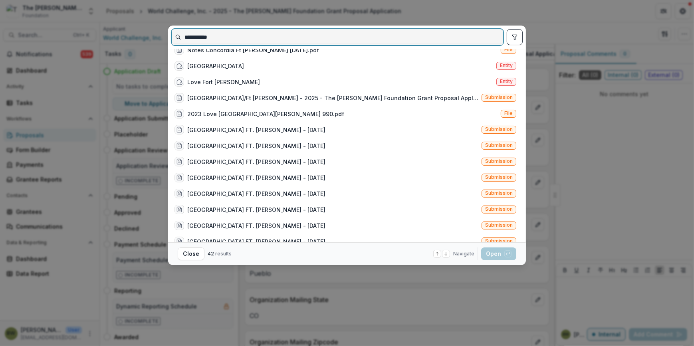
type input "**********"
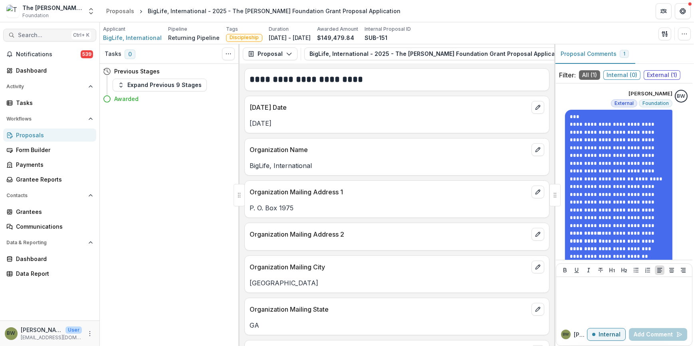
click at [43, 37] on span "Search..." at bounding box center [43, 35] width 50 height 7
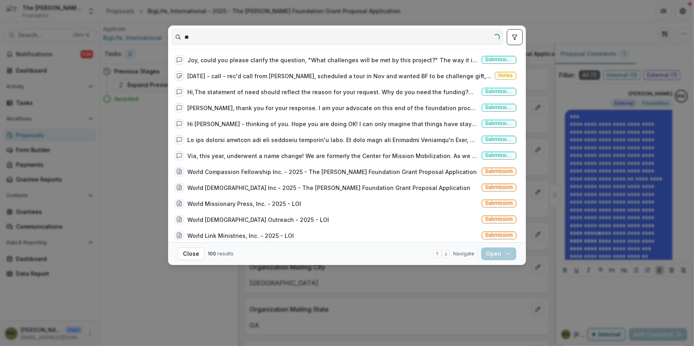
type input "*"
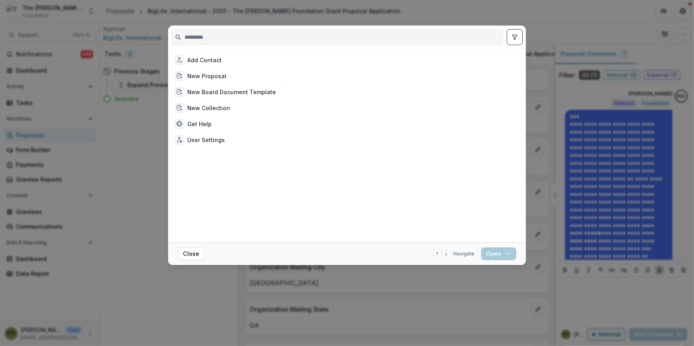
click at [458, 12] on div "Add Contact New Proposal New Board Document Template New Collection Get Help Us…" at bounding box center [347, 173] width 694 height 346
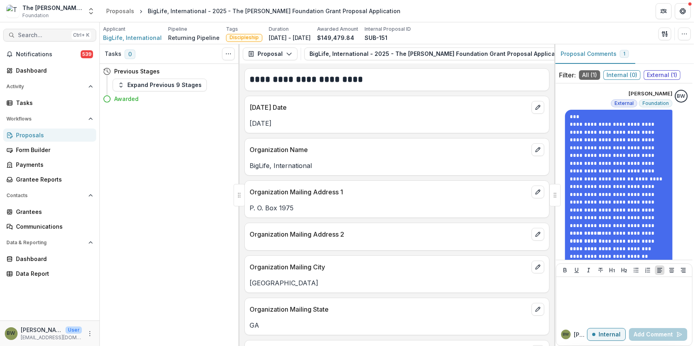
click at [32, 35] on span "Search..." at bounding box center [43, 35] width 50 height 7
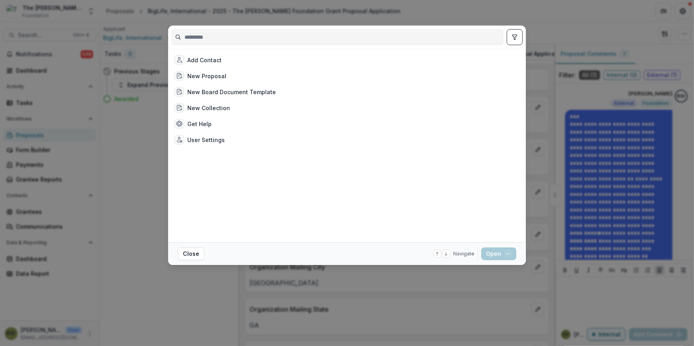
click at [207, 39] on input at bounding box center [337, 37] width 331 height 13
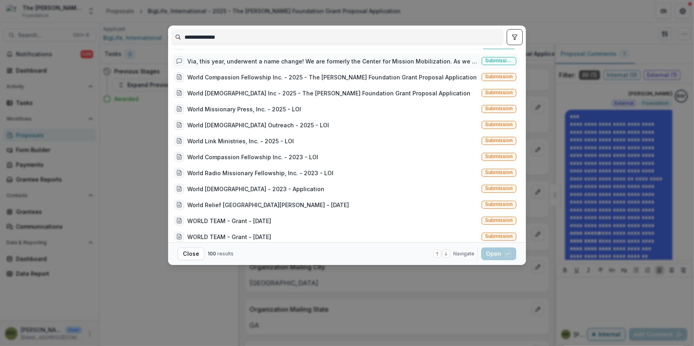
scroll to position [109, 0]
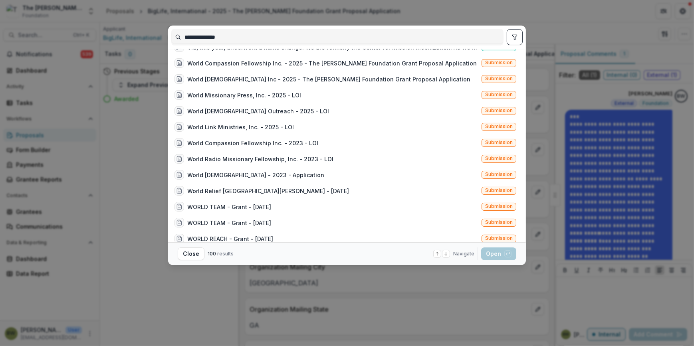
click at [202, 36] on input "**********" at bounding box center [337, 37] width 331 height 13
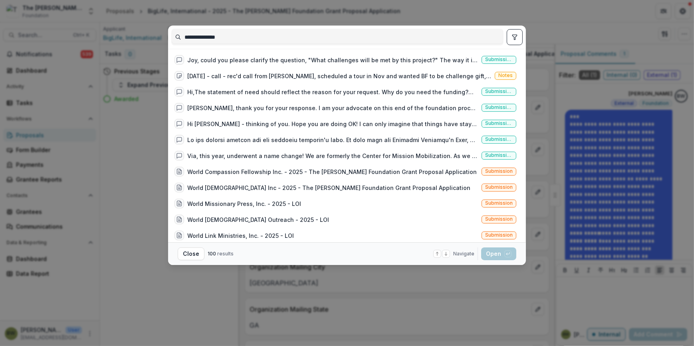
click at [258, 36] on input "**********" at bounding box center [337, 37] width 331 height 13
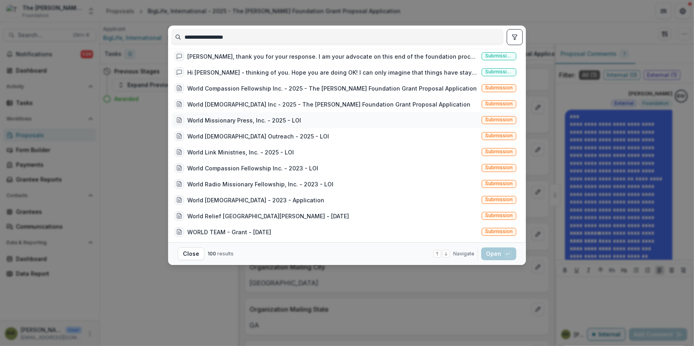
scroll to position [109, 0]
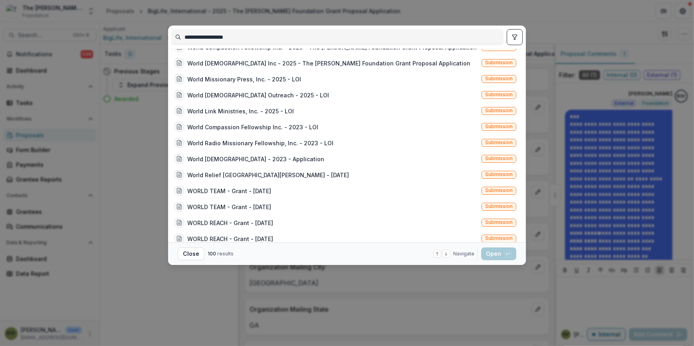
type input "**********"
click at [158, 127] on div "**********" at bounding box center [347, 173] width 694 height 346
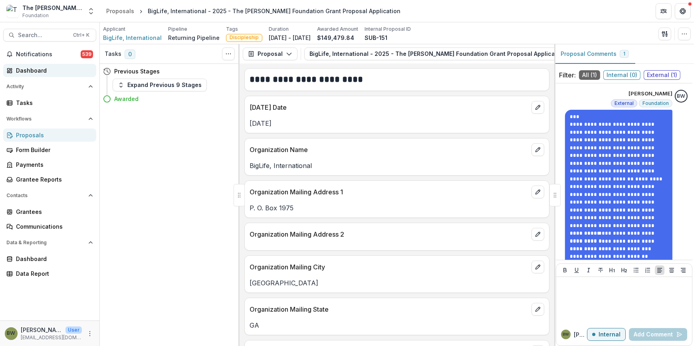
click at [38, 71] on div "Dashboard" at bounding box center [53, 70] width 74 height 8
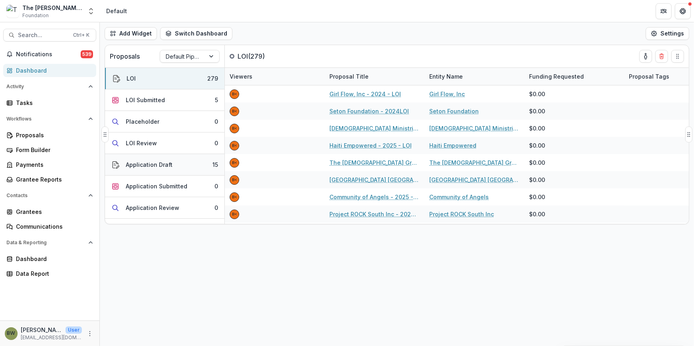
click at [156, 164] on div "Application Draft" at bounding box center [149, 164] width 47 height 8
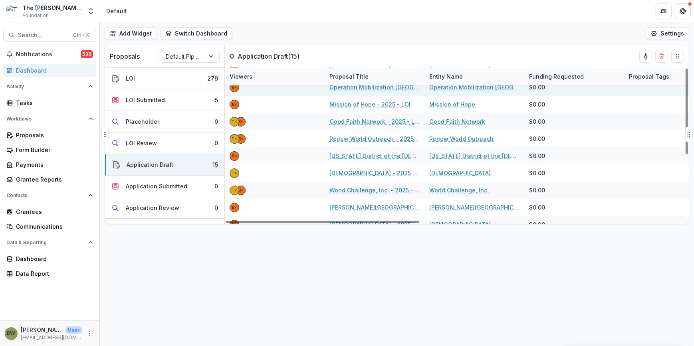
scroll to position [72, 0]
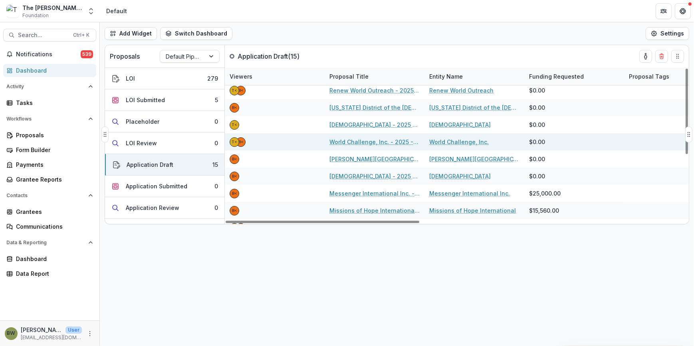
click at [370, 146] on div "World Challenge, Inc. - 2025 - LOI" at bounding box center [375, 141] width 100 height 17
click at [372, 139] on link "World Challenge, Inc. - 2025 - LOI" at bounding box center [374, 142] width 90 height 8
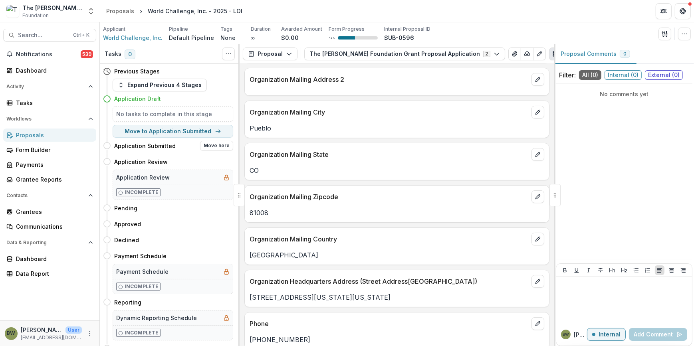
scroll to position [145, 0]
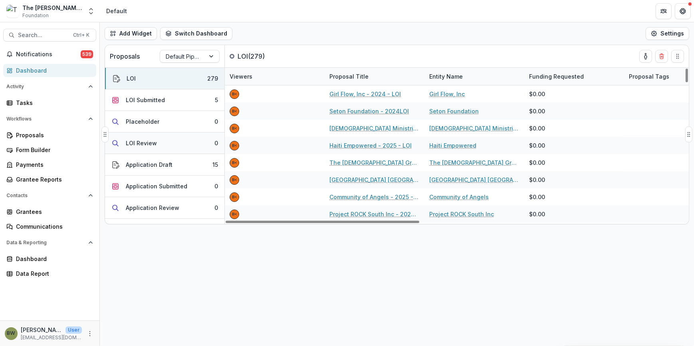
click at [143, 140] on div "LOI Review" at bounding box center [141, 143] width 31 height 8
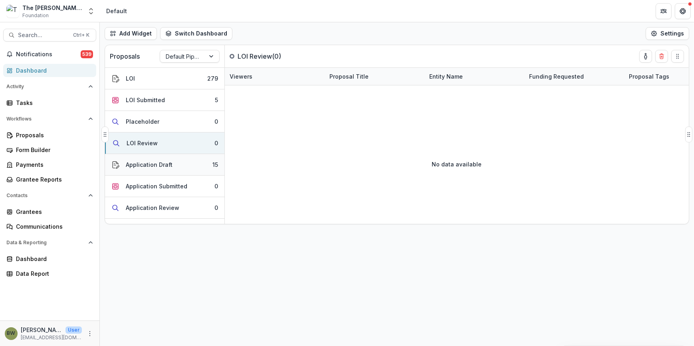
click at [142, 163] on div "Application Draft" at bounding box center [149, 164] width 47 height 8
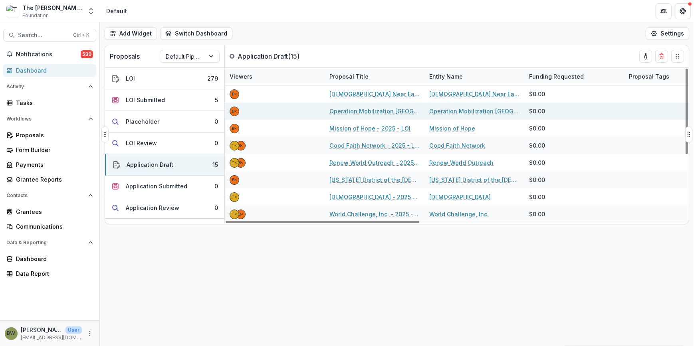
scroll to position [36, 0]
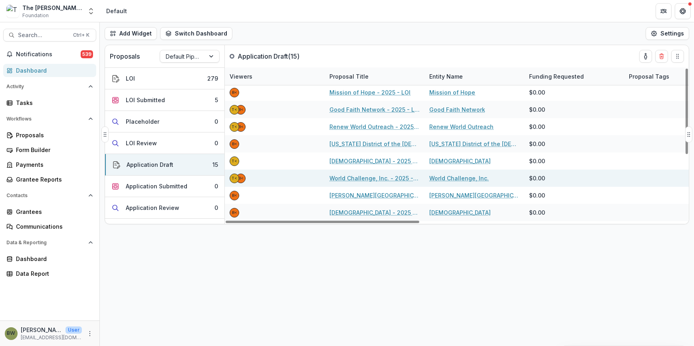
click at [354, 177] on link "World Challenge, Inc. - 2025 - LOI" at bounding box center [374, 178] width 90 height 8
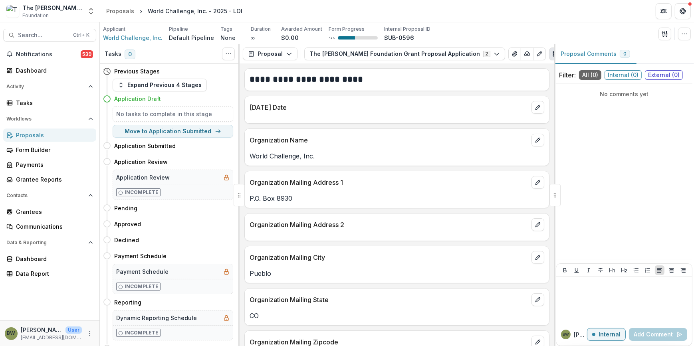
click at [109, 101] on circle at bounding box center [107, 99] width 6 height 6
click at [108, 99] on icon at bounding box center [107, 99] width 8 height 8
click at [116, 37] on span "World Challenge, Inc." at bounding box center [132, 38] width 59 height 8
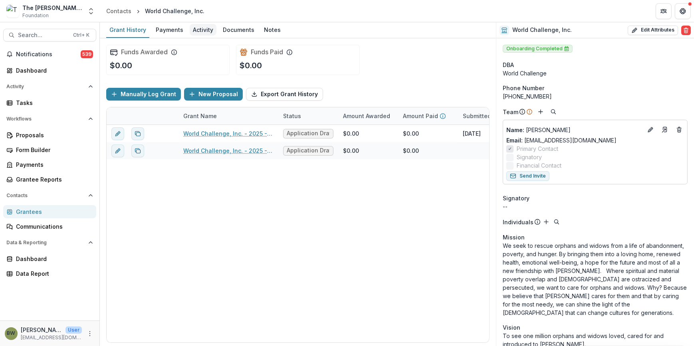
click at [200, 30] on div "Activity" at bounding box center [203, 30] width 27 height 12
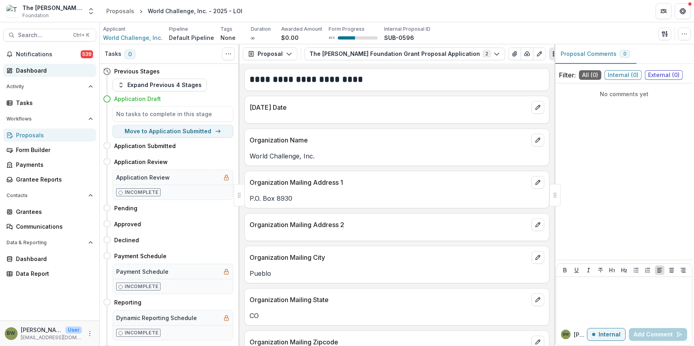
click at [21, 68] on div "Dashboard" at bounding box center [53, 70] width 74 height 8
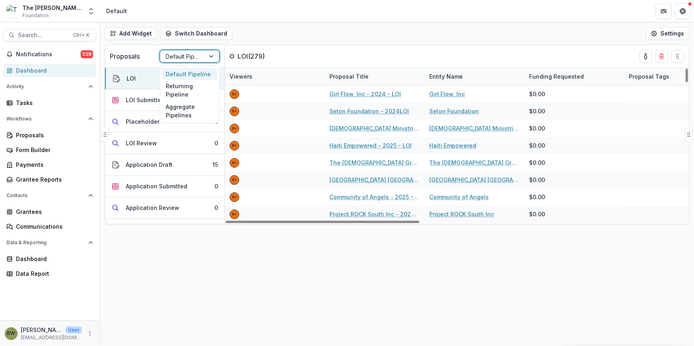
click at [183, 55] on div at bounding box center [183, 56] width 34 height 10
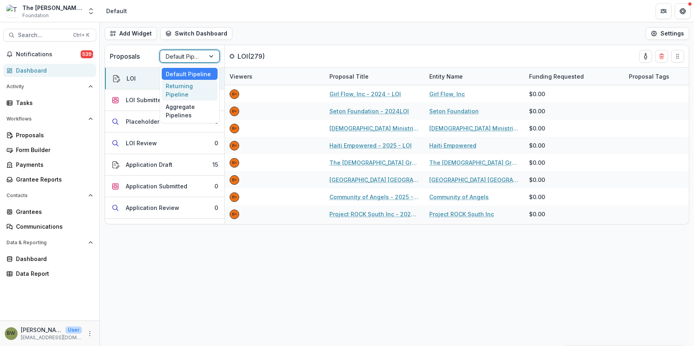
click at [183, 87] on div "Returning Pipeline" at bounding box center [190, 90] width 56 height 21
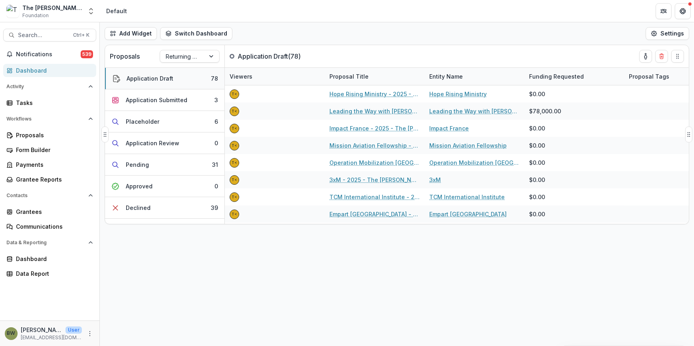
click at [174, 81] on button "Application Draft 78" at bounding box center [164, 79] width 119 height 22
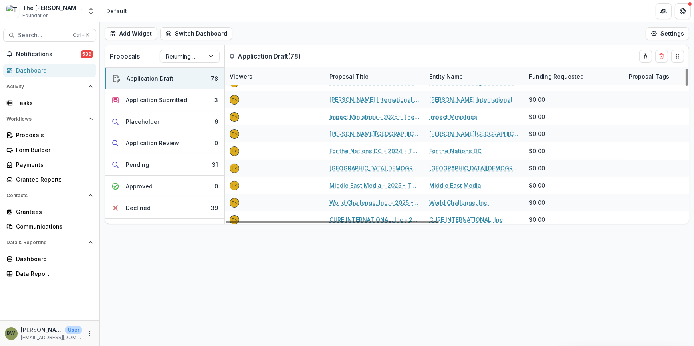
scroll to position [254, 0]
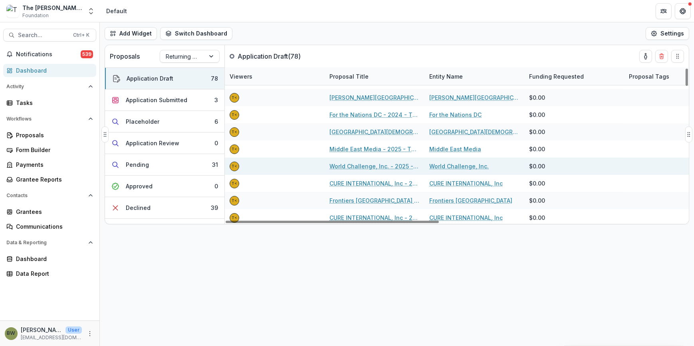
click at [358, 166] on link "World Challenge, Inc. - 2025 - The [PERSON_NAME] Foundation Grant Proposal Appl…" at bounding box center [374, 166] width 90 height 8
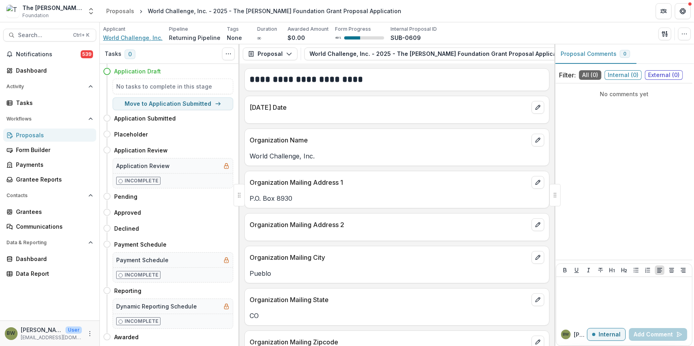
click at [144, 36] on span "World Challenge, Inc." at bounding box center [132, 38] width 59 height 8
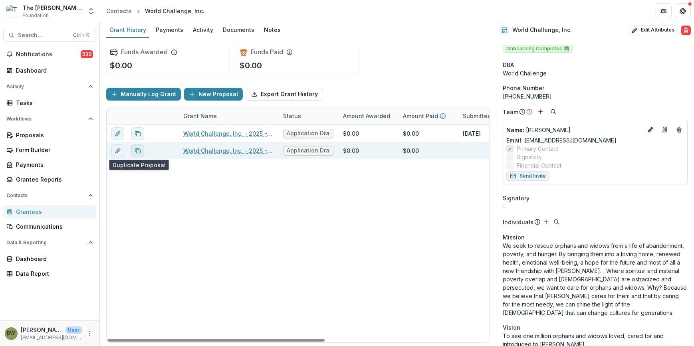
click at [140, 152] on icon "Duplicate proposal" at bounding box center [138, 151] width 6 height 6
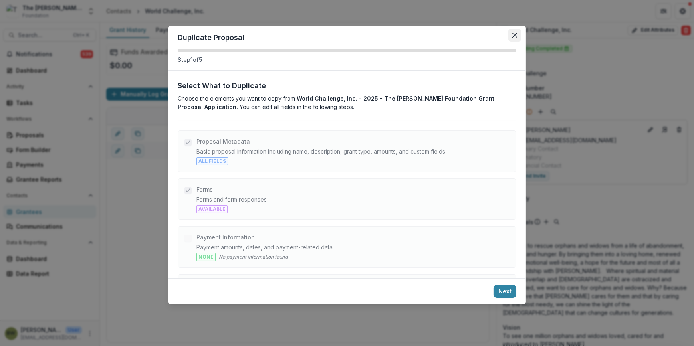
click at [516, 34] on icon "Close" at bounding box center [514, 35] width 5 height 5
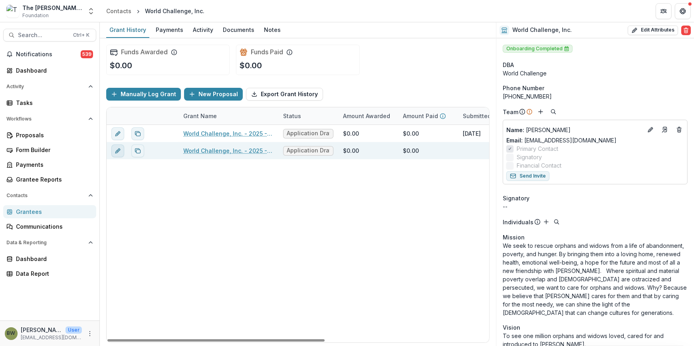
click at [115, 152] on icon "edit" at bounding box center [118, 151] width 6 height 6
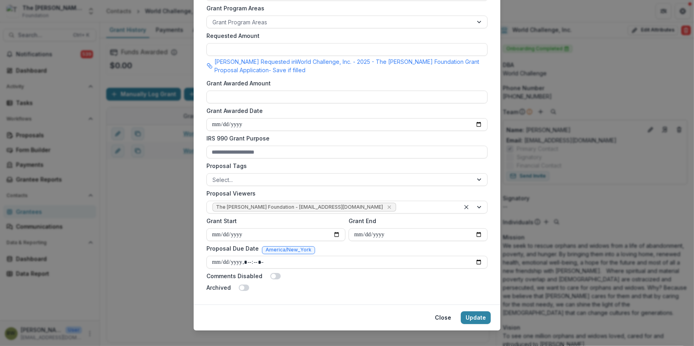
scroll to position [218, 0]
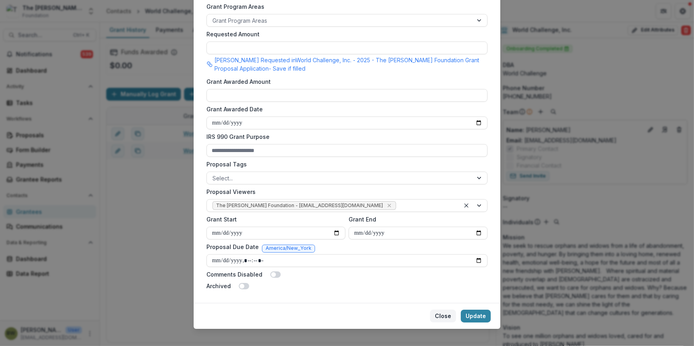
click at [443, 315] on button "Close" at bounding box center [443, 316] width 26 height 13
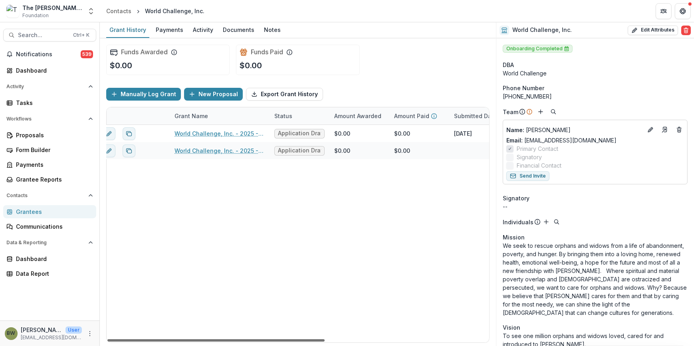
scroll to position [0, 0]
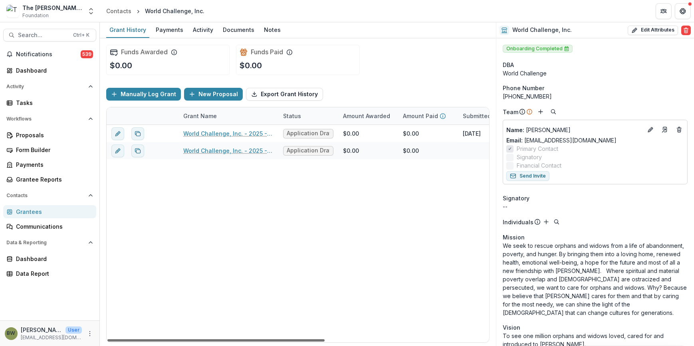
drag, startPoint x: 291, startPoint y: 339, endPoint x: 259, endPoint y: 333, distance: 31.7
click at [259, 339] on div at bounding box center [215, 340] width 217 height 2
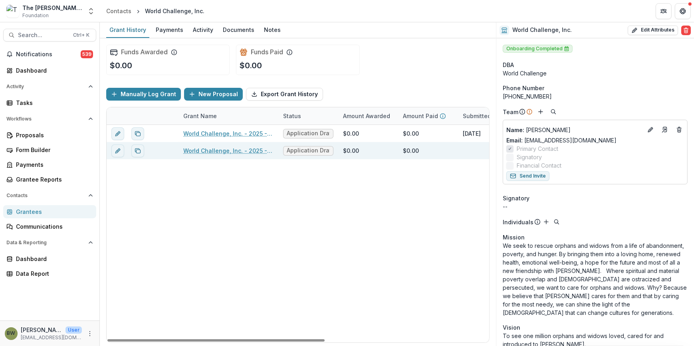
click at [305, 153] on span "Application Draft" at bounding box center [308, 150] width 43 height 7
click at [246, 150] on link "World Challenge, Inc. - 2025 - The Bolick Foundation Grant Proposal Application" at bounding box center [228, 151] width 90 height 8
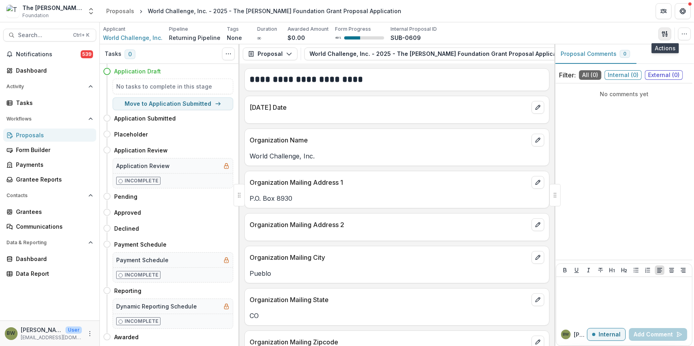
drag, startPoint x: 633, startPoint y: 37, endPoint x: 668, endPoint y: 38, distance: 35.5
click at [668, 38] on div "Applicant World Challenge, Inc. Pipeline Returning Pipeline Tags None All tags …" at bounding box center [397, 34] width 588 height 16
click at [683, 35] on icon "button" at bounding box center [684, 34] width 6 height 6
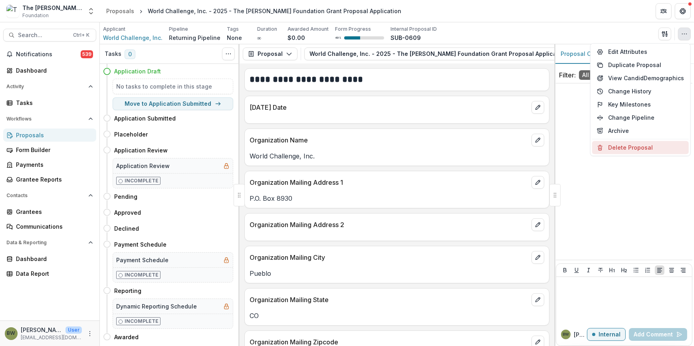
click at [631, 149] on button "Delete Proposal" at bounding box center [640, 147] width 97 height 13
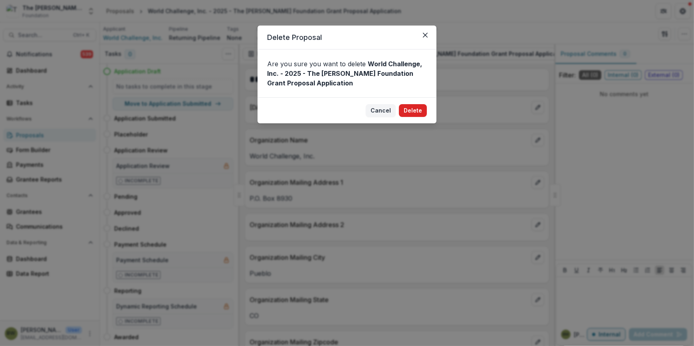
click at [416, 112] on button "Delete" at bounding box center [413, 110] width 28 height 13
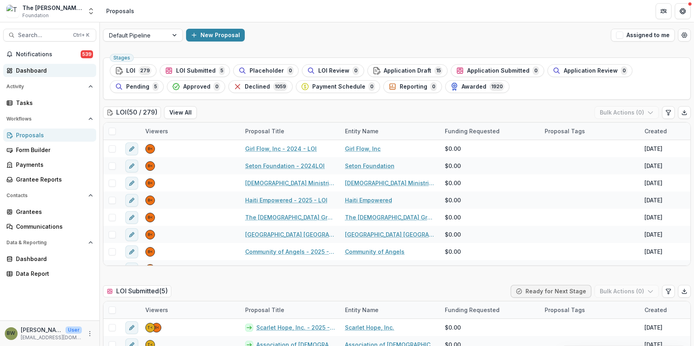
click at [34, 68] on div "Dashboard" at bounding box center [53, 70] width 74 height 8
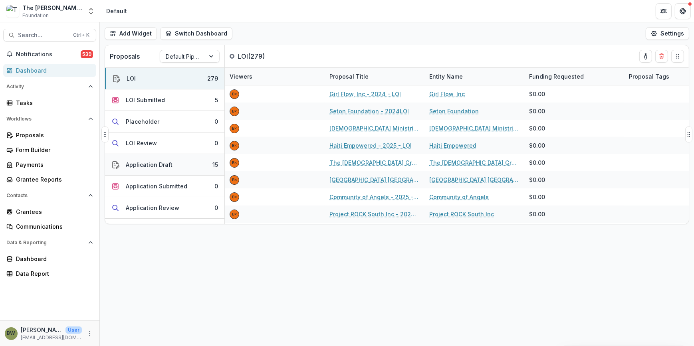
click at [143, 162] on div "Application Draft" at bounding box center [149, 164] width 47 height 8
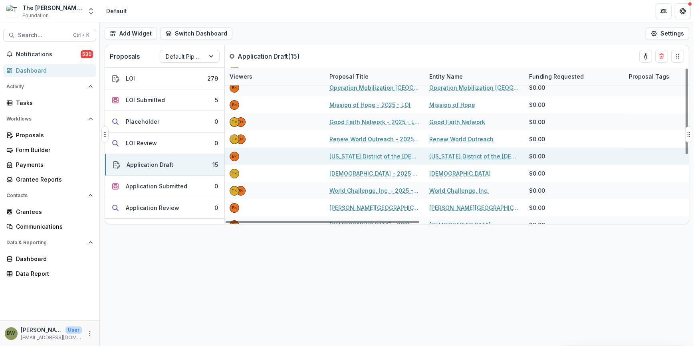
scroll to position [36, 0]
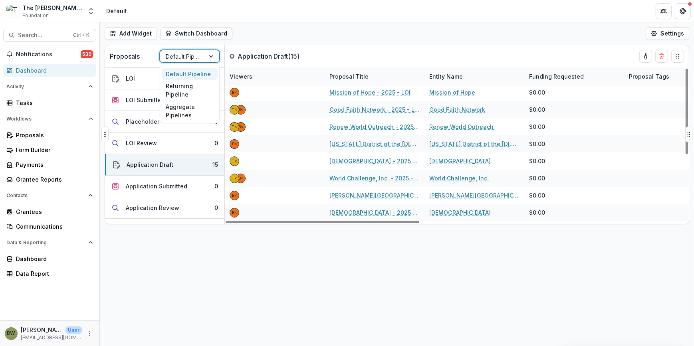
click at [188, 56] on div at bounding box center [183, 56] width 34 height 10
click at [185, 93] on div "Returning Pipeline" at bounding box center [190, 90] width 56 height 21
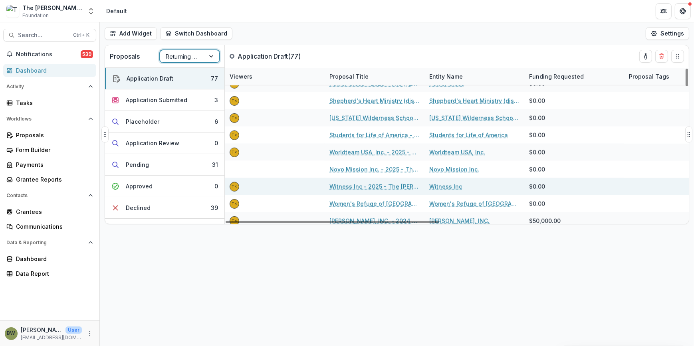
scroll to position [1183, 0]
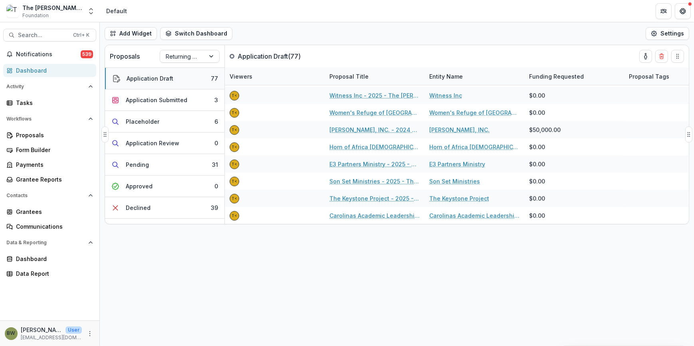
click at [144, 81] on div "Application Draft" at bounding box center [150, 78] width 47 height 8
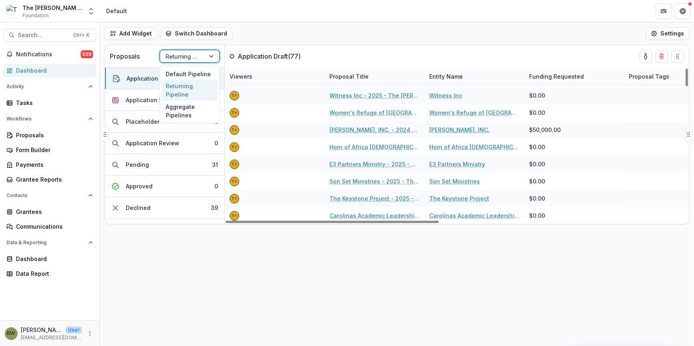
click at [178, 61] on div "Returning Pipeline" at bounding box center [182, 57] width 45 height 12
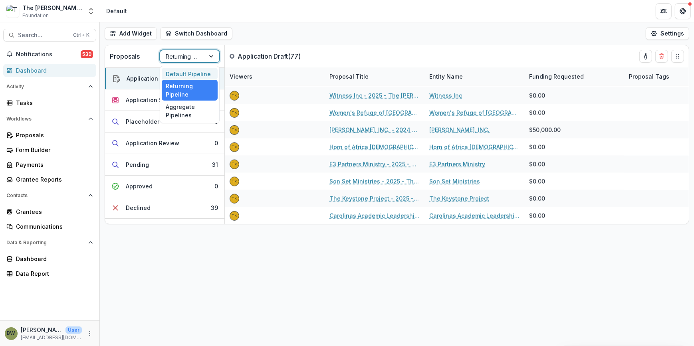
click at [182, 72] on div "Default Pipeline" at bounding box center [190, 74] width 56 height 12
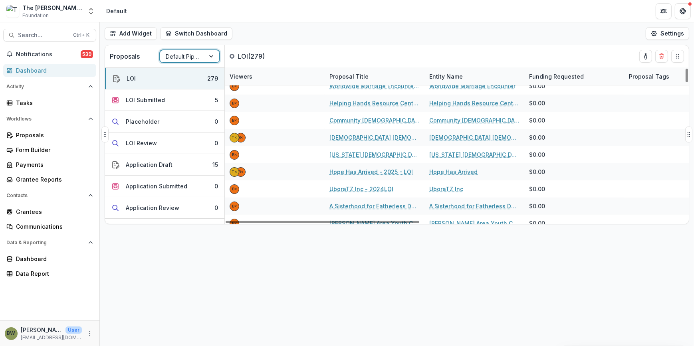
scroll to position [218, 0]
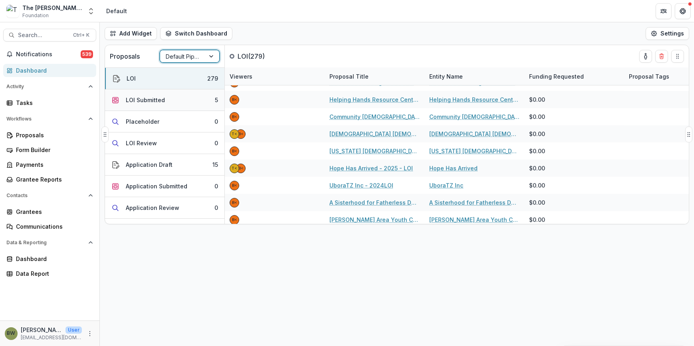
click at [154, 99] on div "LOI Submitted" at bounding box center [145, 100] width 39 height 8
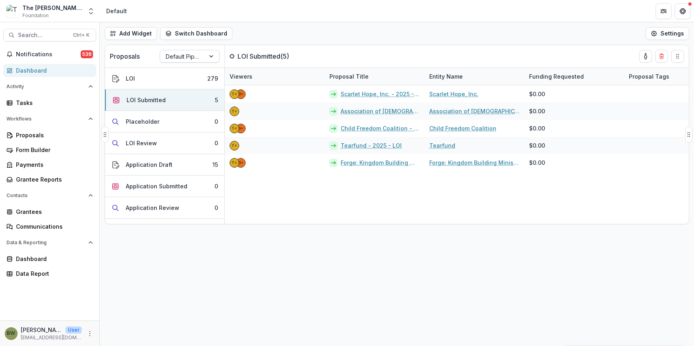
click at [194, 51] on div at bounding box center [183, 56] width 34 height 10
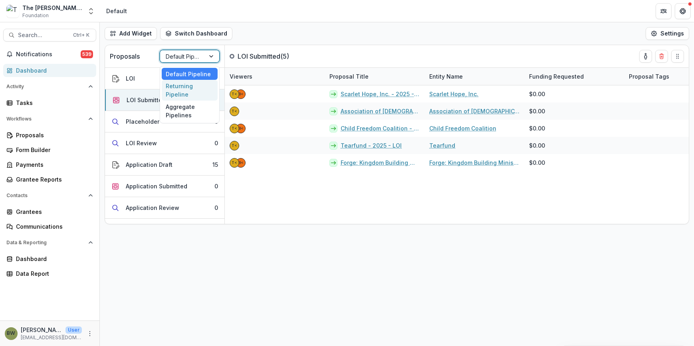
click at [189, 91] on div "Returning Pipeline" at bounding box center [190, 90] width 56 height 21
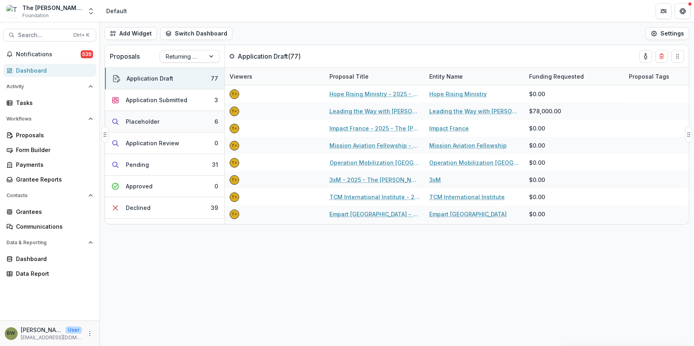
click at [150, 122] on div "Placeholder" at bounding box center [143, 121] width 34 height 8
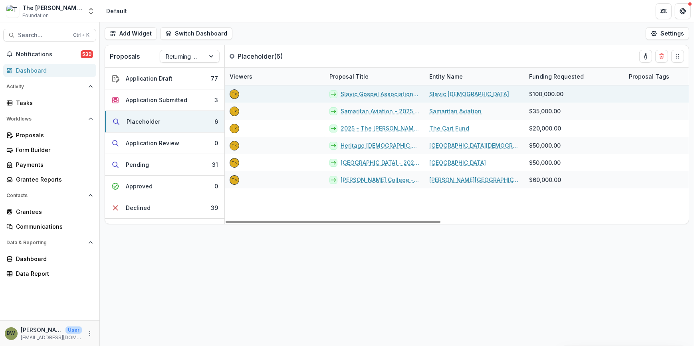
click at [380, 95] on link "Slavic Gospel Association - 2025 - The Bolick Foundation Grant Proposal Applica…" at bounding box center [380, 94] width 79 height 8
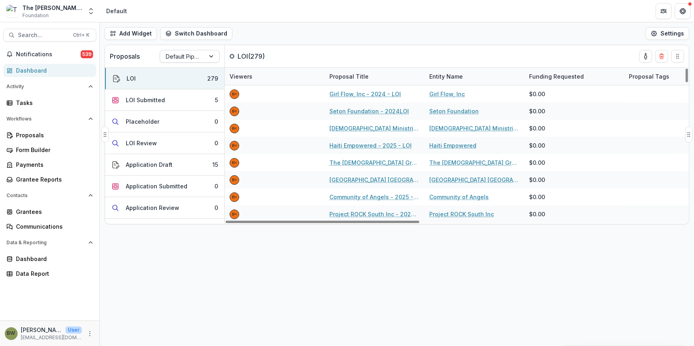
click at [174, 58] on div at bounding box center [183, 56] width 34 height 10
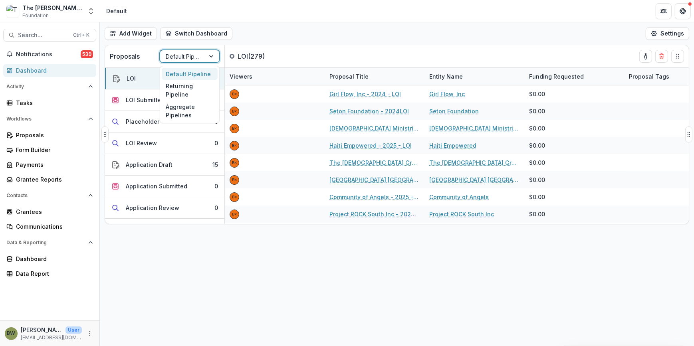
click at [175, 57] on div at bounding box center [183, 56] width 34 height 10
click at [143, 169] on button "Application Draft 15" at bounding box center [164, 165] width 119 height 22
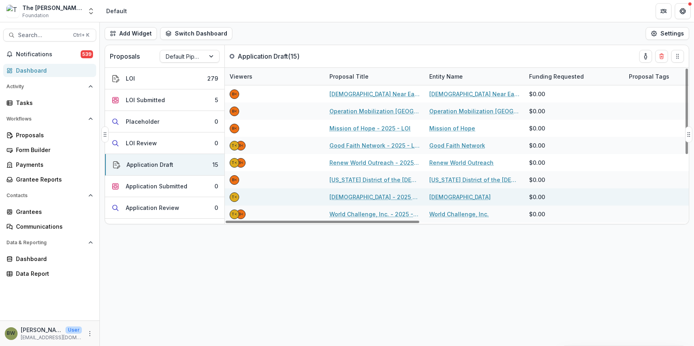
click at [371, 196] on link "Resurrection Church - 2025 - LOI" at bounding box center [374, 197] width 90 height 8
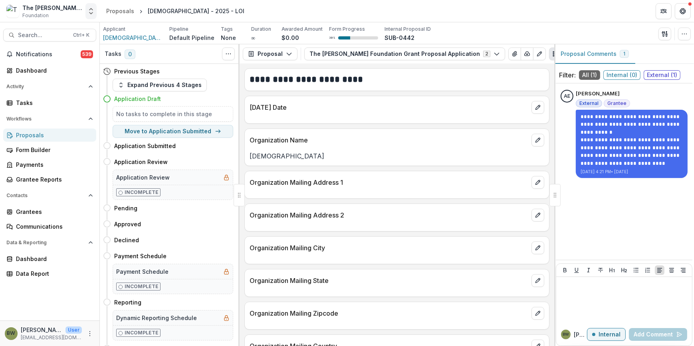
click at [92, 11] on icon "Open entity switcher" at bounding box center [91, 11] width 8 height 8
click at [92, 14] on icon "Open entity switcher" at bounding box center [91, 11] width 8 height 8
click at [122, 37] on span "Resurrection Church" at bounding box center [133, 38] width 60 height 8
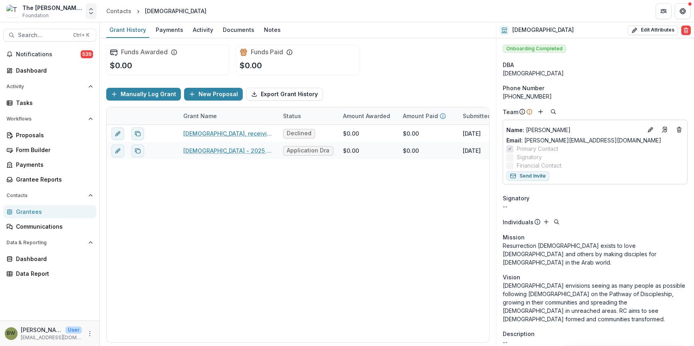
click at [91, 12] on icon "Open entity switcher" at bounding box center [91, 11] width 8 height 8
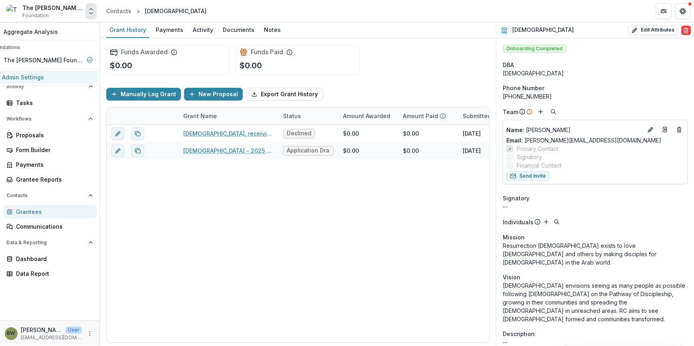
click at [51, 74] on link "Admin Settings" at bounding box center [42, 77] width 112 height 13
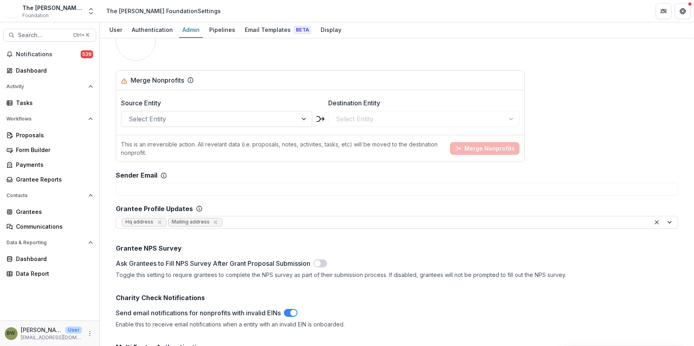
scroll to position [726, 0]
click at [34, 137] on div "Proposals" at bounding box center [53, 135] width 74 height 8
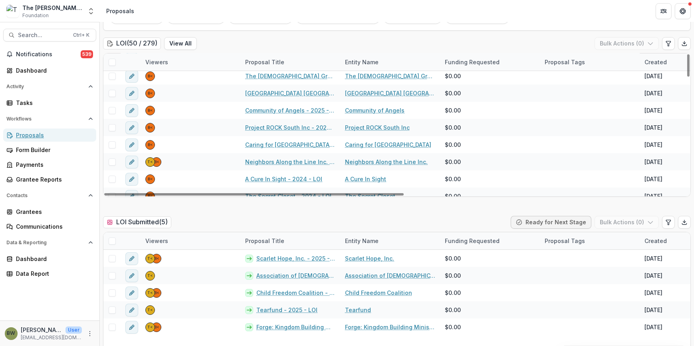
scroll to position [109, 0]
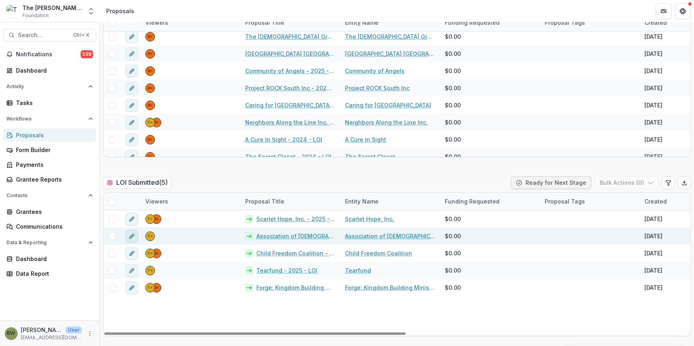
click at [133, 234] on icon "edit" at bounding box center [133, 235] width 2 height 2
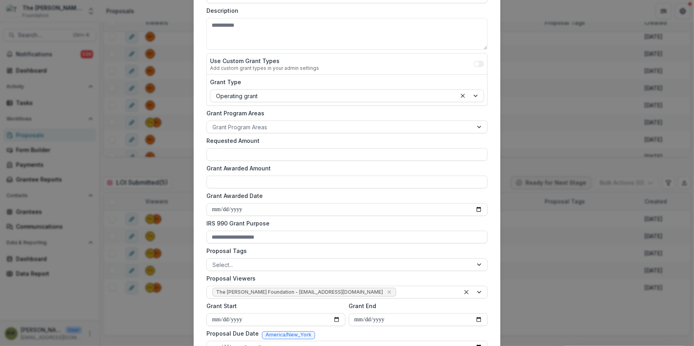
scroll to position [145, 0]
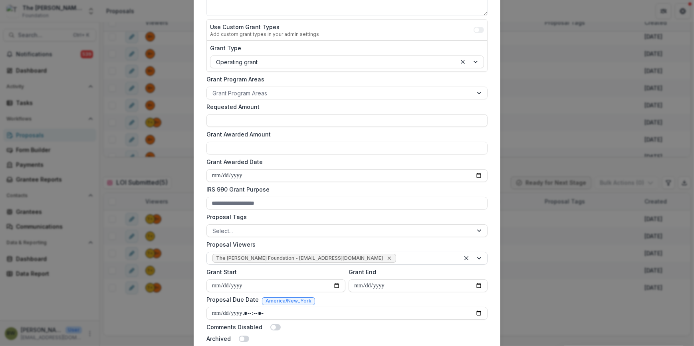
click at [386, 257] on icon "Remove The Bolick Foundation - jcline@bolickfoundation.org" at bounding box center [389, 258] width 6 height 6
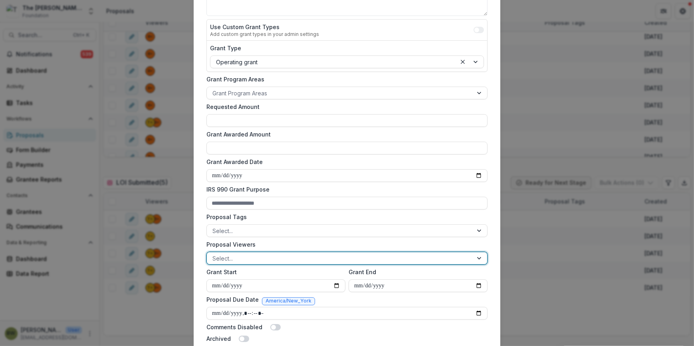
click at [340, 258] on div at bounding box center [339, 258] width 255 height 10
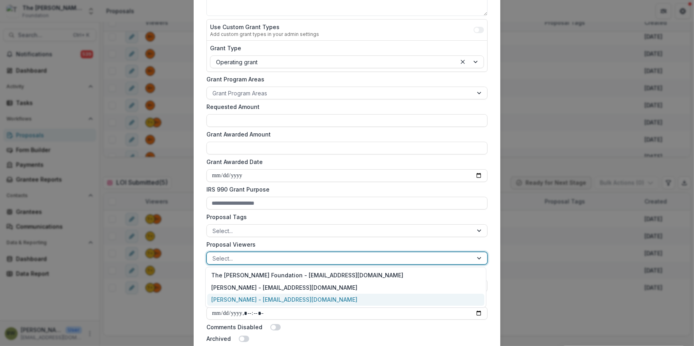
click at [316, 297] on div "Blair White - bwhite@bolickfoundation.org" at bounding box center [345, 300] width 277 height 12
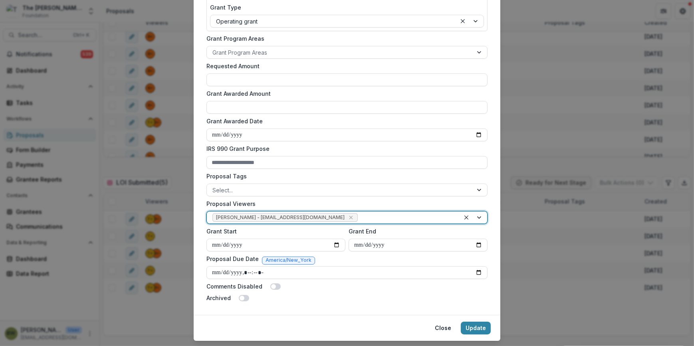
scroll to position [205, 0]
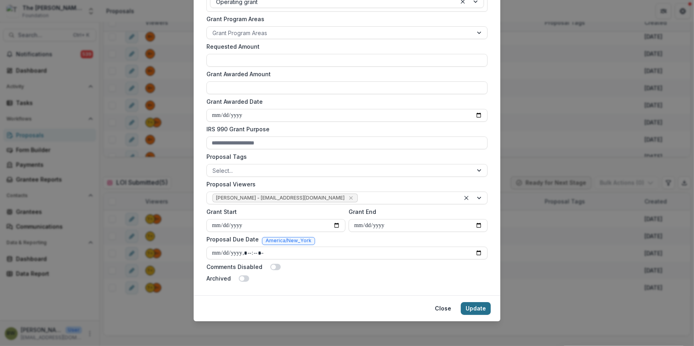
click at [478, 309] on button "Update" at bounding box center [476, 308] width 30 height 13
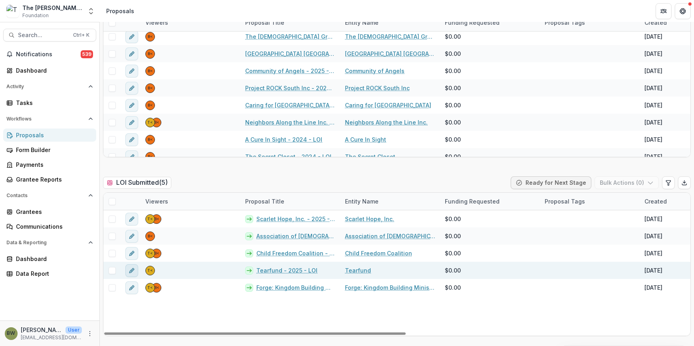
click at [132, 267] on icon "edit" at bounding box center [132, 270] width 6 height 6
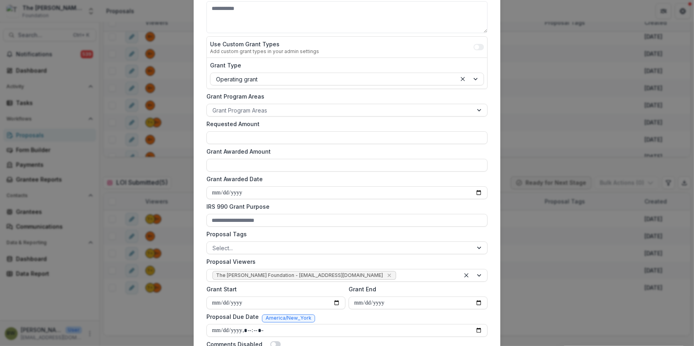
scroll to position [145, 0]
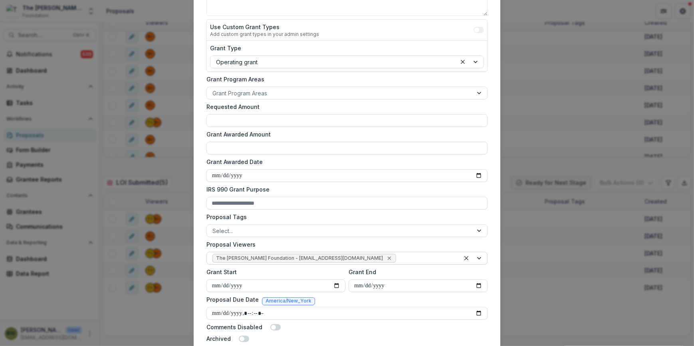
click at [386, 258] on icon "Remove The Bolick Foundation - jcline@bolickfoundation.org" at bounding box center [389, 258] width 6 height 6
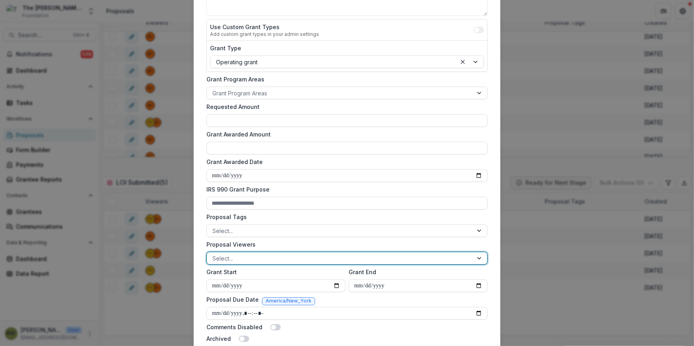
click at [346, 258] on div at bounding box center [339, 258] width 255 height 10
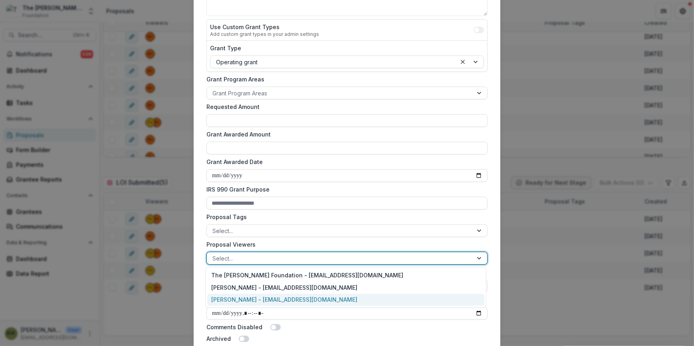
click at [327, 297] on div "Blair White - bwhite@bolickfoundation.org" at bounding box center [345, 300] width 277 height 12
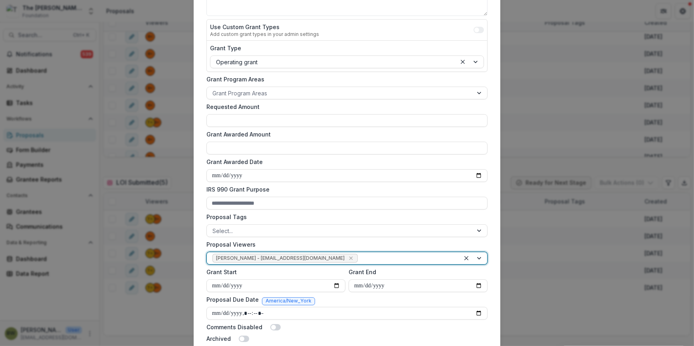
scroll to position [205, 0]
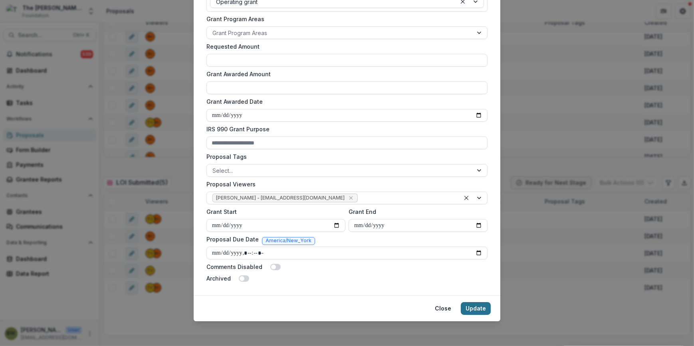
click at [471, 306] on button "Update" at bounding box center [476, 308] width 30 height 13
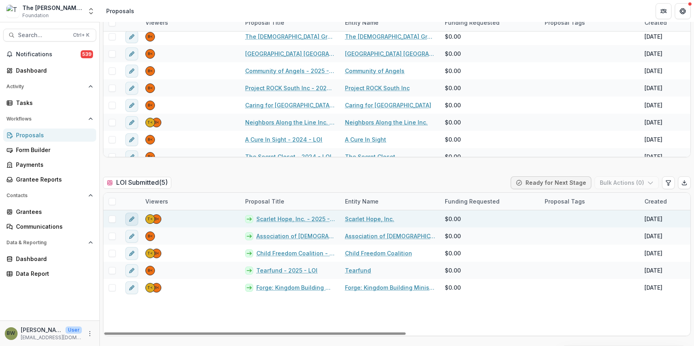
click at [132, 218] on icon "edit" at bounding box center [132, 219] width 6 height 6
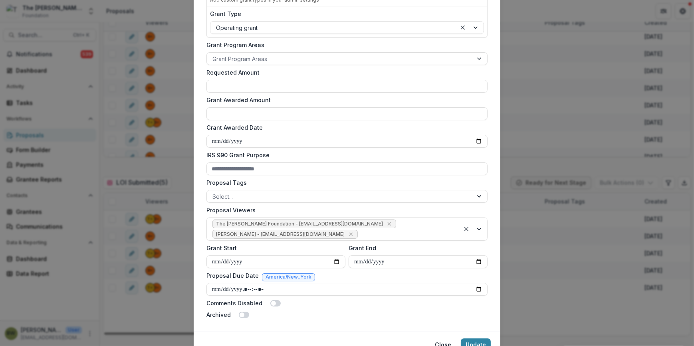
scroll to position [181, 0]
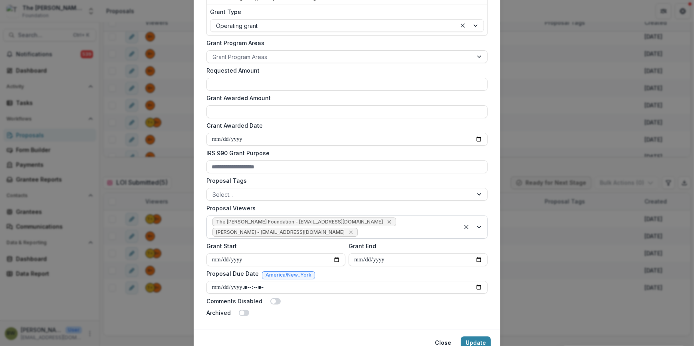
click at [387, 220] on icon "Remove The Bolick Foundation - jcline@bolickfoundation.org" at bounding box center [389, 222] width 4 height 4
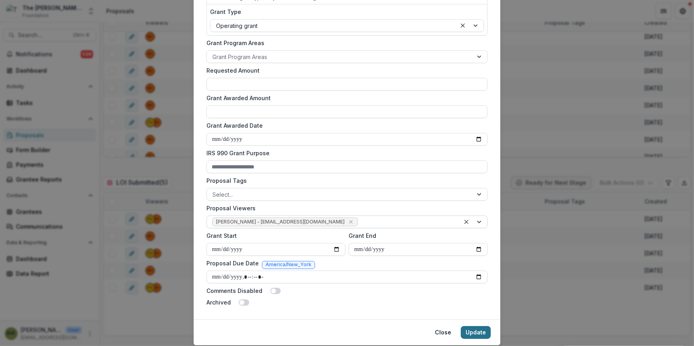
click at [471, 331] on button "Update" at bounding box center [476, 332] width 30 height 13
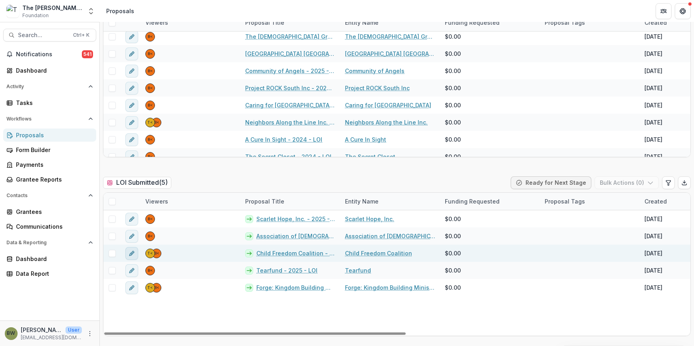
click at [131, 255] on icon "edit" at bounding box center [132, 253] width 6 height 6
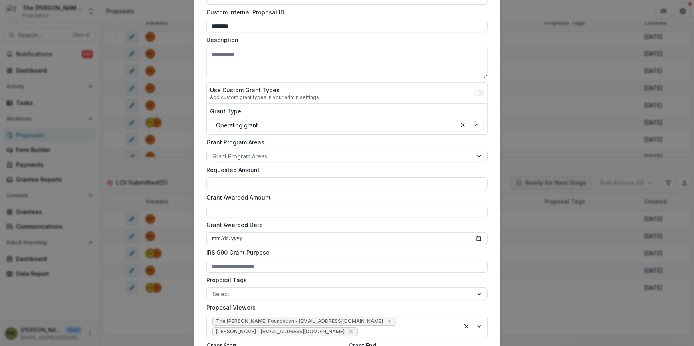
scroll to position [109, 0]
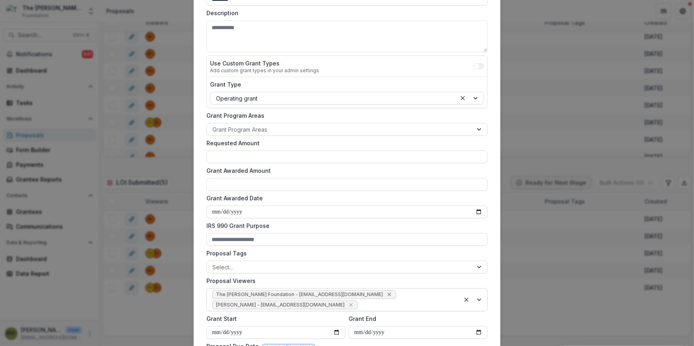
click at [386, 294] on icon "Remove The Bolick Foundation - jcline@bolickfoundation.org" at bounding box center [389, 294] width 6 height 6
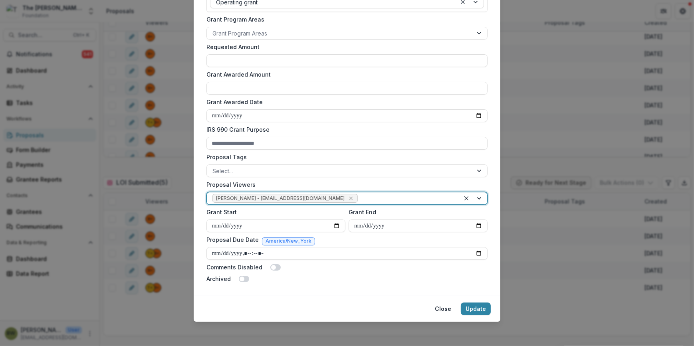
scroll to position [205, 0]
click at [471, 309] on button "Update" at bounding box center [476, 308] width 30 height 13
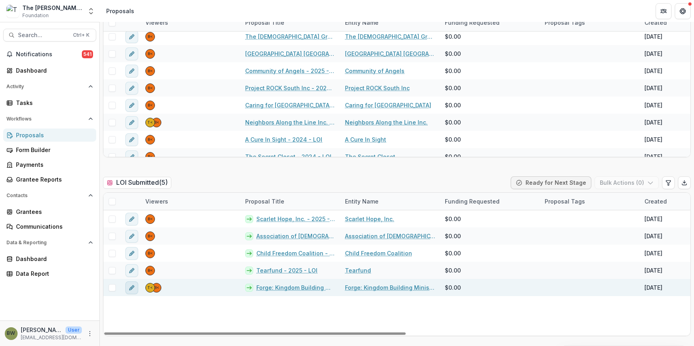
click at [131, 287] on icon "edit" at bounding box center [132, 288] width 6 height 6
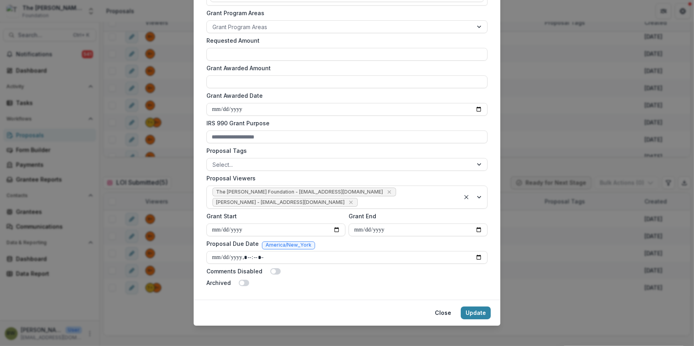
scroll to position [216, 0]
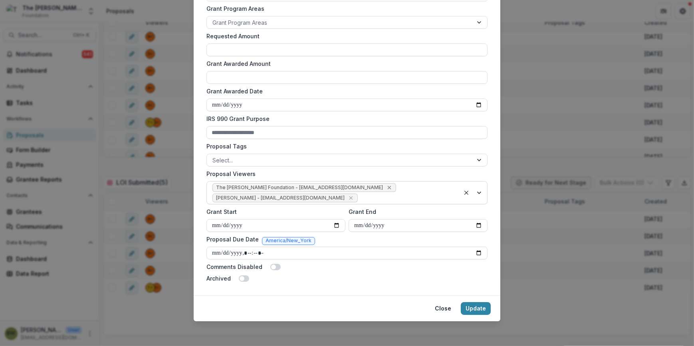
click at [386, 187] on icon "Remove The Bolick Foundation - jcline@bolickfoundation.org" at bounding box center [389, 187] width 6 height 6
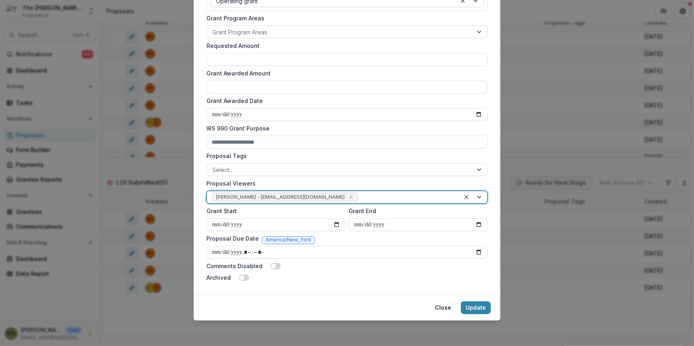
scroll to position [205, 0]
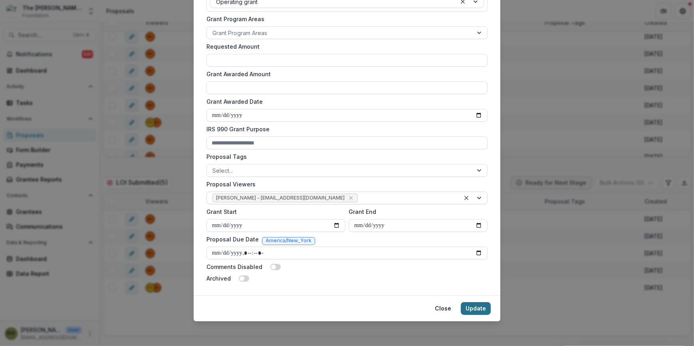
click at [483, 310] on button "Update" at bounding box center [476, 308] width 30 height 13
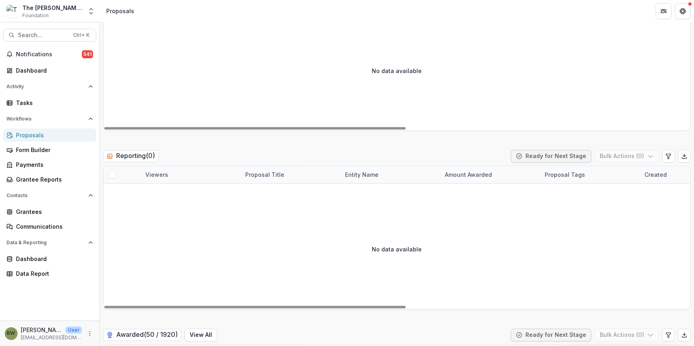
scroll to position [2068, 0]
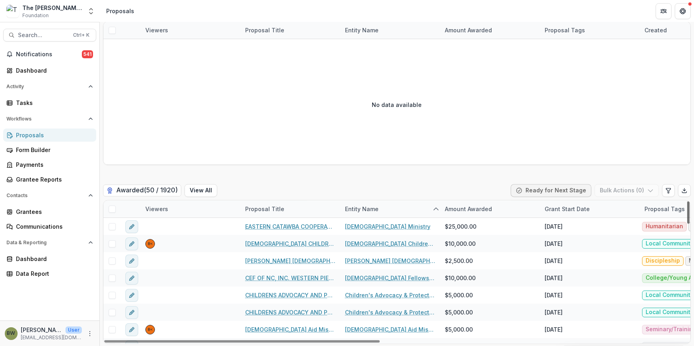
click at [687, 212] on div at bounding box center [688, 212] width 2 height 22
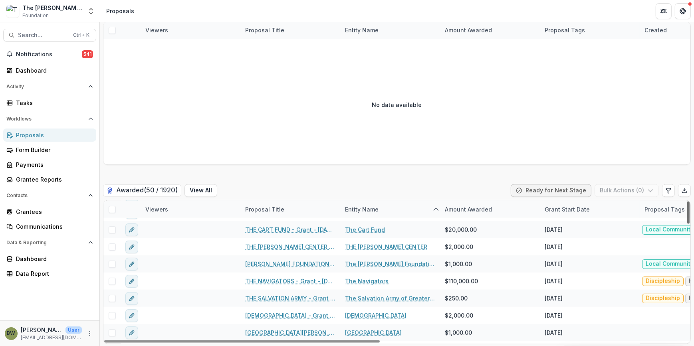
scroll to position [733, 0]
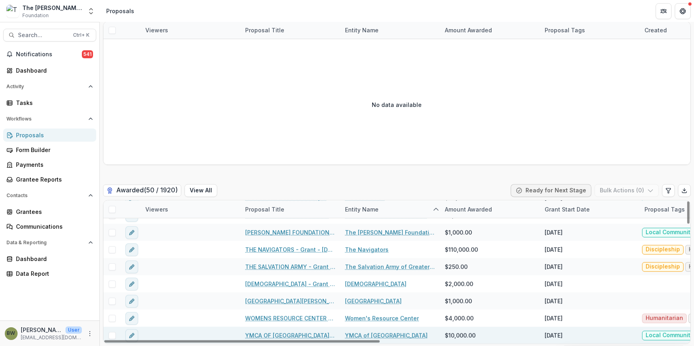
drag, startPoint x: 686, startPoint y: 212, endPoint x: 686, endPoint y: 340, distance: 128.1
click at [687, 224] on div at bounding box center [688, 212] width 2 height 22
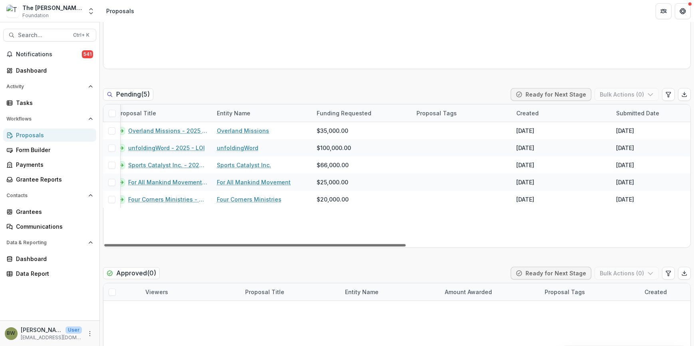
scroll to position [0, 0]
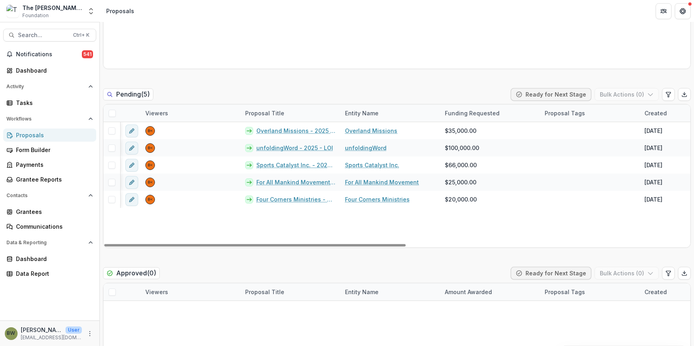
drag, startPoint x: 335, startPoint y: 244, endPoint x: 259, endPoint y: 247, distance: 75.9
click at [259, 247] on div at bounding box center [254, 245] width 301 height 2
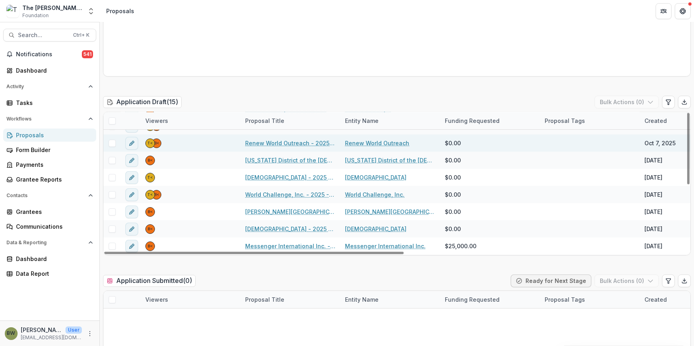
scroll to position [72, 0]
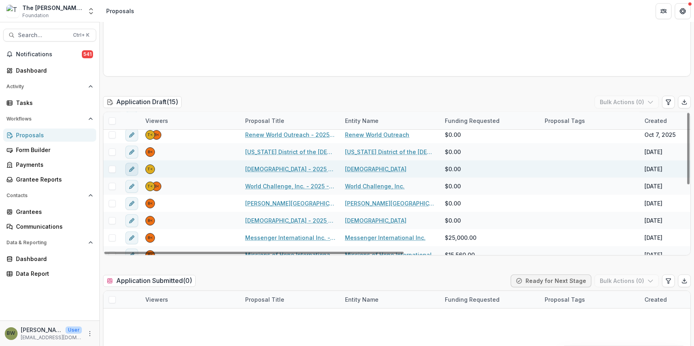
click at [132, 166] on icon "edit" at bounding box center [132, 169] width 6 height 6
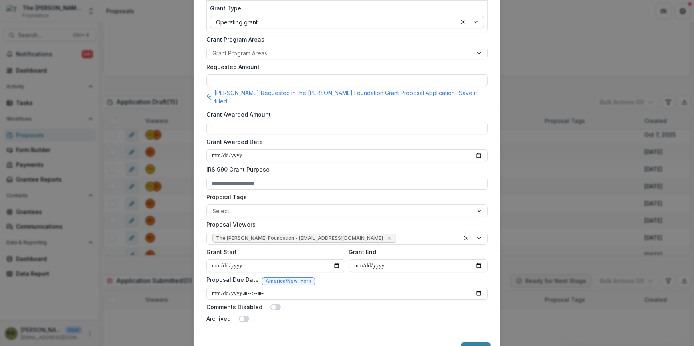
scroll to position [217, 0]
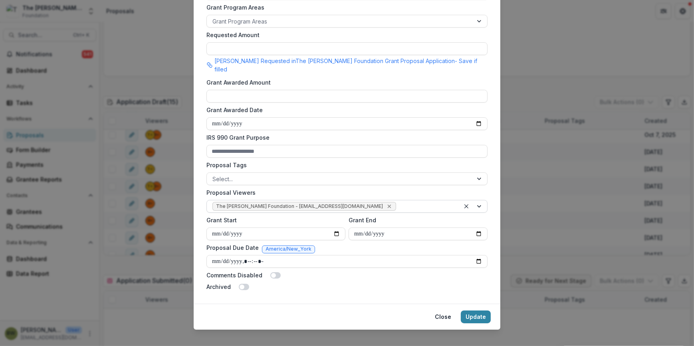
click at [386, 203] on icon "Remove The Bolick Foundation - jcline@bolickfoundation.org" at bounding box center [389, 206] width 6 height 6
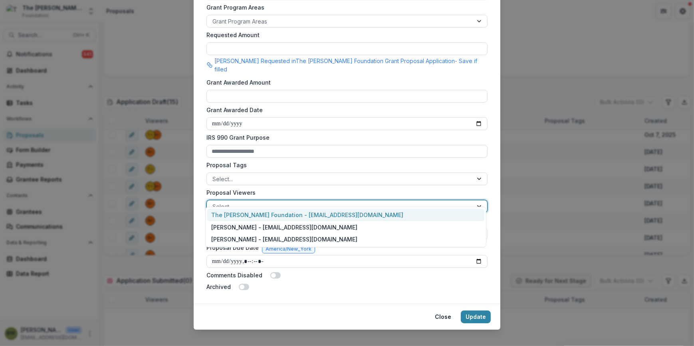
click at [337, 202] on div at bounding box center [339, 207] width 255 height 10
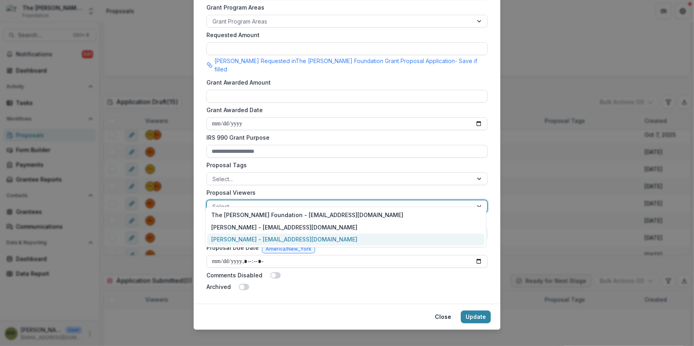
drag, startPoint x: 315, startPoint y: 238, endPoint x: 334, endPoint y: 242, distance: 18.9
click at [315, 238] on div "Blair White - bwhite@bolickfoundation.org" at bounding box center [345, 240] width 277 height 12
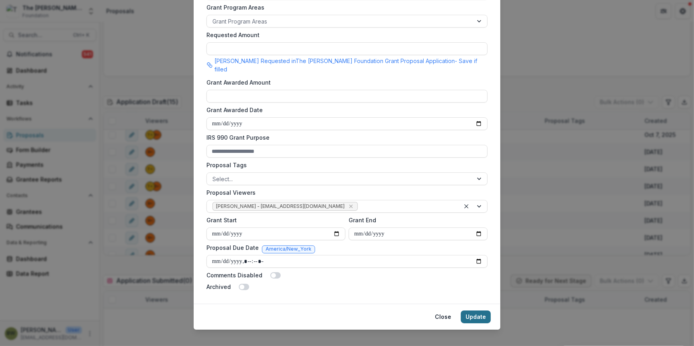
click at [475, 311] on button "Update" at bounding box center [476, 317] width 30 height 13
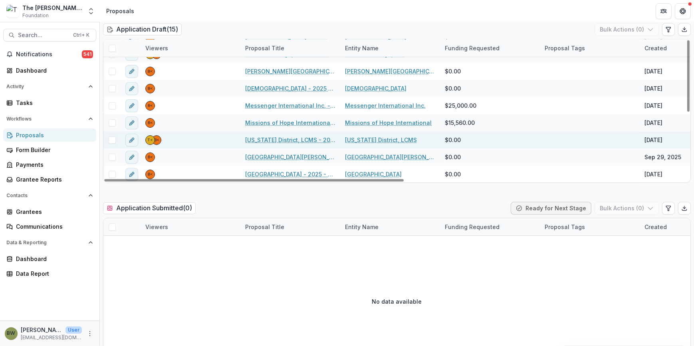
scroll to position [834, 0]
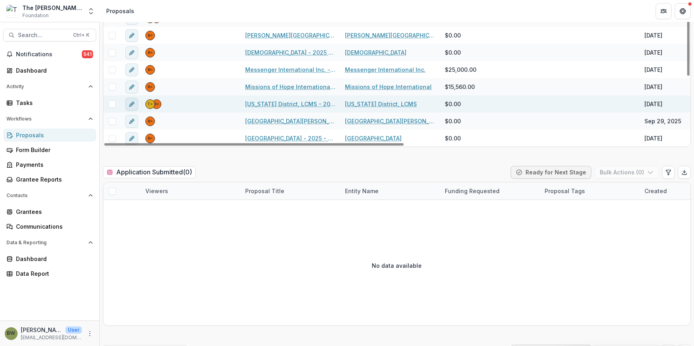
click at [133, 103] on icon "edit" at bounding box center [132, 104] width 6 height 6
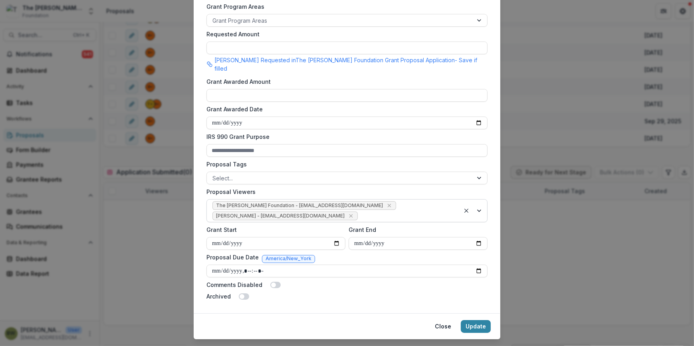
scroll to position [227, 0]
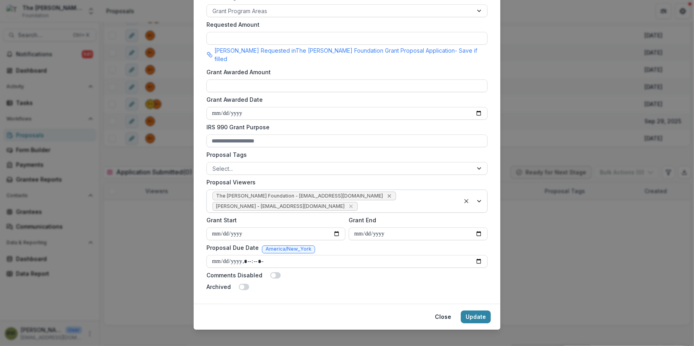
click at [386, 193] on icon "Remove The Bolick Foundation - jcline@bolickfoundation.org" at bounding box center [389, 196] width 6 height 6
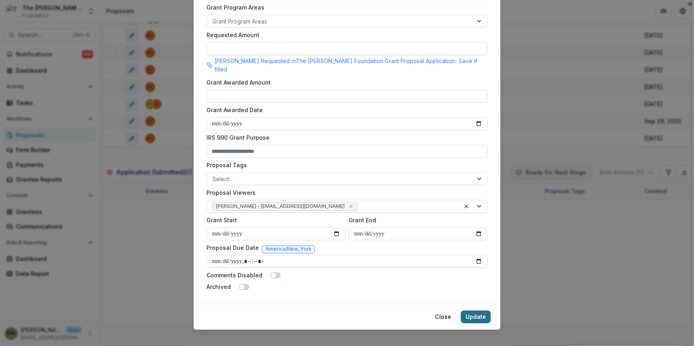
click at [471, 311] on button "Update" at bounding box center [476, 317] width 30 height 13
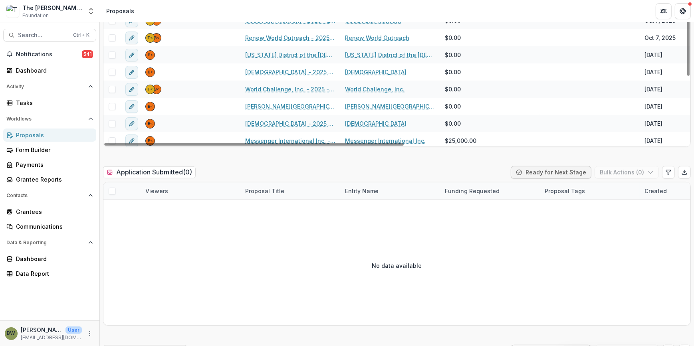
scroll to position [59, 0]
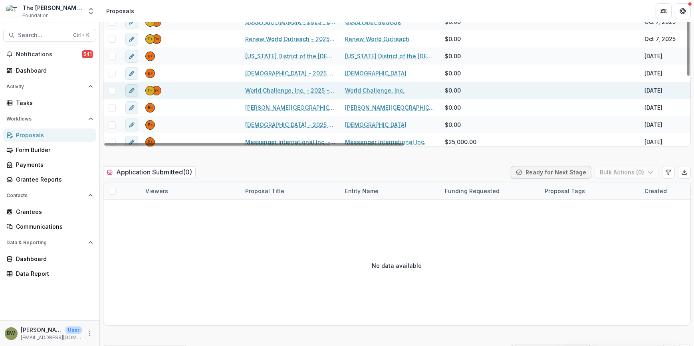
click at [130, 87] on icon "edit" at bounding box center [132, 90] width 6 height 6
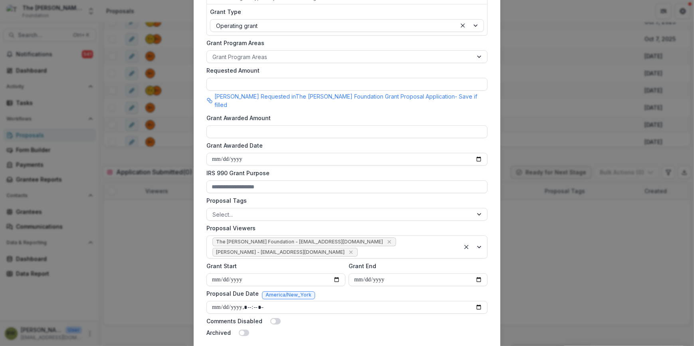
scroll to position [227, 0]
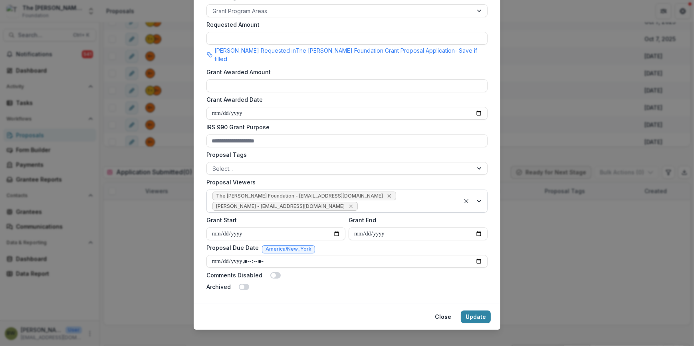
click at [386, 193] on icon "Remove The Bolick Foundation - jcline@bolickfoundation.org" at bounding box center [389, 196] width 6 height 6
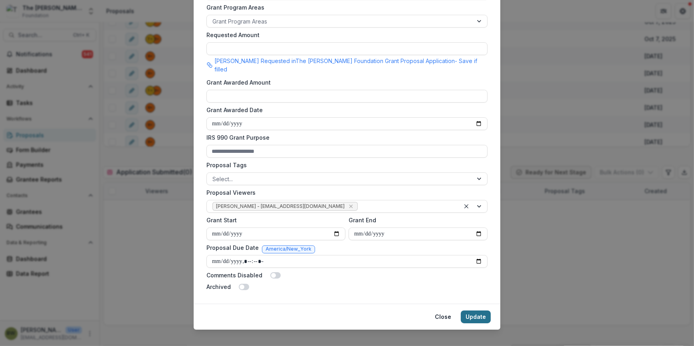
click at [477, 311] on button "Update" at bounding box center [476, 317] width 30 height 13
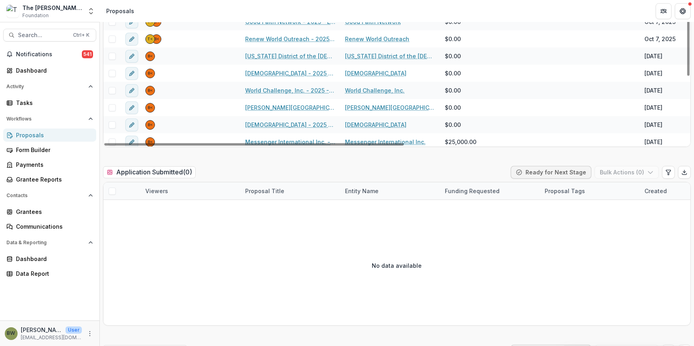
scroll to position [23, 0]
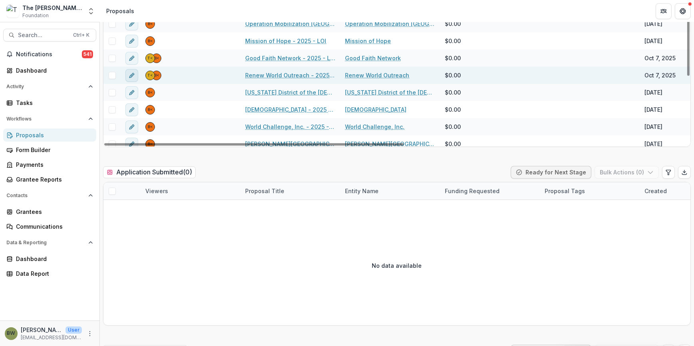
click at [130, 73] on icon "edit" at bounding box center [132, 75] width 6 height 6
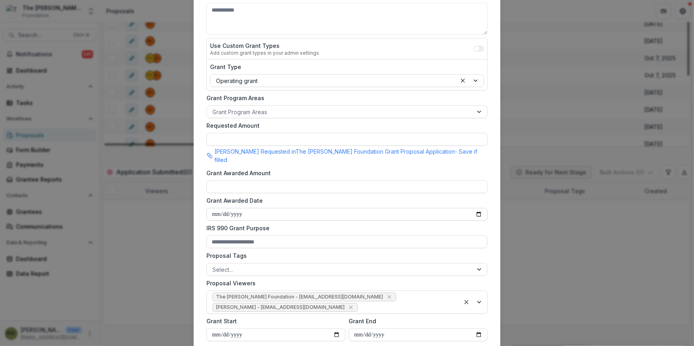
scroll to position [181, 0]
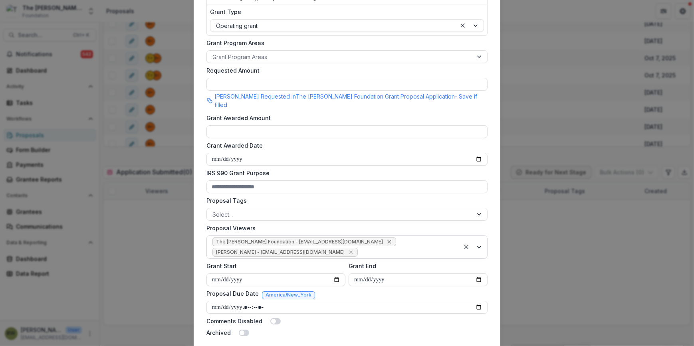
click at [386, 239] on icon "Remove The Bolick Foundation - jcline@bolickfoundation.org" at bounding box center [389, 242] width 6 height 6
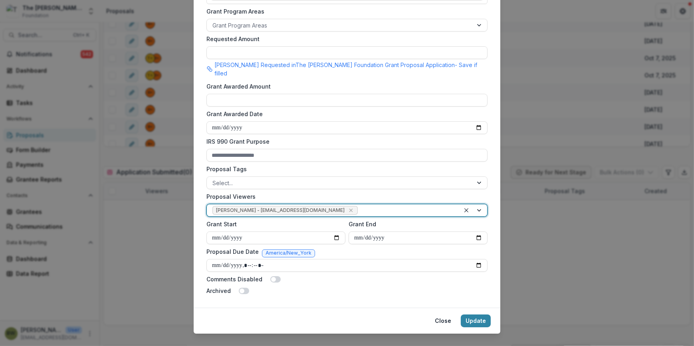
scroll to position [217, 0]
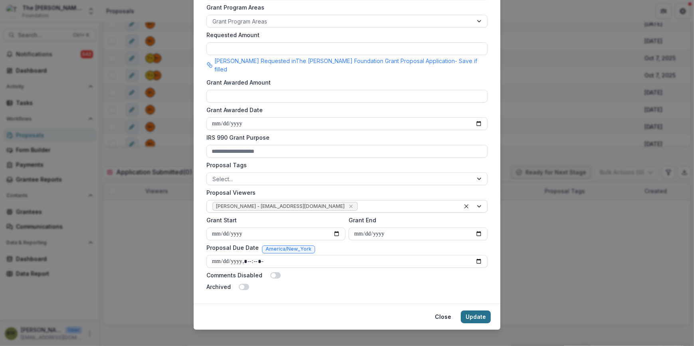
click at [475, 311] on button "Update" at bounding box center [476, 317] width 30 height 13
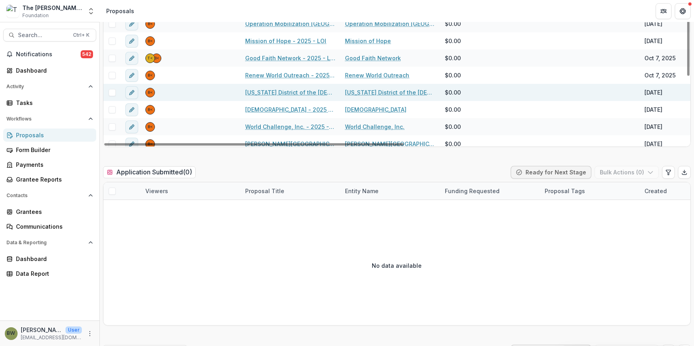
scroll to position [0, 0]
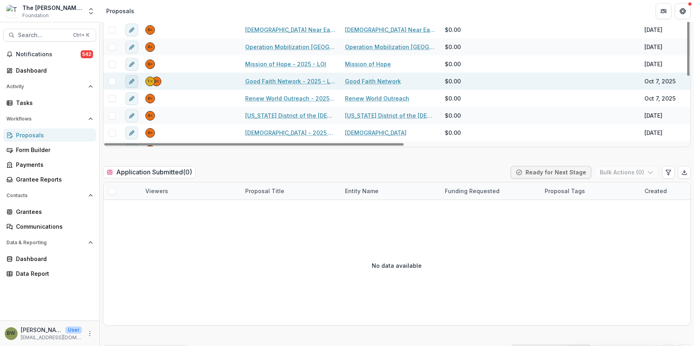
click at [136, 80] on button "edit" at bounding box center [131, 81] width 13 height 13
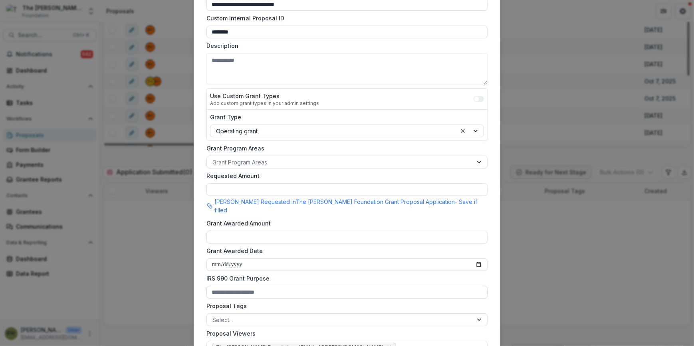
scroll to position [181, 0]
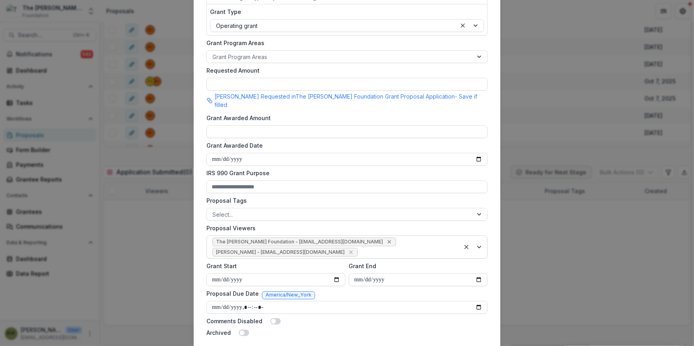
click at [386, 239] on icon "Remove The Bolick Foundation - jcline@bolickfoundation.org" at bounding box center [389, 242] width 6 height 6
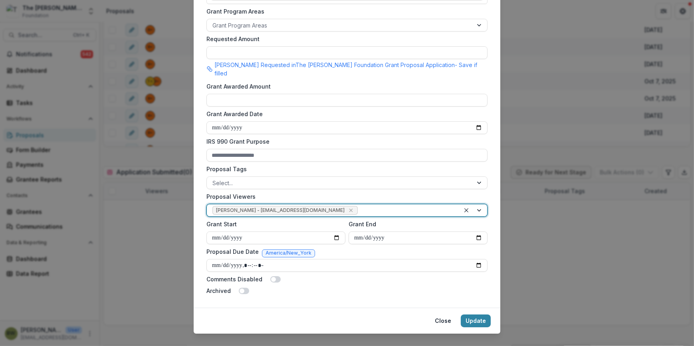
scroll to position [217, 0]
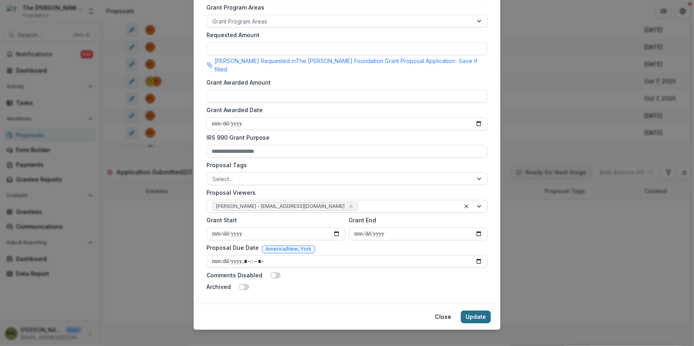
click at [473, 311] on button "Update" at bounding box center [476, 317] width 30 height 13
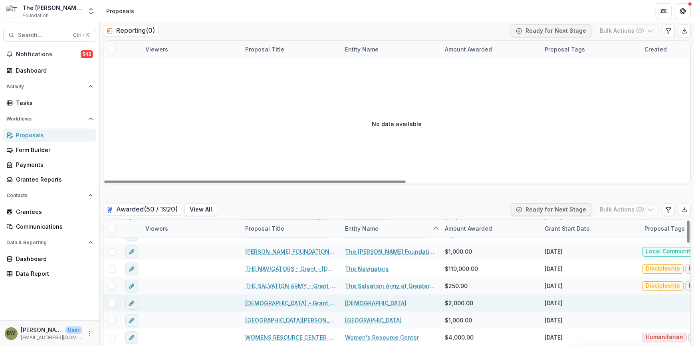
scroll to position [2068, 0]
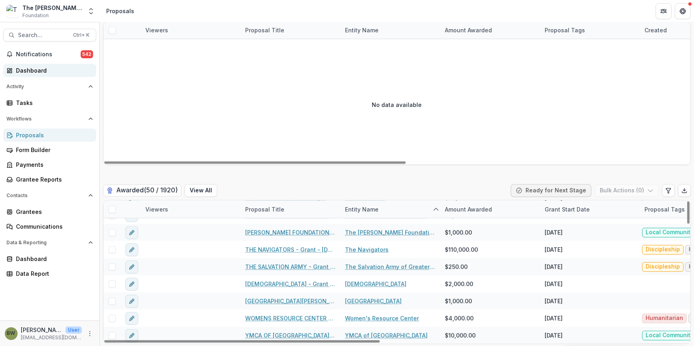
click at [32, 71] on div "Dashboard" at bounding box center [53, 70] width 74 height 8
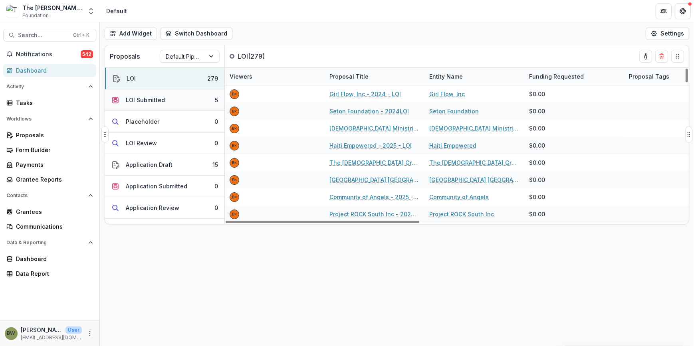
click at [154, 104] on button "LOI Submitted 5" at bounding box center [164, 100] width 119 height 22
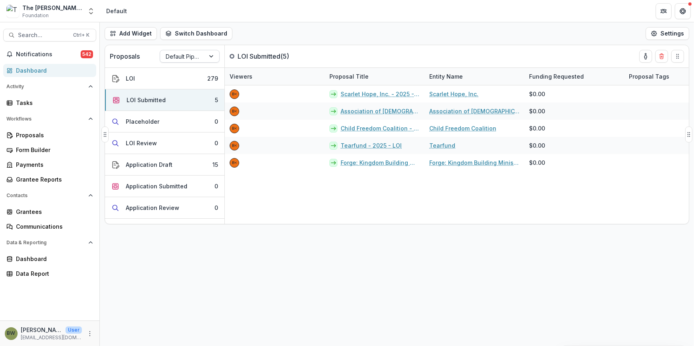
click at [200, 57] on div "Default Pipeline" at bounding box center [182, 57] width 45 height 12
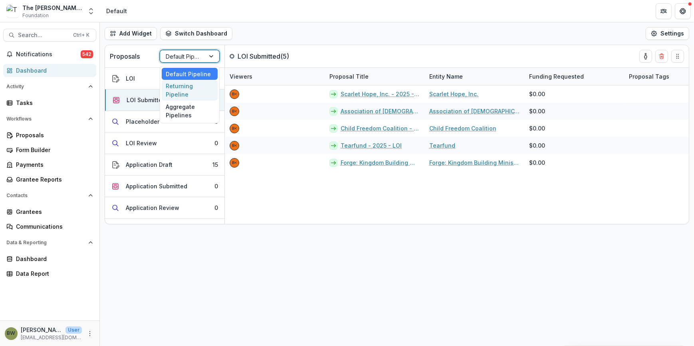
click at [183, 96] on div "Returning Pipeline" at bounding box center [190, 90] width 56 height 21
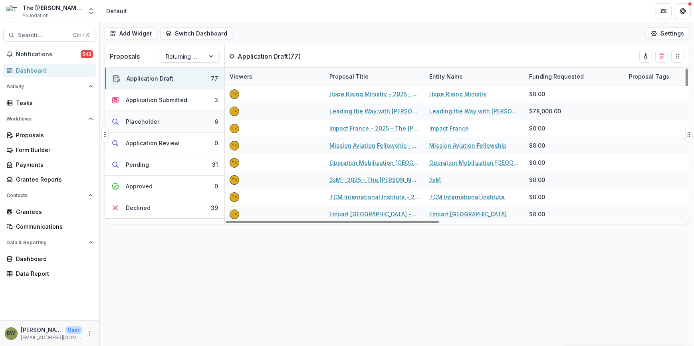
click at [188, 117] on button "Placeholder 6" at bounding box center [164, 122] width 119 height 22
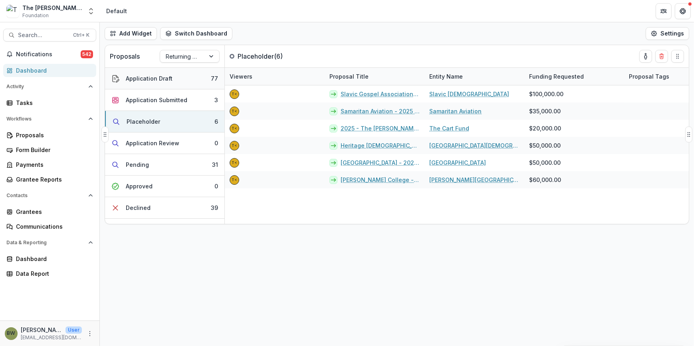
click at [170, 75] on div "Application Draft" at bounding box center [149, 78] width 47 height 8
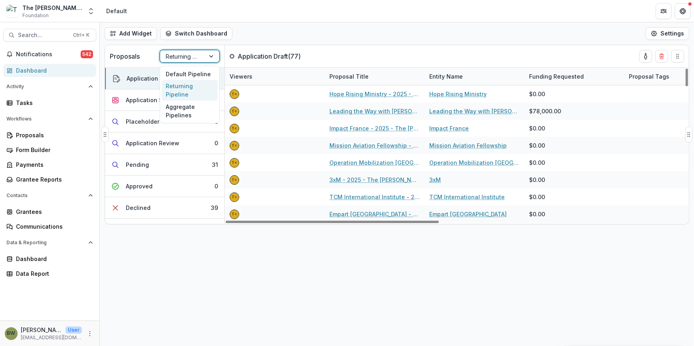
click at [215, 58] on div at bounding box center [212, 56] width 14 height 12
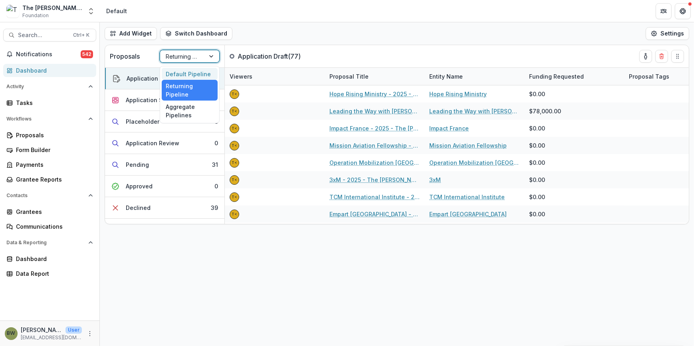
click at [196, 71] on div "Default Pipeline" at bounding box center [190, 74] width 56 height 12
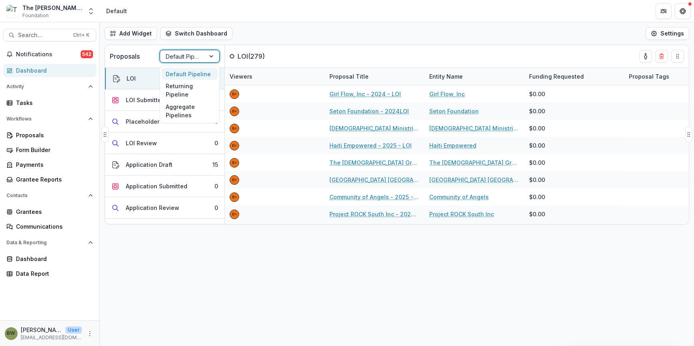
click at [217, 53] on div at bounding box center [212, 56] width 14 height 12
click at [207, 86] on div "Returning Pipeline" at bounding box center [190, 90] width 56 height 21
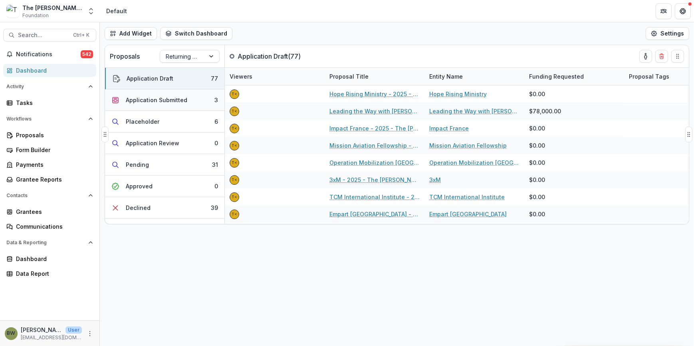
click at [149, 102] on div "Application Submitted" at bounding box center [156, 100] width 61 height 8
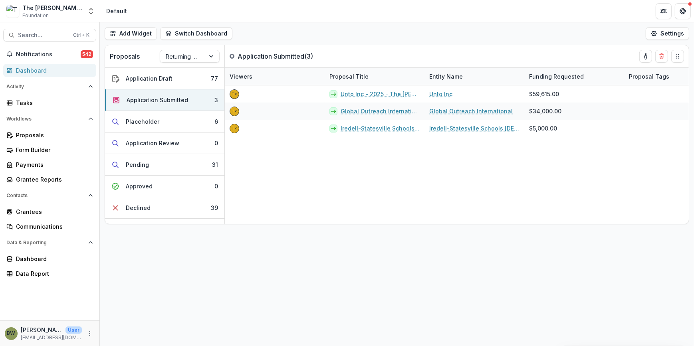
click at [33, 69] on div "Dashboard" at bounding box center [53, 70] width 74 height 8
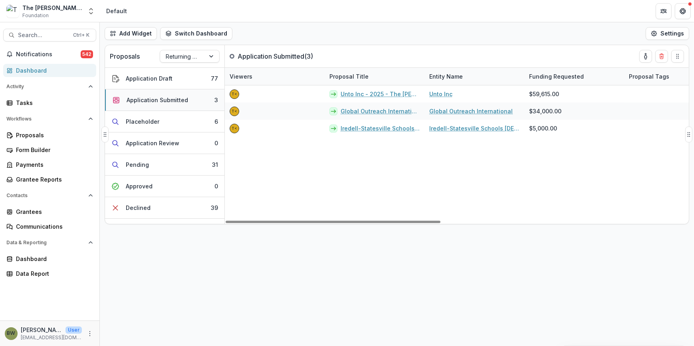
click at [147, 100] on div "Application Submitted" at bounding box center [157, 100] width 61 height 8
click at [147, 80] on div "Application Draft" at bounding box center [149, 78] width 47 height 8
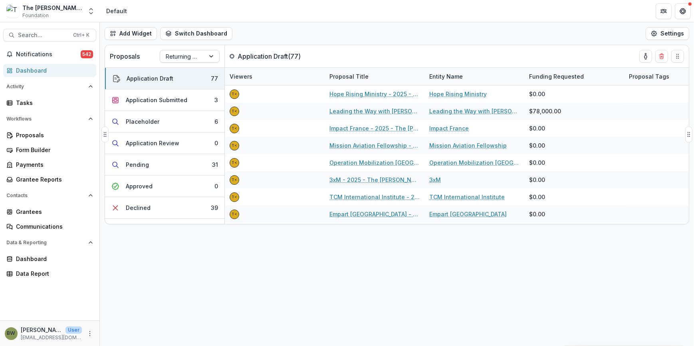
click at [209, 59] on div at bounding box center [212, 56] width 14 height 12
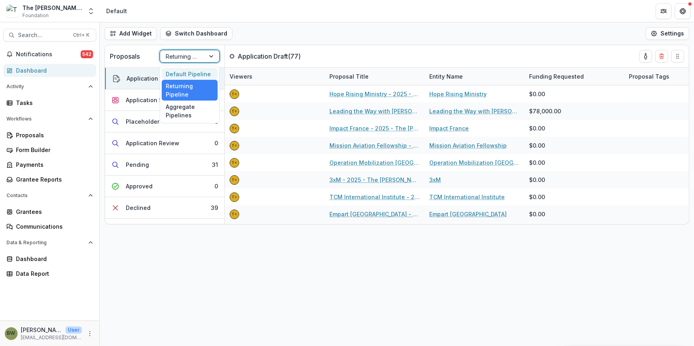
click at [199, 72] on div "Default Pipeline" at bounding box center [190, 74] width 56 height 12
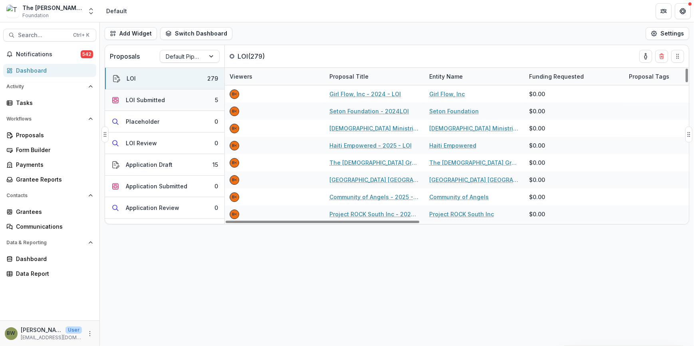
click at [178, 96] on button "LOI Submitted 5" at bounding box center [164, 100] width 119 height 22
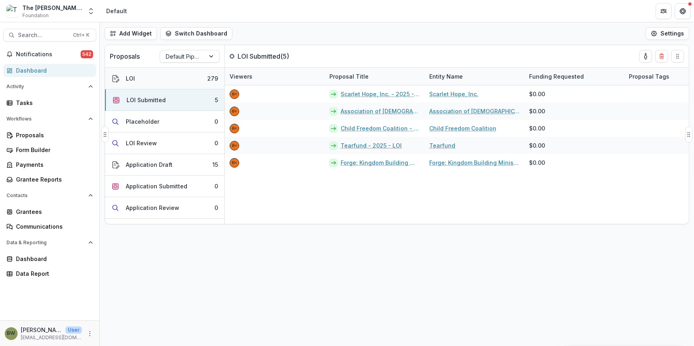
click at [150, 79] on button "LOI 279" at bounding box center [164, 79] width 119 height 22
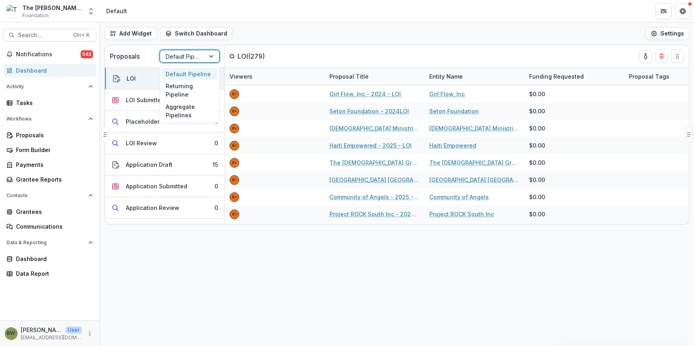
click at [212, 57] on div at bounding box center [212, 56] width 14 height 12
click at [200, 89] on div "Returning Pipeline" at bounding box center [190, 90] width 56 height 21
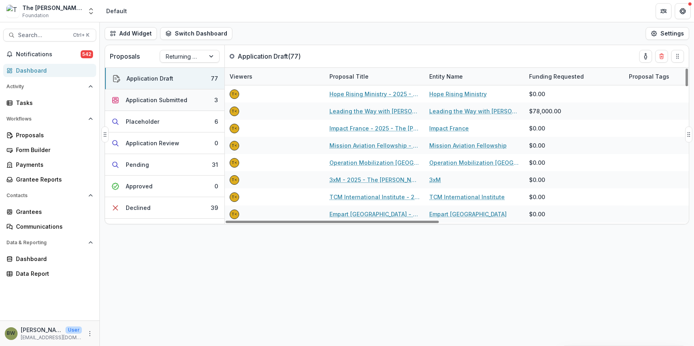
click at [166, 99] on div "Application Submitted" at bounding box center [156, 100] width 61 height 8
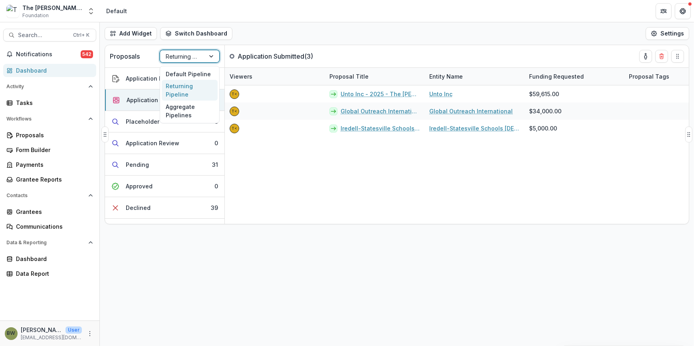
click at [200, 55] on div "Returning Pipeline" at bounding box center [182, 57] width 45 height 12
click at [197, 72] on div "Default Pipeline" at bounding box center [190, 74] width 56 height 12
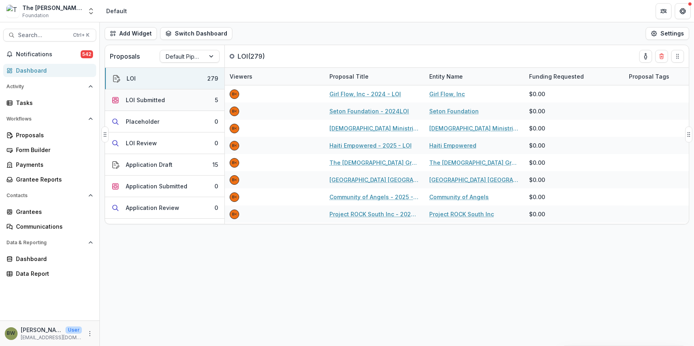
click at [161, 97] on div "LOI Submitted" at bounding box center [145, 100] width 39 height 8
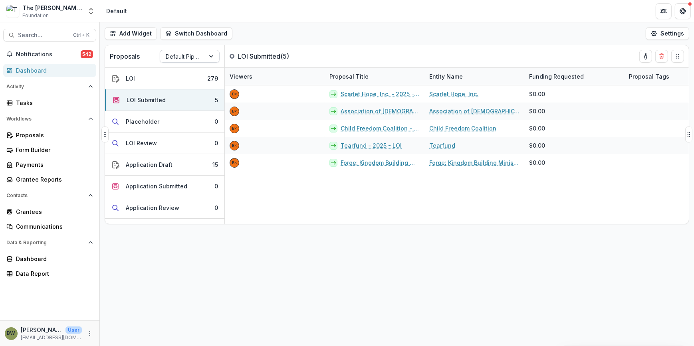
click at [216, 55] on div at bounding box center [212, 56] width 14 height 12
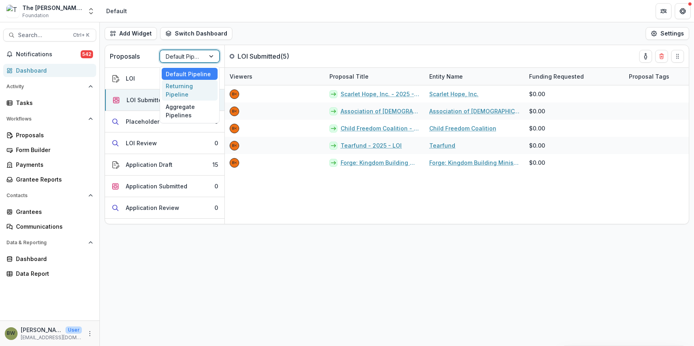
click at [186, 85] on div "Returning Pipeline" at bounding box center [190, 90] width 56 height 21
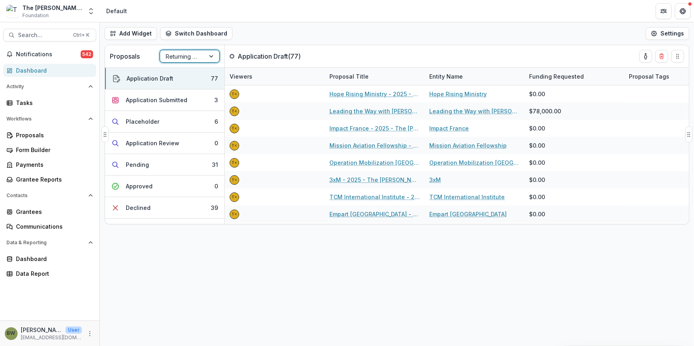
click at [184, 56] on div at bounding box center [183, 56] width 34 height 10
click at [188, 75] on div "Default Pipeline" at bounding box center [190, 74] width 56 height 12
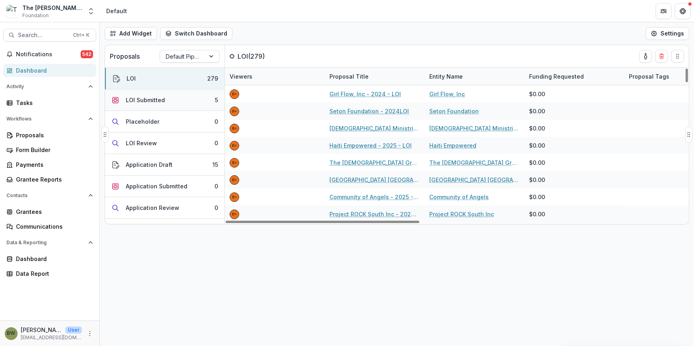
click at [158, 99] on div "LOI Submitted" at bounding box center [145, 100] width 39 height 8
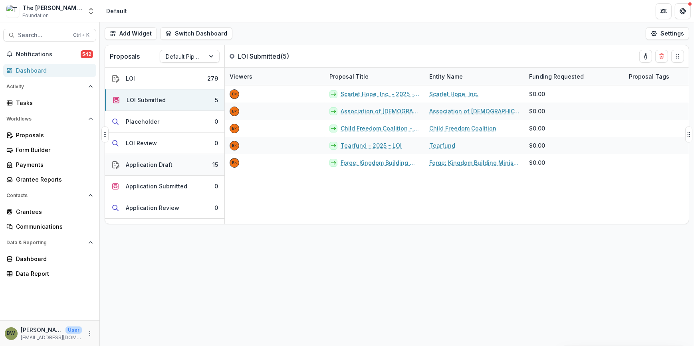
click at [150, 167] on div "Application Draft" at bounding box center [149, 164] width 47 height 8
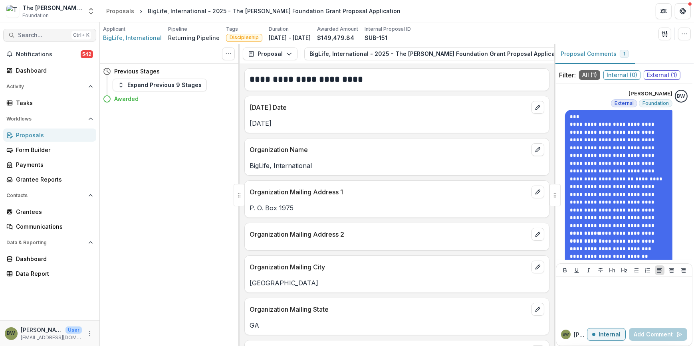
click at [46, 37] on span "Search..." at bounding box center [43, 35] width 50 height 7
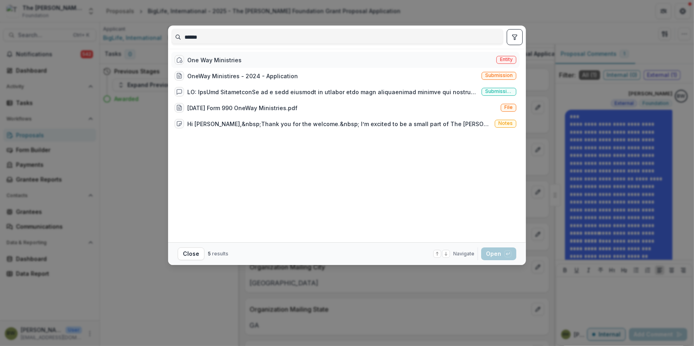
type input "******"
click at [505, 56] on span "Entity" at bounding box center [506, 60] width 20 height 8
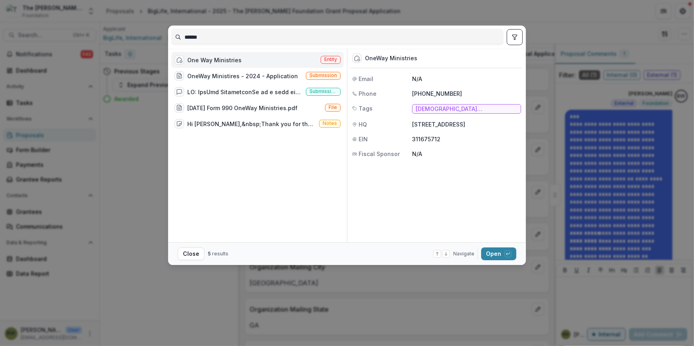
click at [325, 57] on span "Entity" at bounding box center [330, 60] width 13 height 6
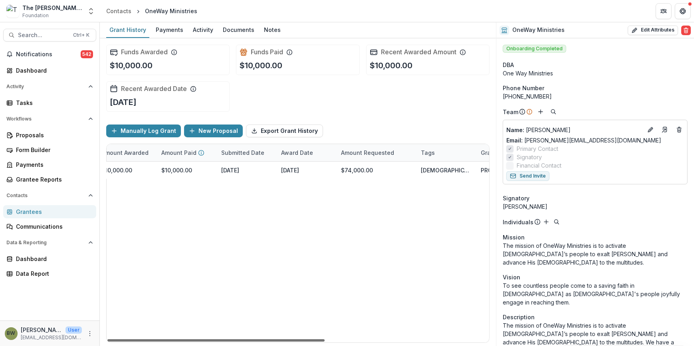
scroll to position [0, 267]
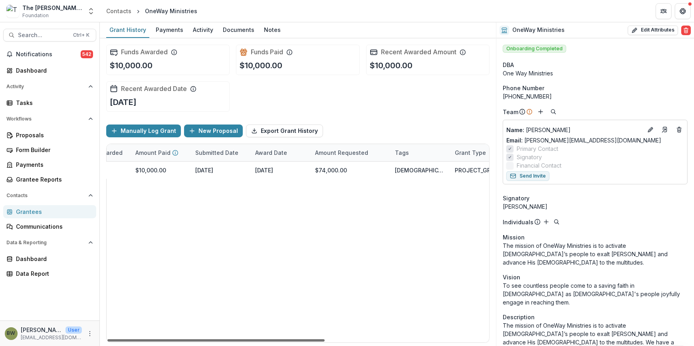
drag, startPoint x: 273, startPoint y: 341, endPoint x: 426, endPoint y: 349, distance: 152.3
click at [325, 342] on div at bounding box center [215, 340] width 217 height 2
